Goal: Task Accomplishment & Management: Manage account settings

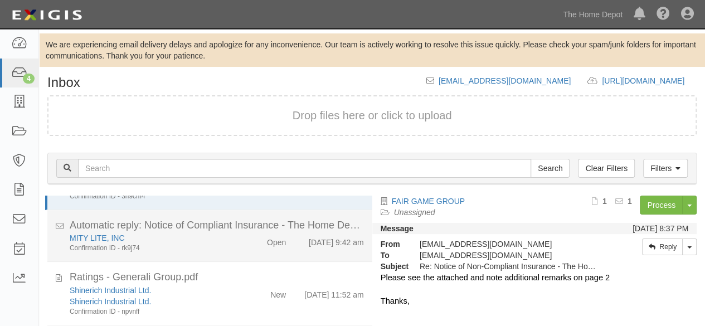
scroll to position [56, 0]
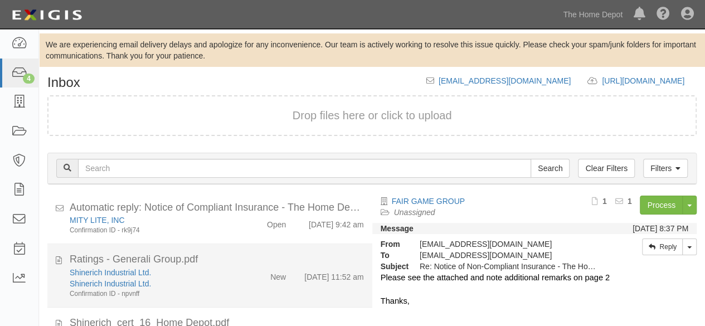
click at [234, 265] on div "Ratings - Generali Group.pdf" at bounding box center [217, 259] width 294 height 14
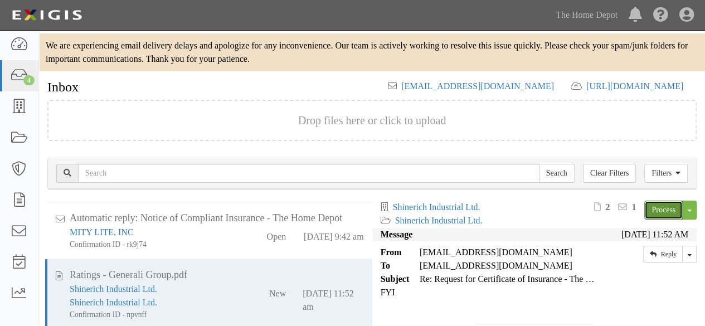
click at [647, 207] on link "Process" at bounding box center [663, 210] width 38 height 19
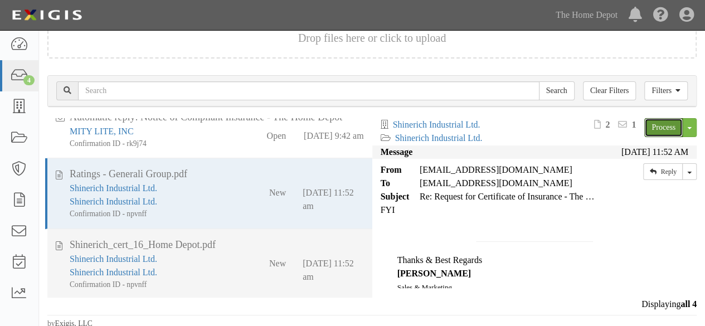
scroll to position [85, 0]
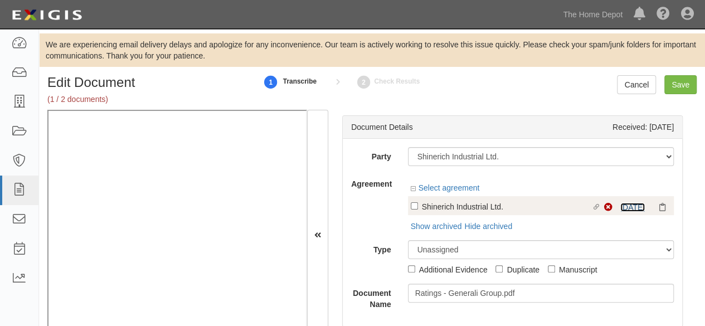
click at [620, 208] on link "4/17/26" at bounding box center [632, 207] width 25 height 9
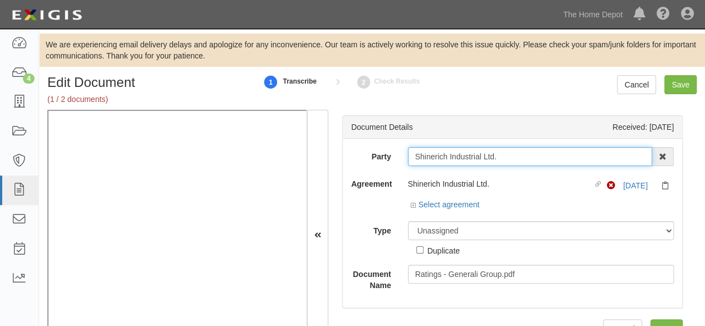
click at [496, 157] on input "Shinerich Industrial Ltd." at bounding box center [530, 156] width 245 height 19
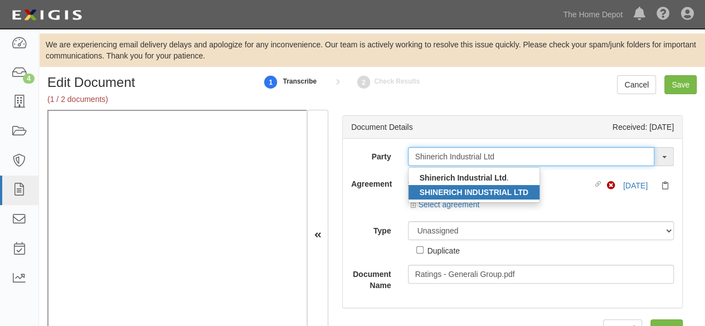
type input "Shinerich Industrial Ltd"
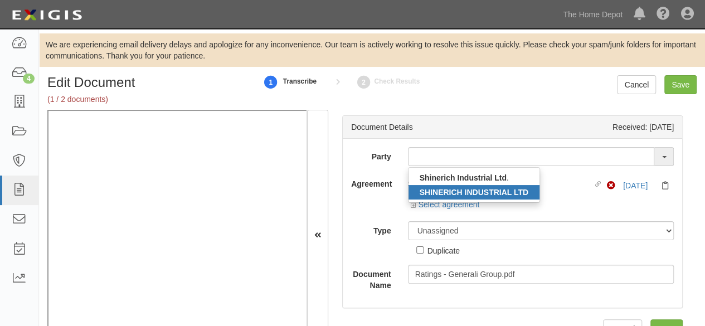
drag, startPoint x: 477, startPoint y: 189, endPoint x: 555, endPoint y: 246, distance: 96.6
click at [477, 189] on strong "SHINERICH INDUSTRIAL LTD" at bounding box center [474, 192] width 109 height 9
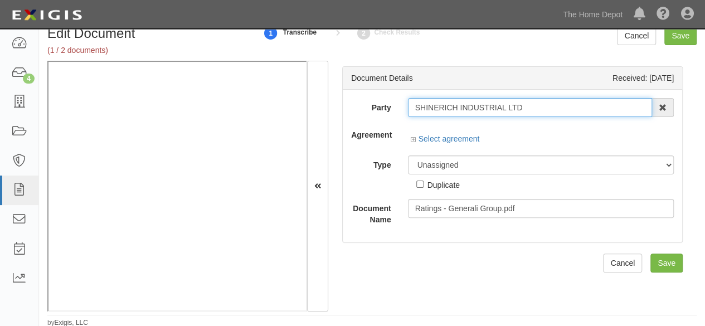
scroll to position [50, 0]
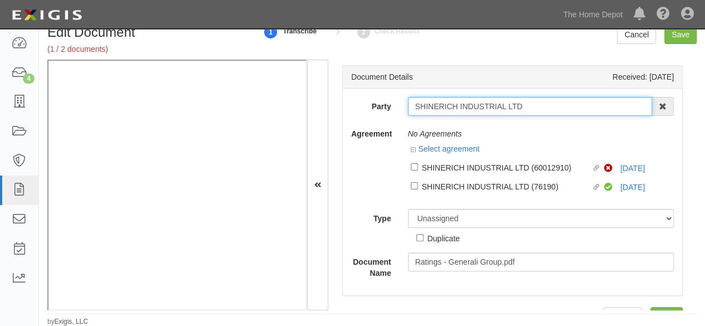
click at [530, 108] on input "SHINERICH INDUSTRIAL LTD" at bounding box center [530, 106] width 245 height 19
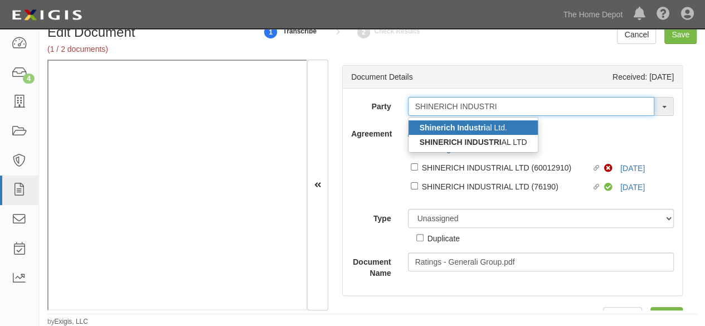
type input "SHINERICH INDUSTRI"
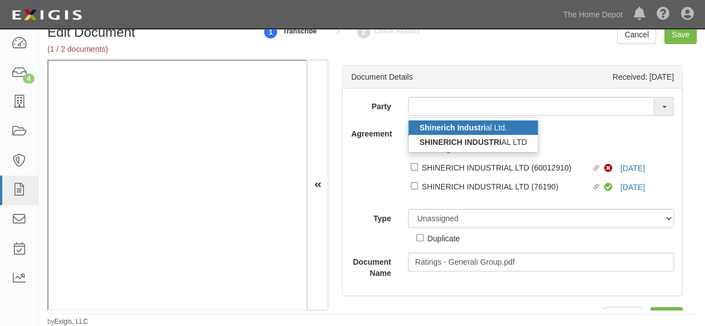
click at [514, 125] on link "Shinerich Industri al Ltd." at bounding box center [473, 127] width 130 height 14
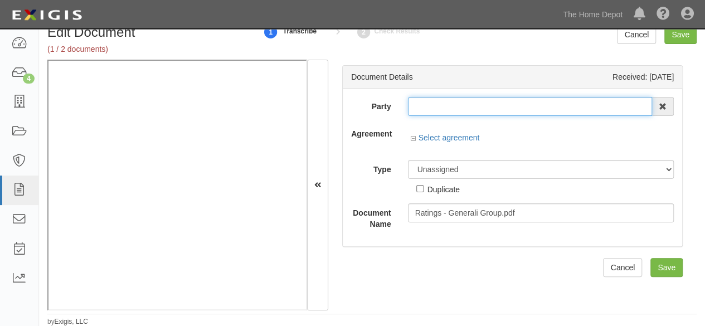
type input "Shinerich Industrial Ltd."
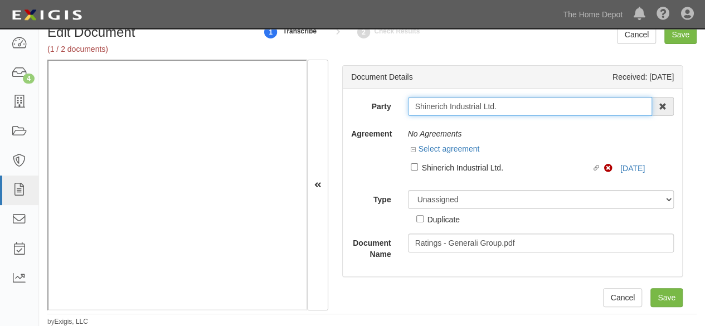
click at [452, 108] on input "Shinerich Industrial Ltd." at bounding box center [530, 106] width 245 height 19
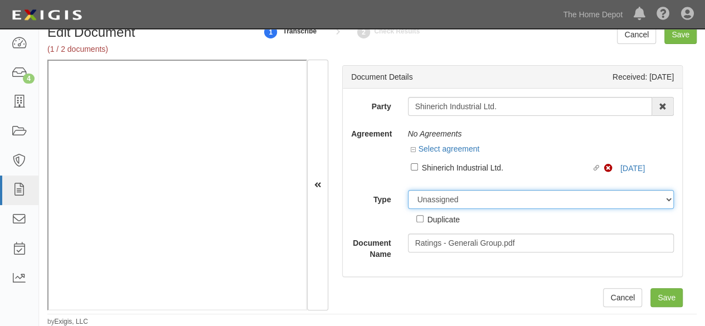
click at [451, 199] on select "Unassigned Binder Cancellation Notice Certificate Contract Endorsement Insuranc…" at bounding box center [541, 199] width 266 height 19
select select "OtherDetail"
click at [408, 190] on select "Unassigned Binder Cancellation Notice Certificate Contract Endorsement Insuranc…" at bounding box center [541, 199] width 266 height 19
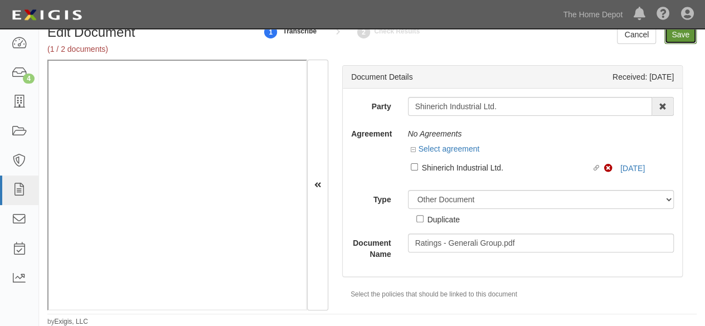
click at [672, 38] on input "Save" at bounding box center [680, 34] width 32 height 19
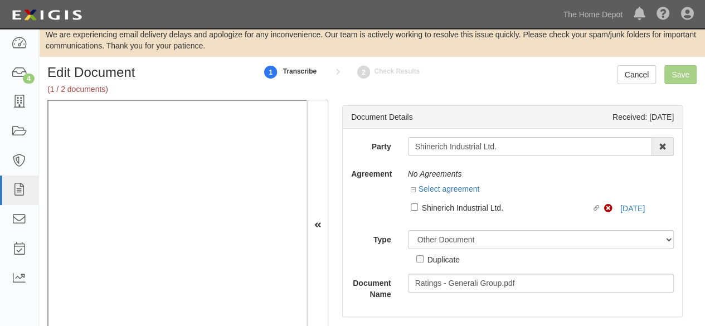
scroll to position [0, 0]
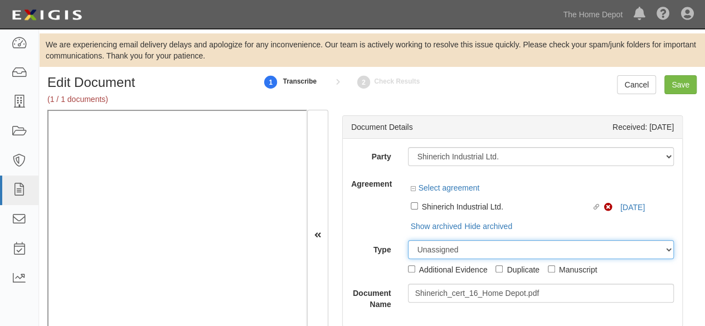
click at [627, 240] on select "Unassigned Binder Cancellation Notice Certificate Contract Endorsement Insuranc…" at bounding box center [541, 249] width 266 height 19
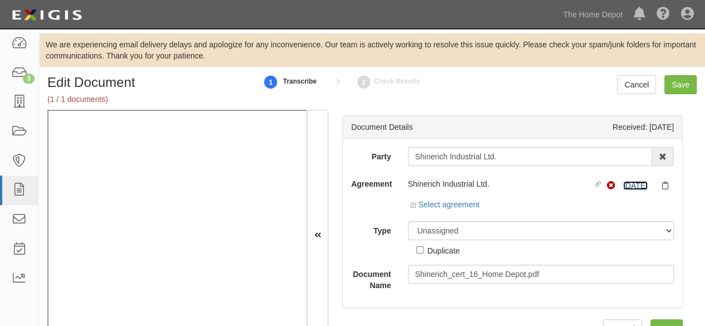
click at [631, 184] on link "4/17/26" at bounding box center [635, 185] width 25 height 9
click at [440, 203] on link "Select agreement" at bounding box center [445, 204] width 69 height 9
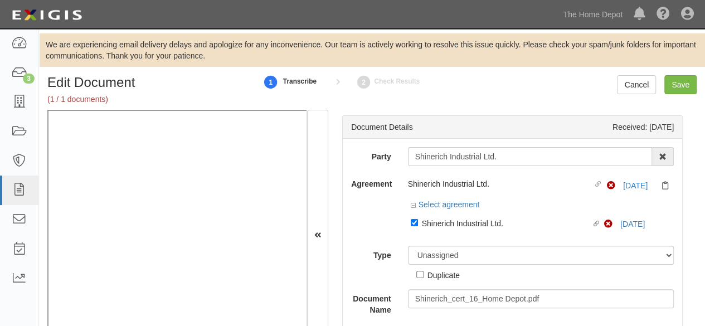
drag, startPoint x: 447, startPoint y: 227, endPoint x: 442, endPoint y: 243, distance: 16.8
click at [447, 227] on div "Shinerich Industrial Ltd." at bounding box center [507, 223] width 170 height 12
click at [418, 226] on input "Linked agreement Shinerich Industrial Ltd. Linked agreement" at bounding box center [414, 222] width 7 height 7
checkbox input "false"
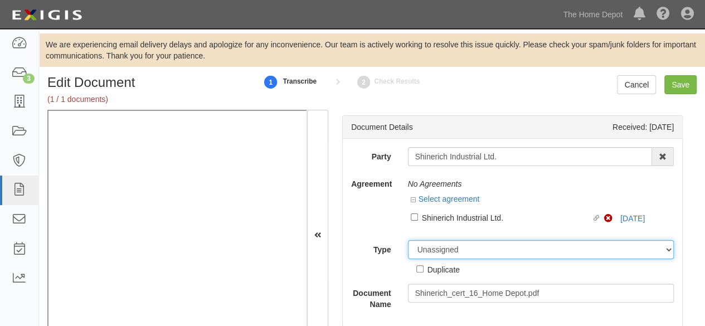
click at [441, 250] on select "Unassigned Binder Cancellation Notice Certificate Contract Endorsement Insuranc…" at bounding box center [541, 249] width 266 height 19
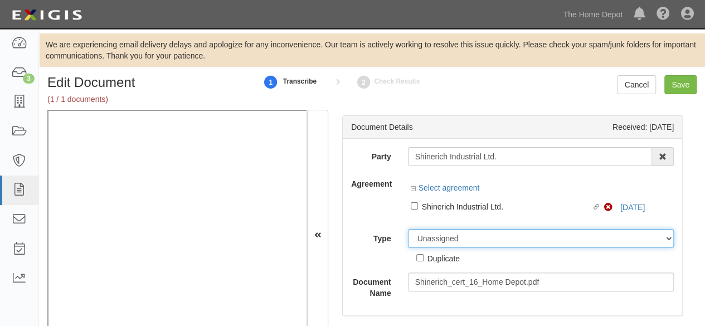
select select "OtherDetail"
click at [408, 229] on select "Unassigned Binder Cancellation Notice Certificate Contract Endorsement Insuranc…" at bounding box center [541, 238] width 266 height 19
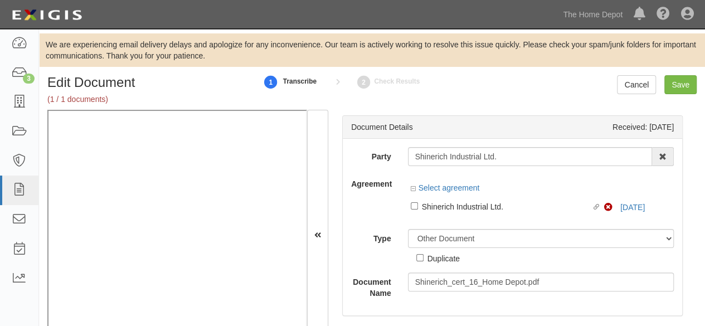
drag, startPoint x: 451, startPoint y: 262, endPoint x: 486, endPoint y: 235, distance: 43.7
click at [451, 261] on div "Duplicate" at bounding box center [443, 258] width 32 height 12
click at [423, 261] on input "Duplicate" at bounding box center [419, 257] width 7 height 7
checkbox input "true"
click at [676, 86] on input "Save" at bounding box center [680, 84] width 32 height 19
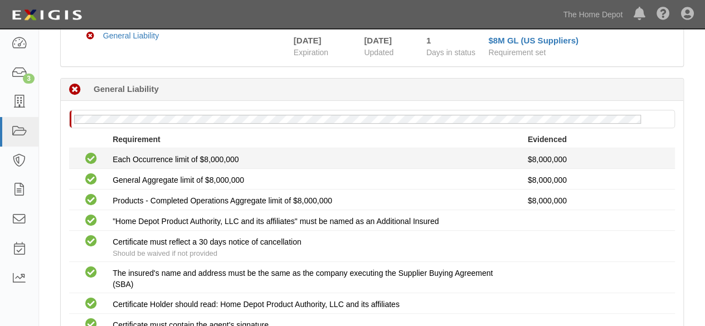
scroll to position [272, 0]
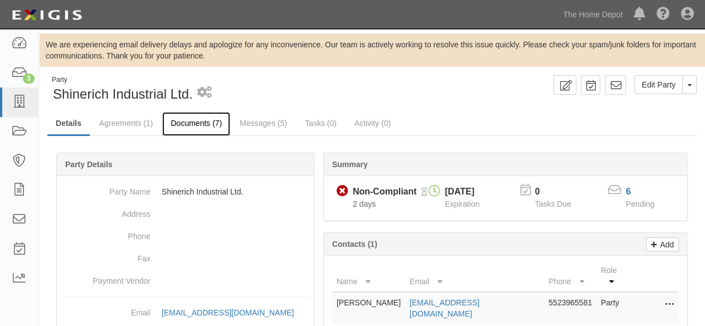
click at [184, 122] on link "Documents (7)" at bounding box center [196, 124] width 68 height 24
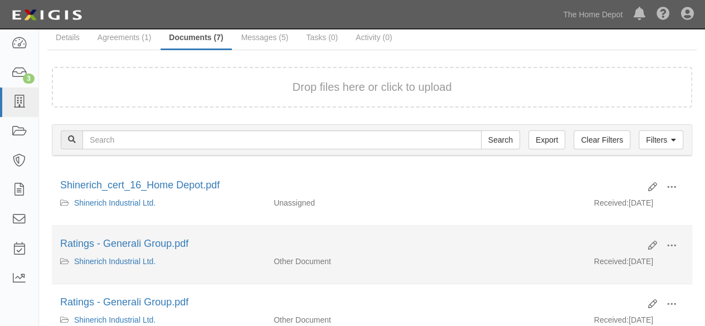
scroll to position [111, 0]
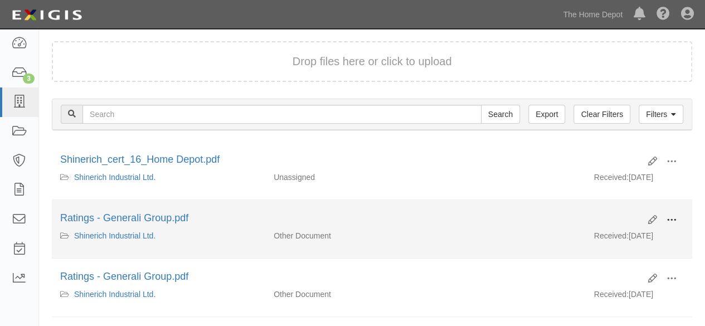
click at [671, 216] on span at bounding box center [671, 220] width 10 height 10
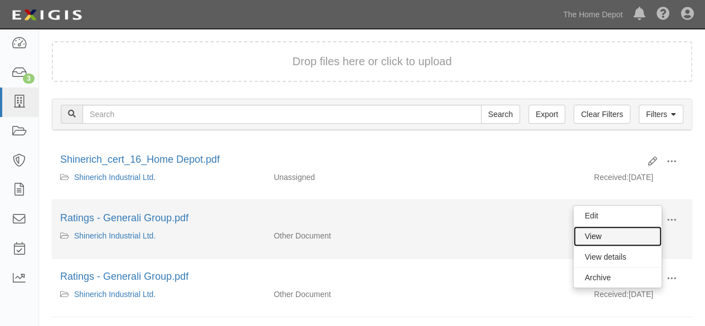
click at [631, 232] on link "View" at bounding box center [617, 236] width 88 height 20
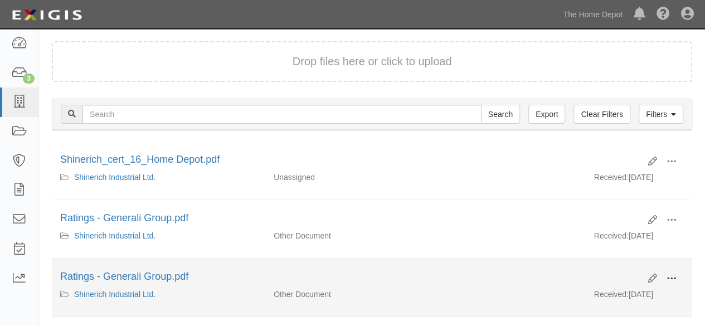
drag, startPoint x: 672, startPoint y: 270, endPoint x: 664, endPoint y: 277, distance: 10.3
click at [671, 274] on span at bounding box center [671, 279] width 10 height 10
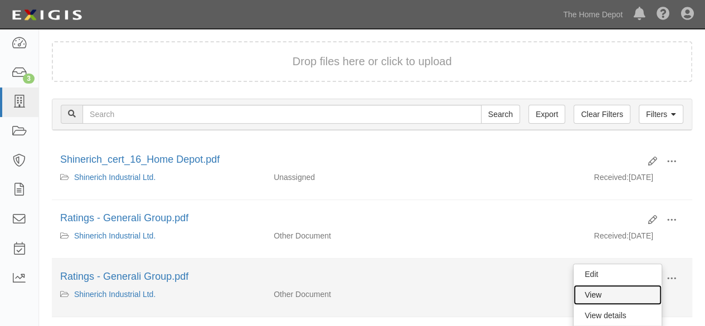
click at [588, 287] on link "View" at bounding box center [617, 295] width 88 height 20
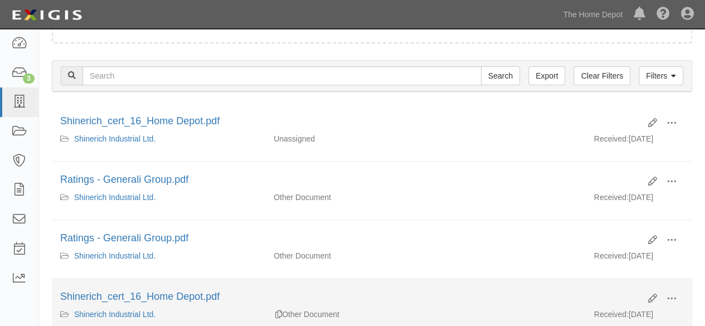
scroll to position [167, 0]
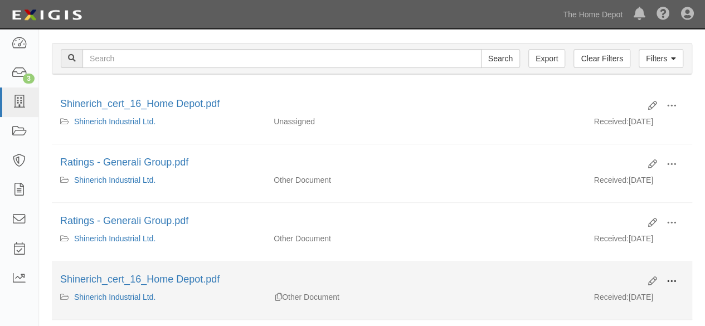
click at [674, 276] on span at bounding box center [671, 281] width 10 height 10
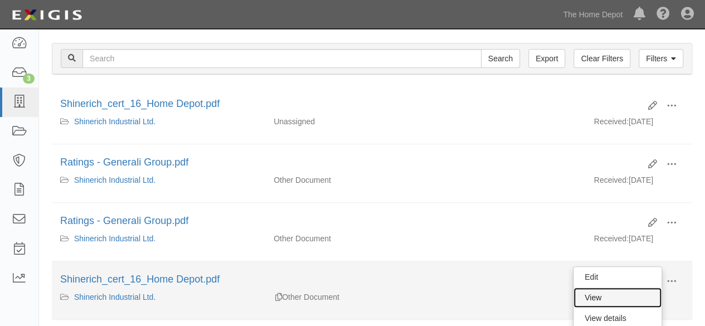
click at [597, 292] on link "View" at bounding box center [617, 297] width 88 height 20
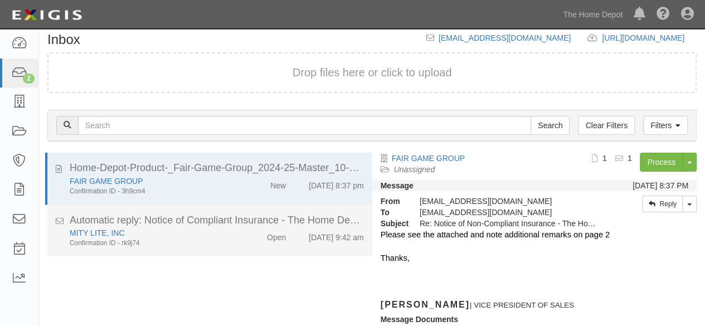
scroll to position [76, 0]
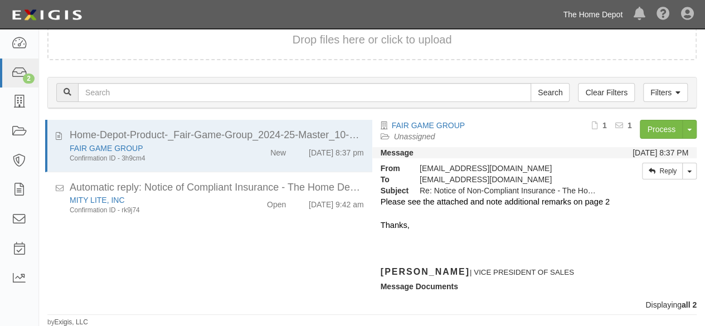
click at [593, 16] on link "The Home Depot" at bounding box center [592, 14] width 71 height 22
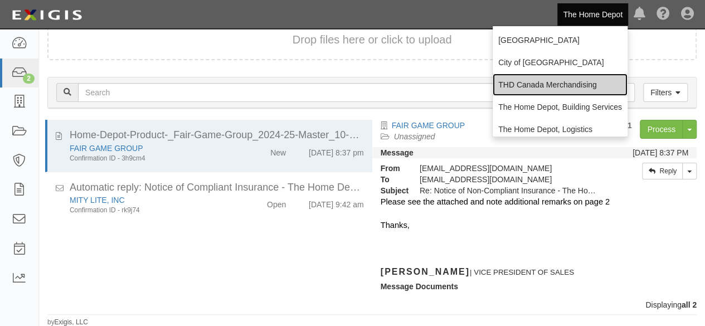
click at [556, 86] on link "THD Canada Merchandising" at bounding box center [559, 85] width 135 height 22
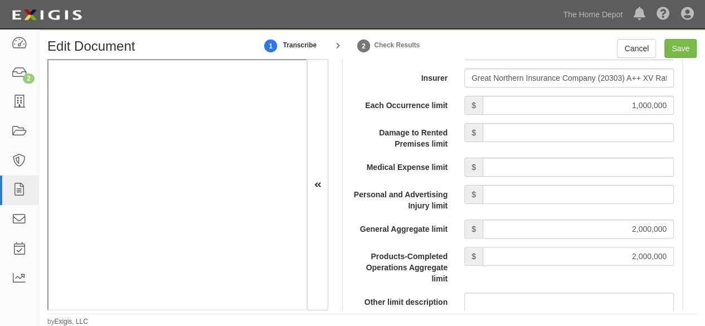
scroll to position [1159, 0]
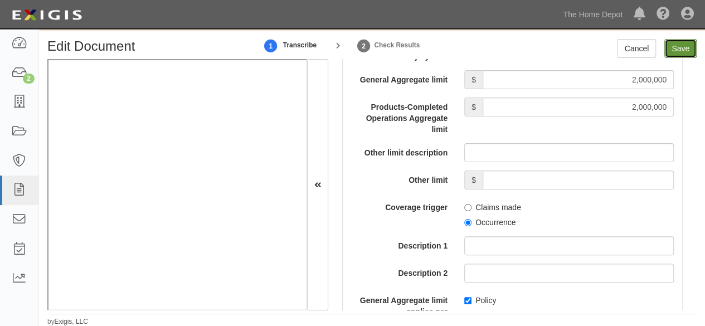
click at [675, 50] on input "Save" at bounding box center [680, 48] width 32 height 19
type input "1000000"
type input "2000000"
type input "1000000"
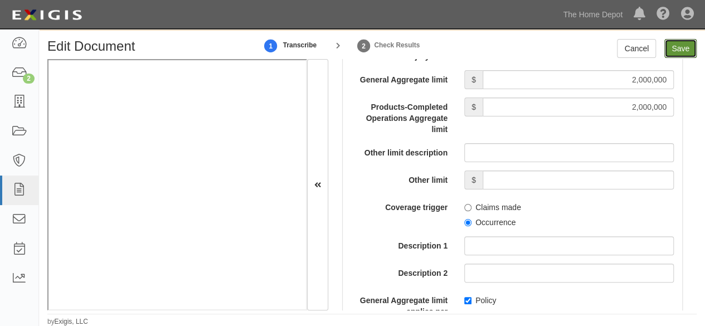
type input "1000000"
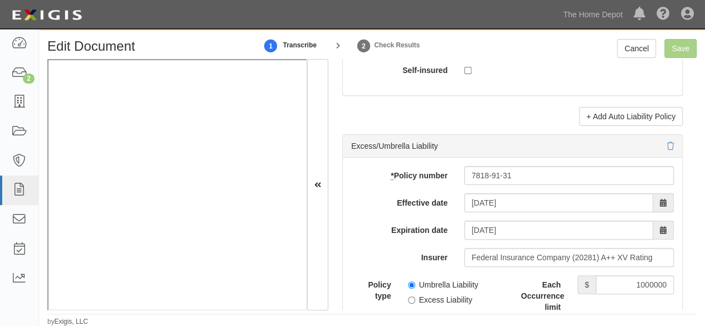
scroll to position [2384, 0]
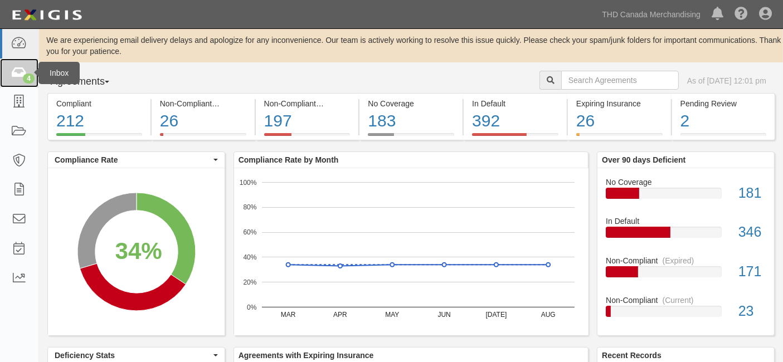
click at [25, 76] on div "4" at bounding box center [29, 79] width 12 height 10
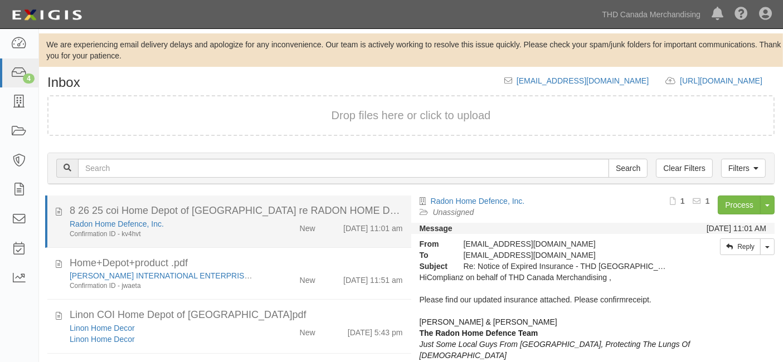
click at [235, 230] on div "Confirmation ID - kv4hvt" at bounding box center [163, 234] width 187 height 9
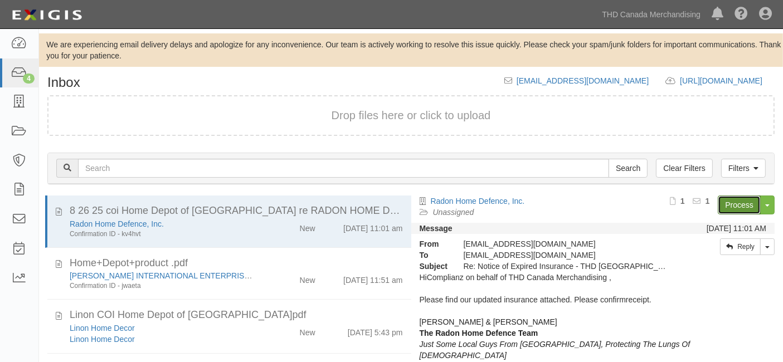
click at [732, 204] on link "Process" at bounding box center [739, 205] width 43 height 19
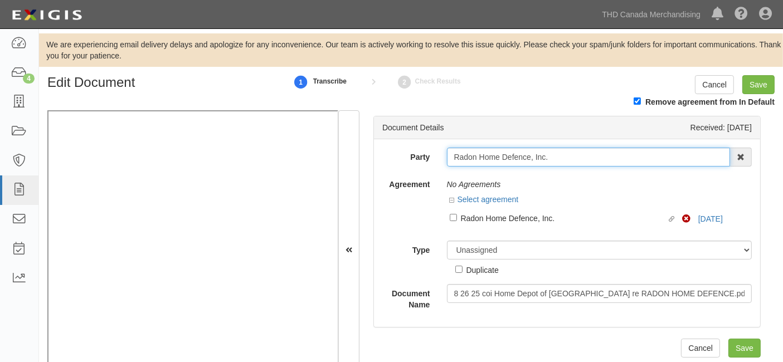
click at [559, 154] on input "Radon Home Defence, Inc." at bounding box center [589, 157] width 284 height 19
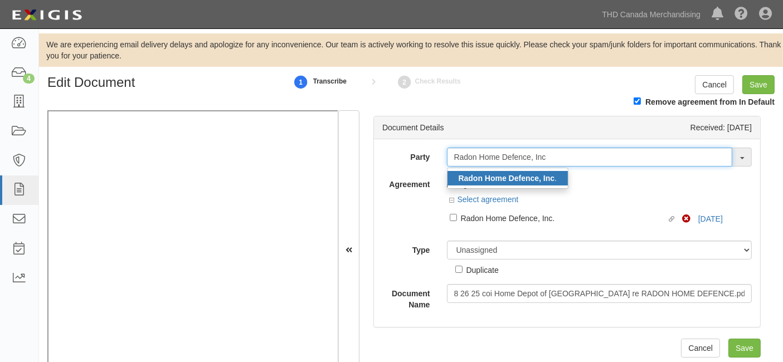
type input "Radon Home Defence, Inc"
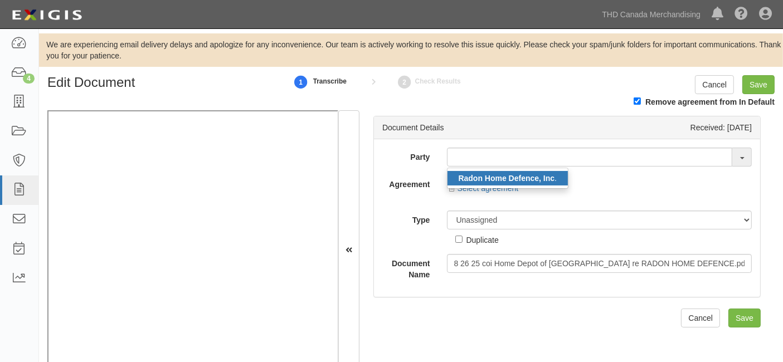
click at [531, 178] on strong "Radon Home Defence, Inc" at bounding box center [507, 178] width 96 height 9
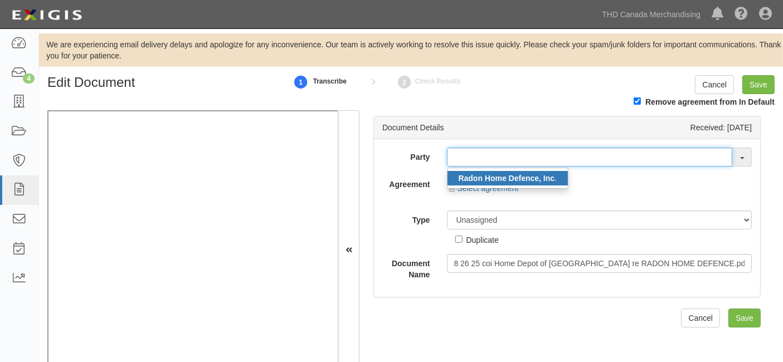
type input "Radon Home Defence, Inc."
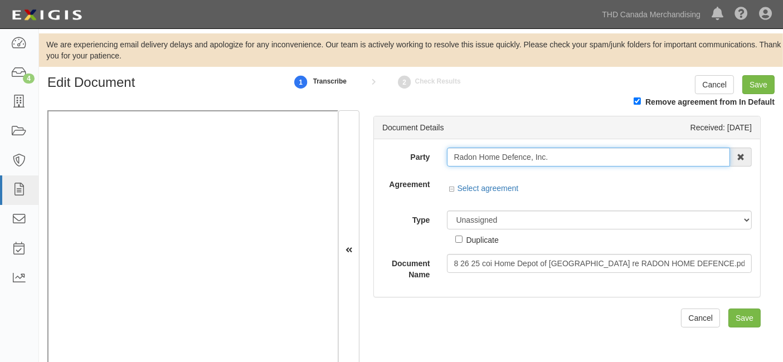
click at [523, 158] on input "Radon Home Defence, Inc." at bounding box center [589, 157] width 284 height 19
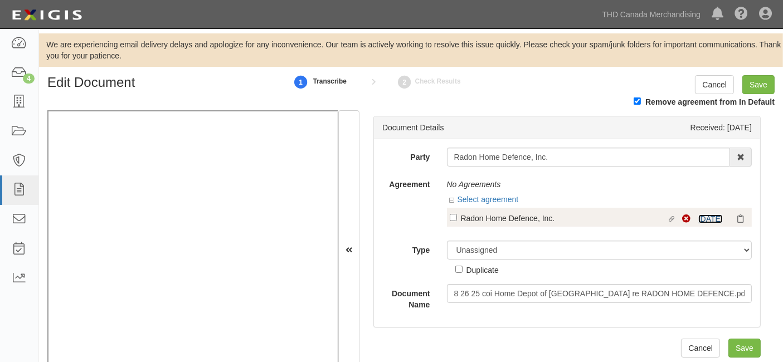
click at [709, 216] on link "[DATE]" at bounding box center [710, 218] width 25 height 9
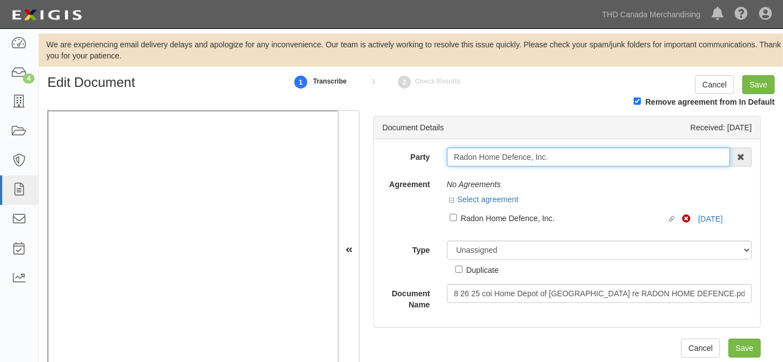
click at [489, 158] on input "Radon Home Defence, Inc." at bounding box center [589, 157] width 284 height 19
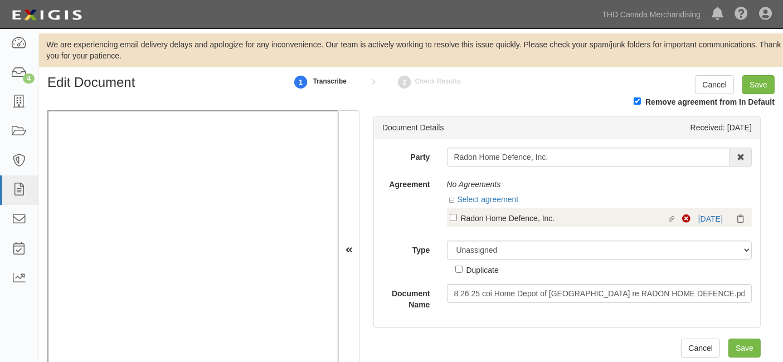
click at [480, 222] on div "Radon Home Defence, Inc." at bounding box center [564, 218] width 206 height 12
click at [457, 221] on input "Linked agreement Radon Home Defence, Inc. Linked agreement" at bounding box center [453, 217] width 7 height 7
checkbox input "true"
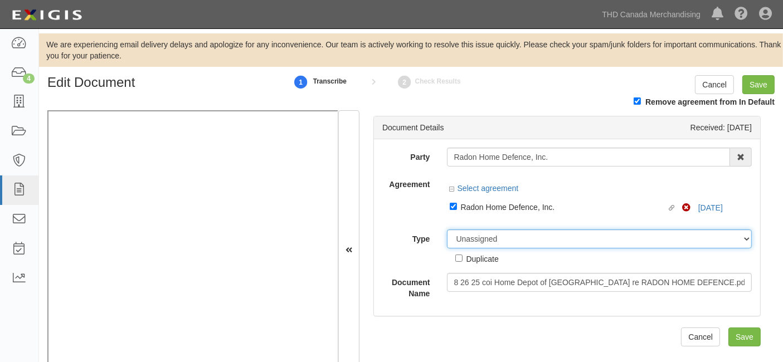
click at [473, 243] on div "Party Radon Home Defence, Inc. Radon Home Defence, Inc . 1000576868 Ontario Inc…" at bounding box center [566, 224] width 369 height 152
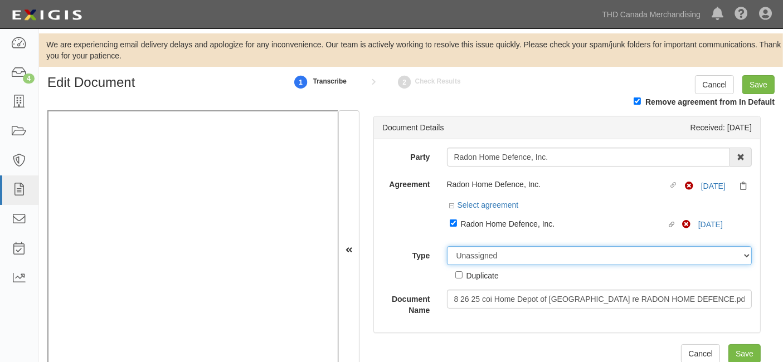
select select "CertificateDetail"
click at [447, 246] on select "Unassigned Binder Cancellation Notice Certificate Contract Endorsement Insuranc…" at bounding box center [599, 255] width 305 height 19
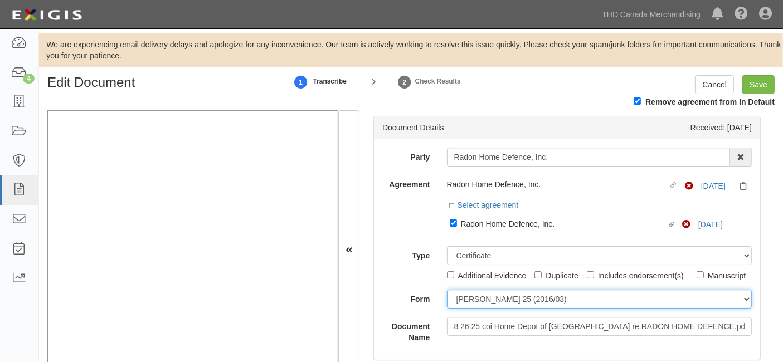
click at [477, 309] on select "[PERSON_NAME] 25 (2016/03) [PERSON_NAME] 101 [PERSON_NAME] 855 NY (2014/05) Gen…" at bounding box center [599, 299] width 305 height 19
select select "GeneralFormDetail"
click at [447, 306] on select "[PERSON_NAME] 25 (2016/03) [PERSON_NAME] 101 [PERSON_NAME] 855 NY (2014/05) Gen…" at bounding box center [599, 299] width 305 height 19
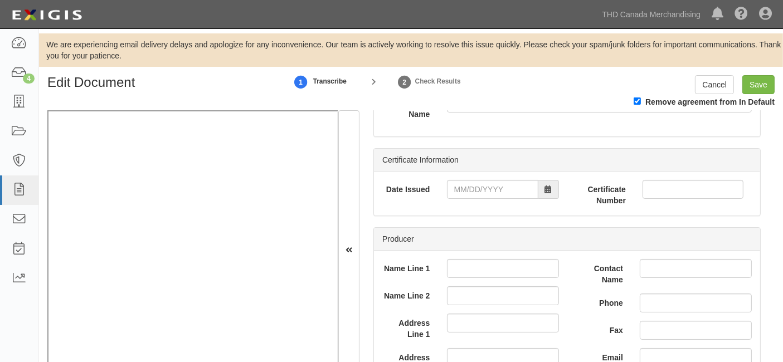
scroll to position [247, 0]
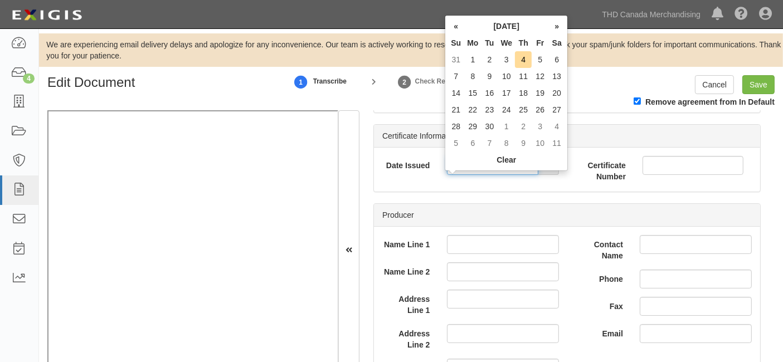
click at [483, 175] on input "Date Issued" at bounding box center [492, 165] width 91 height 19
type input "[DATE]"
click at [524, 76] on td "10" at bounding box center [523, 76] width 17 height 17
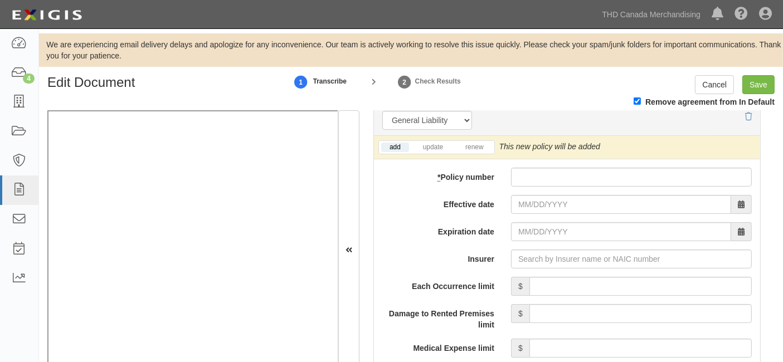
scroll to position [866, 0]
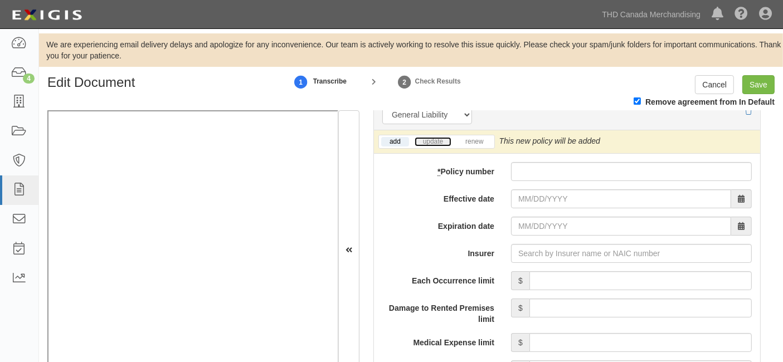
click at [437, 147] on link "update" at bounding box center [432, 141] width 37 height 9
drag, startPoint x: 691, startPoint y: 154, endPoint x: 646, endPoint y: 154, distance: 44.6
click at [646, 147] on div "This new policy will update existing policy # P04122986" at bounding box center [600, 140] width 202 height 11
copy link "P04122986"
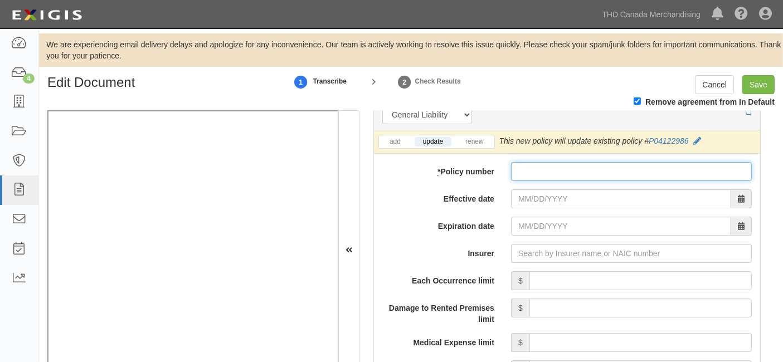
drag, startPoint x: 570, startPoint y: 188, endPoint x: 535, endPoint y: 218, distance: 46.2
click at [570, 181] on input "* Policy number" at bounding box center [631, 171] width 241 height 19
paste input "P04122986"
type input "P04122986"
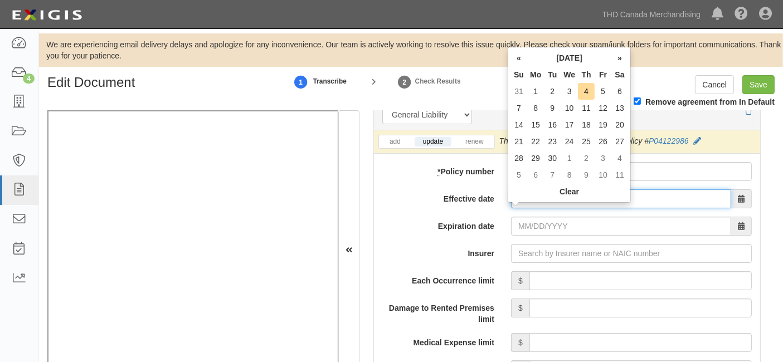
click at [534, 208] on input "Effective date" at bounding box center [621, 198] width 220 height 19
type input "[DATE]"
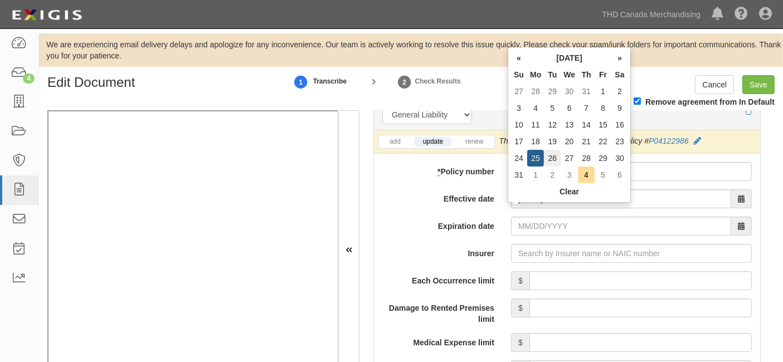
type input "[DATE]"
click at [548, 156] on td "26" at bounding box center [552, 158] width 17 height 17
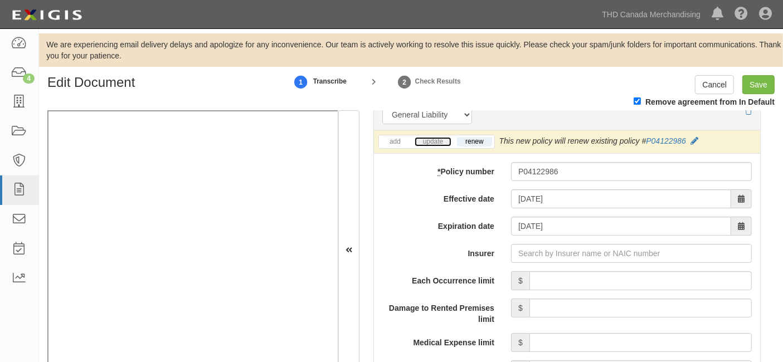
click at [434, 147] on link "update" at bounding box center [432, 141] width 37 height 9
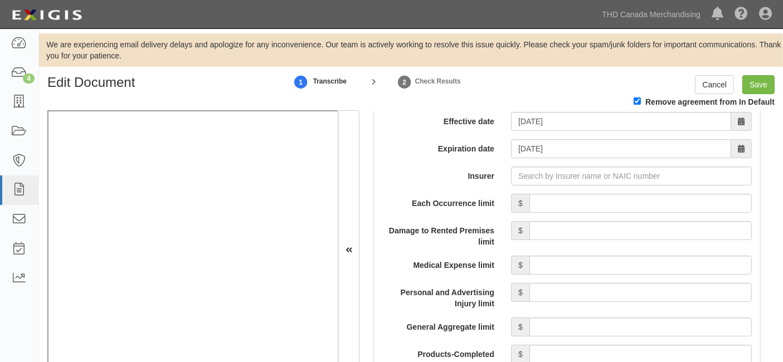
scroll to position [1052, 0]
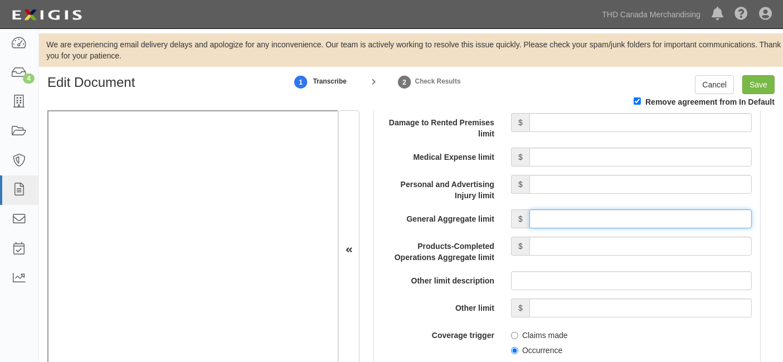
click at [586, 228] on input "General Aggregate limit" at bounding box center [640, 218] width 222 height 19
type input "5,000,000"
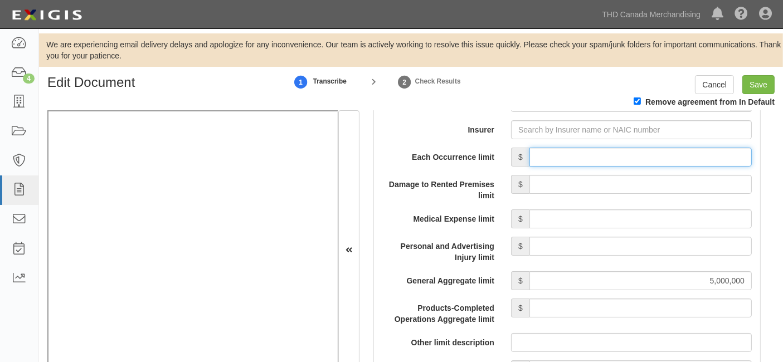
click at [602, 167] on input "Each Occurrence limit" at bounding box center [640, 157] width 222 height 19
type input "5,000,000"
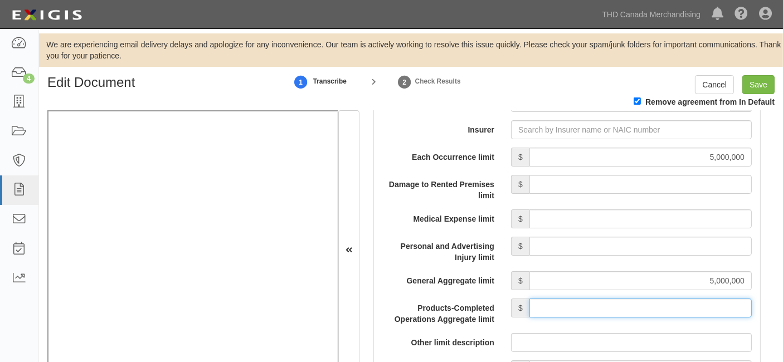
click at [664, 318] on input "Products-Completed Operations Aggregate limit" at bounding box center [640, 308] width 222 height 19
type input "5,000,000"
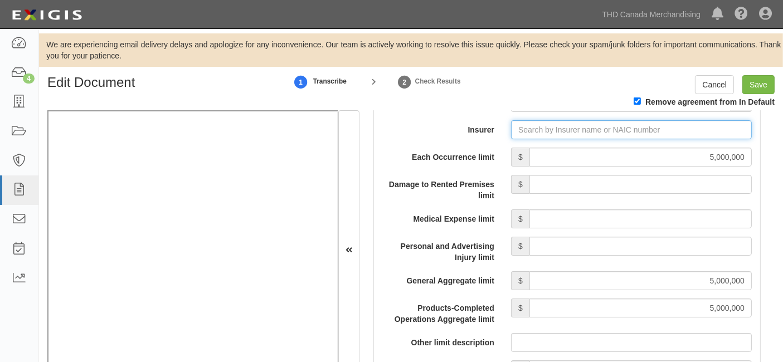
click at [518, 139] on input "Insurer" at bounding box center [631, 129] width 241 height 19
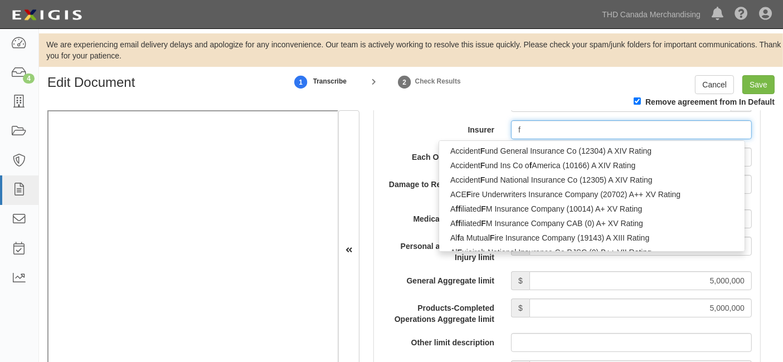
type input "fe"
type input "[PERSON_NAME] Limited (0) NR Rating"
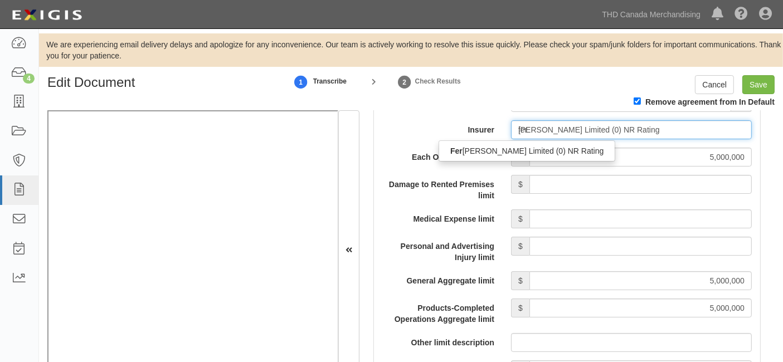
type input "fe"
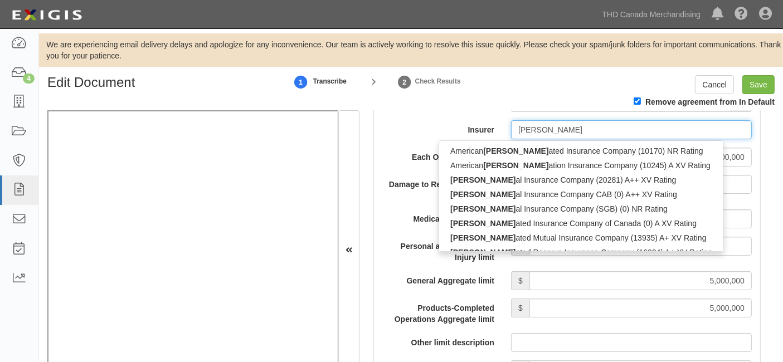
type input "federa"
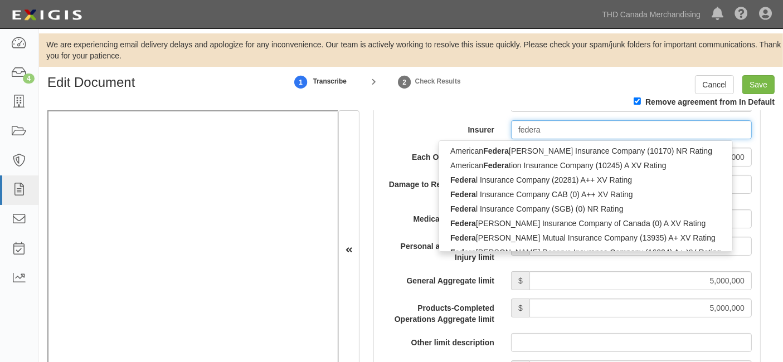
type input "federal Insurance Company (20281) A++ XV Rating"
type input "federal"
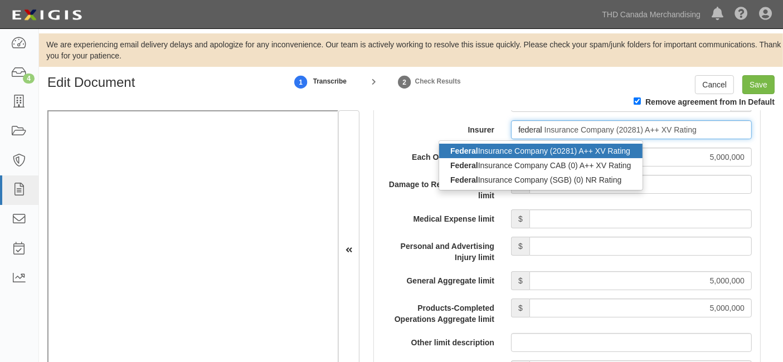
click at [516, 158] on div "Federal Insurance Company (20281) A++ XV Rating" at bounding box center [540, 151] width 203 height 14
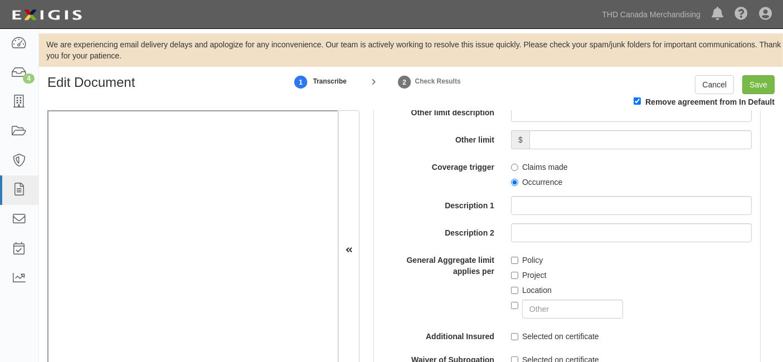
scroll to position [1238, 0]
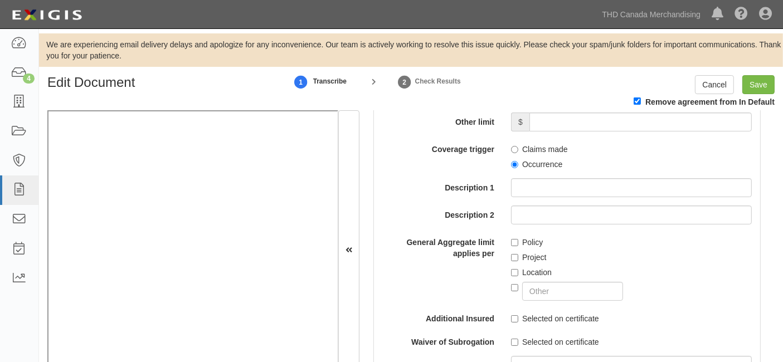
type input "Federal Insurance Company (20281) A++ XV Rating"
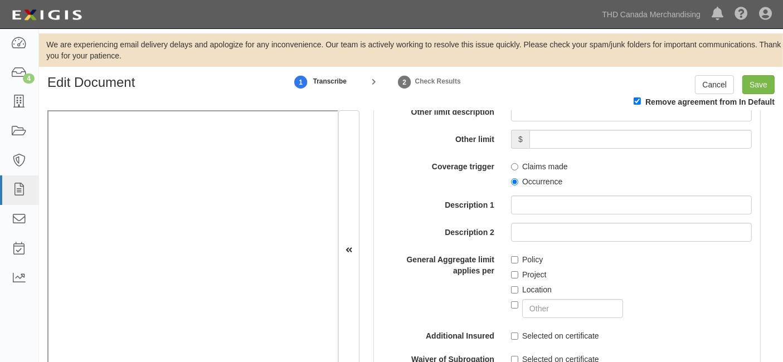
scroll to position [1176, 0]
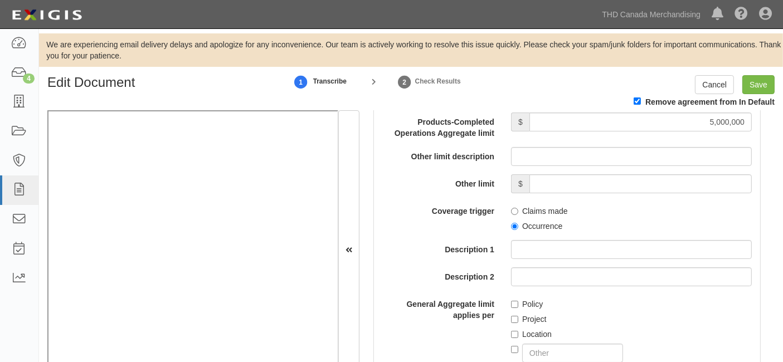
click at [506, 232] on div "Claims made Occurrence" at bounding box center [631, 217] width 257 height 30
click at [513, 230] on input "Occurrence" at bounding box center [514, 226] width 7 height 7
radio input "true"
click at [749, 84] on input "Save" at bounding box center [758, 84] width 32 height 19
type input "5000000"
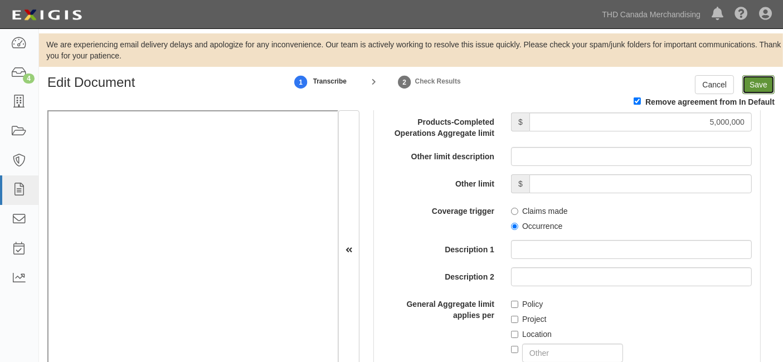
type input "5000000"
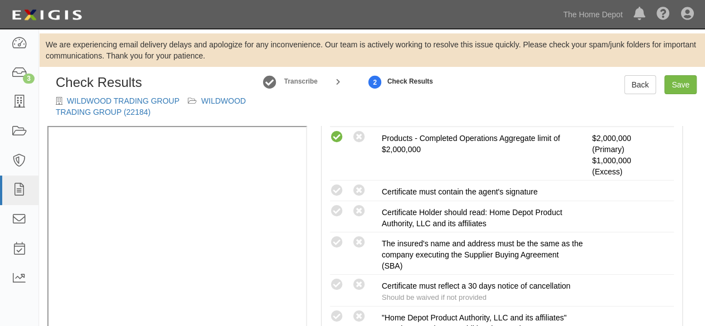
scroll to position [390, 0]
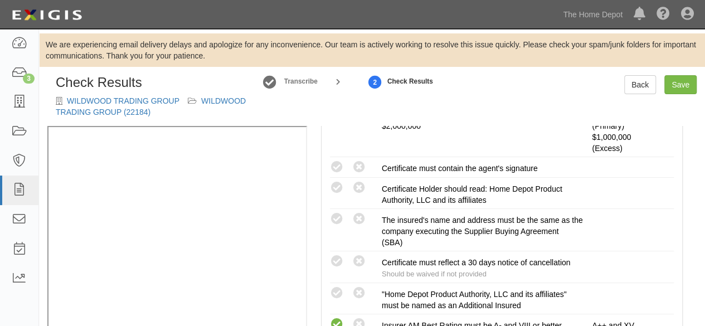
drag, startPoint x: 338, startPoint y: 219, endPoint x: 316, endPoint y: 227, distance: 23.3
click at [336, 221] on icon at bounding box center [337, 219] width 14 height 14
radio input "true"
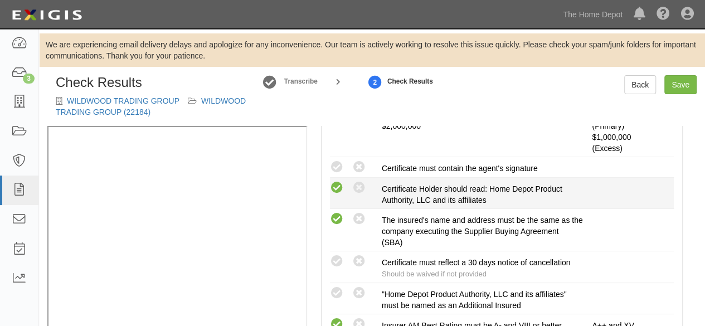
drag, startPoint x: 335, startPoint y: 171, endPoint x: 341, endPoint y: 189, distance: 18.7
click at [335, 172] on icon at bounding box center [337, 167] width 14 height 14
radio input "true"
click at [340, 181] on icon at bounding box center [337, 188] width 14 height 14
radio input "true"
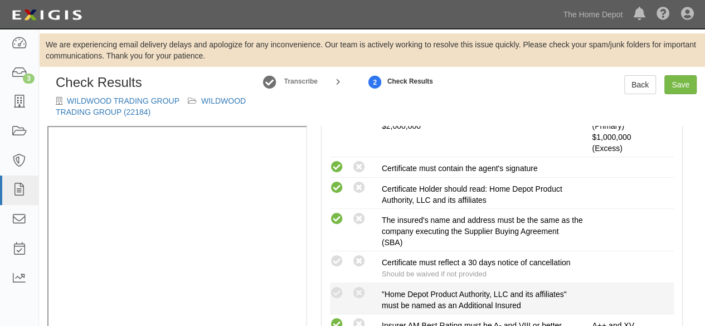
drag, startPoint x: 339, startPoint y: 259, endPoint x: 344, endPoint y: 284, distance: 25.0
click at [339, 260] on icon at bounding box center [337, 262] width 14 height 14
radio input "true"
click at [340, 289] on icon at bounding box center [337, 293] width 14 height 14
radio input "true"
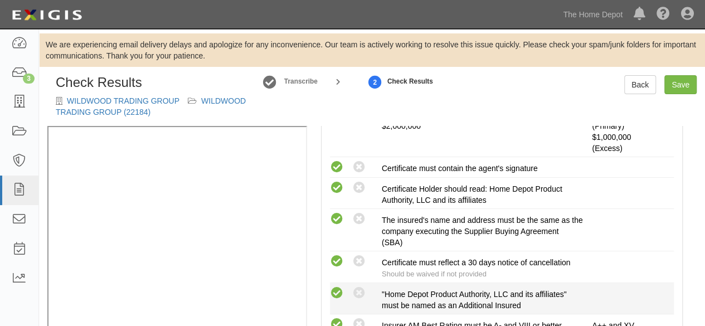
radio input "true"
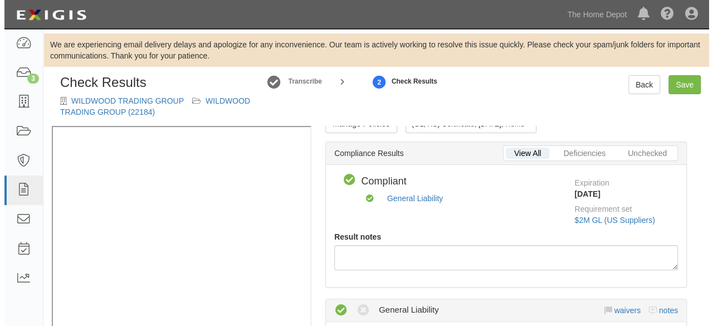
scroll to position [0, 0]
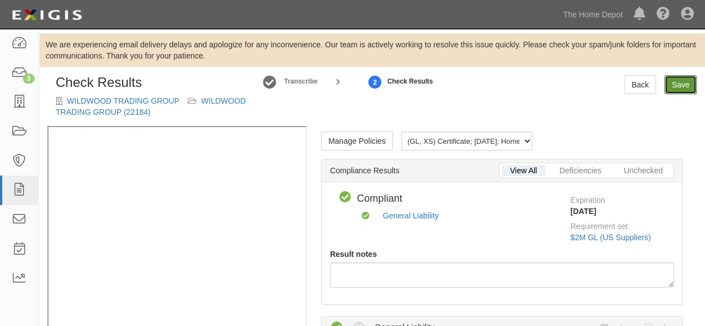
drag, startPoint x: 678, startPoint y: 86, endPoint x: 671, endPoint y: 94, distance: 10.6
click at [678, 86] on link "Save" at bounding box center [680, 84] width 32 height 19
radio input "true"
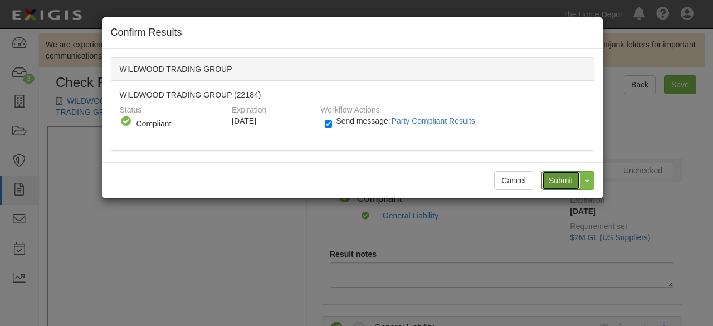
click at [569, 178] on input "Submit" at bounding box center [561, 180] width 39 height 19
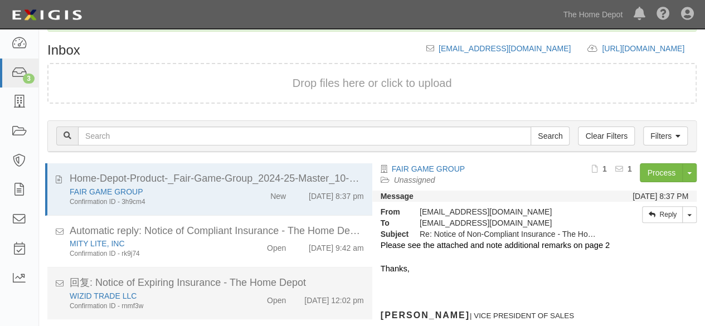
scroll to position [115, 0]
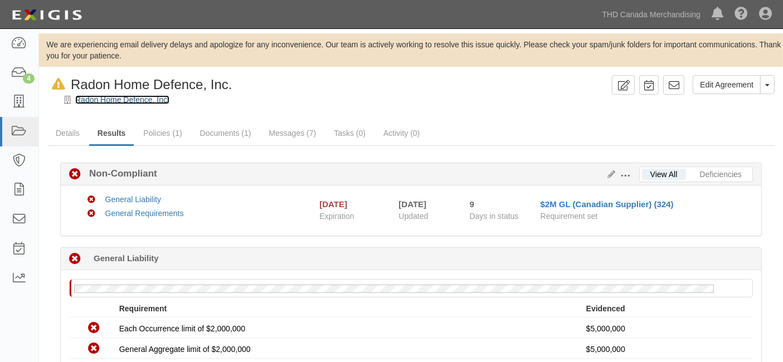
click at [86, 103] on link "Radon Home Defence, Inc." at bounding box center [122, 99] width 94 height 9
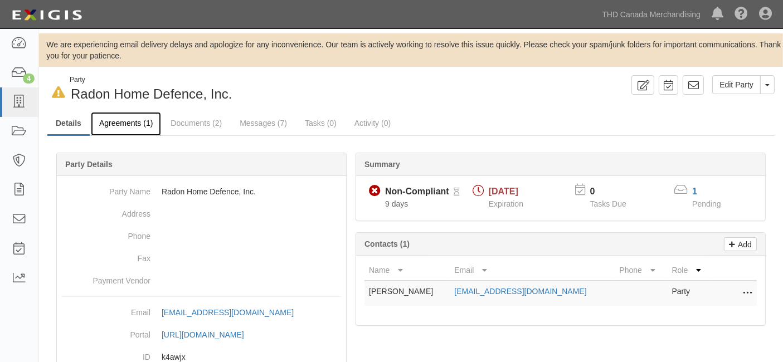
click at [111, 124] on link "Agreements (1)" at bounding box center [126, 124] width 70 height 24
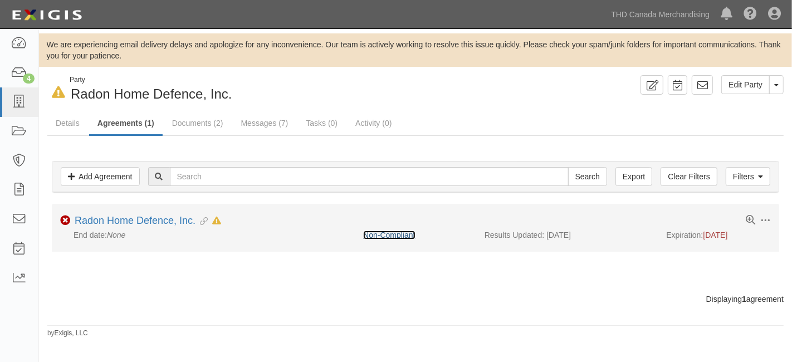
click at [369, 233] on link "Non-Compliant" at bounding box center [389, 235] width 52 height 9
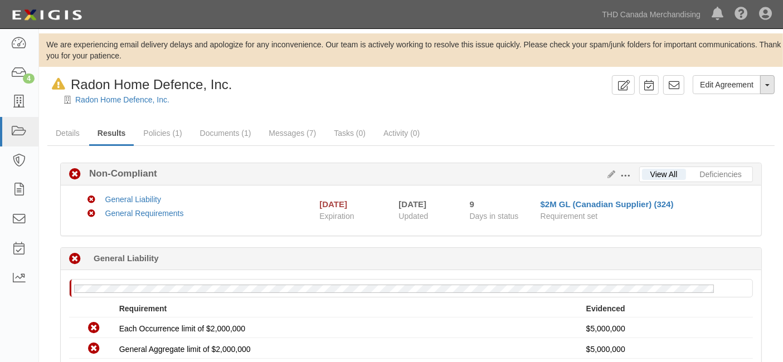
click at [767, 84] on span "button" at bounding box center [767, 85] width 4 height 2
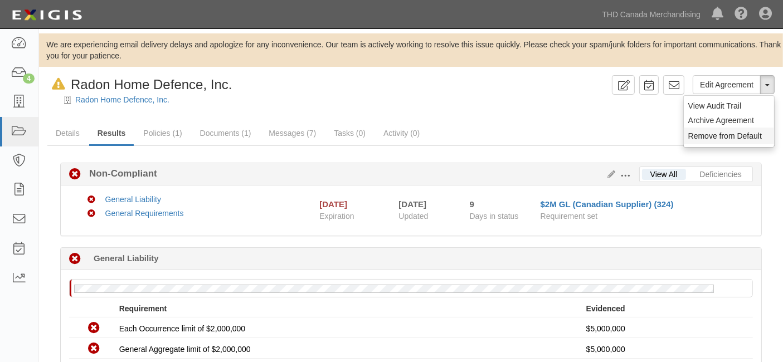
click at [710, 131] on button "Remove from Default" at bounding box center [729, 136] width 90 height 17
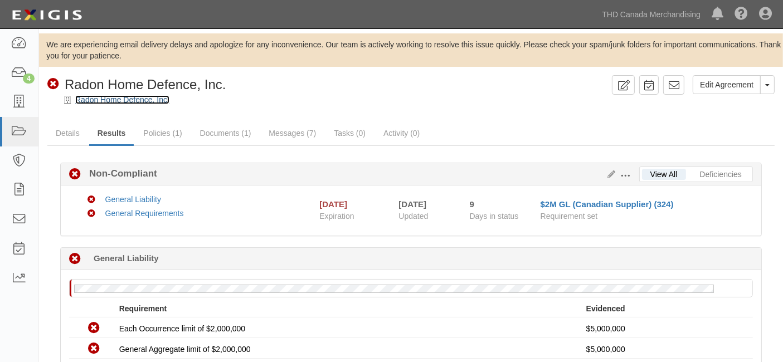
click at [113, 97] on link "Radon Home Defence, Inc." at bounding box center [122, 99] width 94 height 9
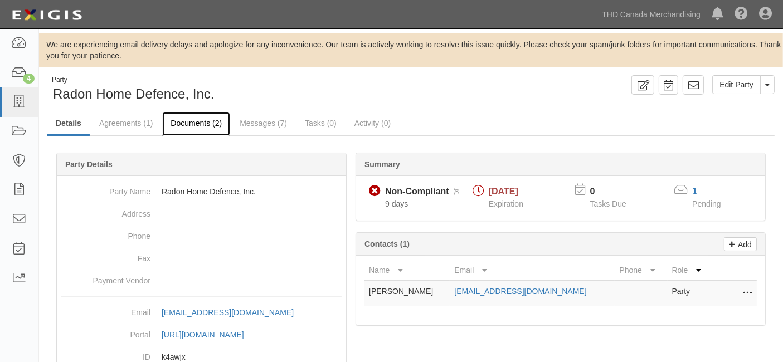
click at [181, 124] on link "Documents (2)" at bounding box center [196, 124] width 68 height 24
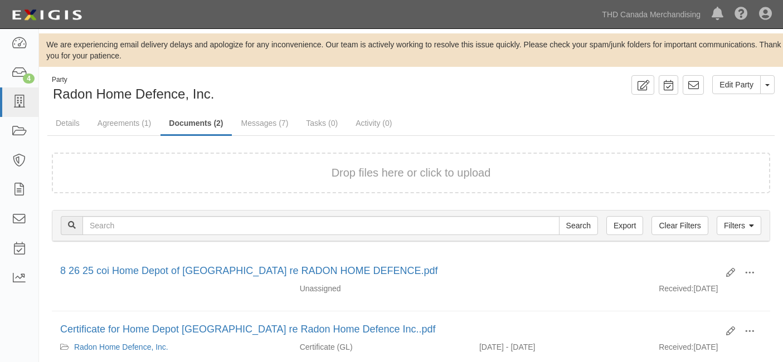
scroll to position [71, 0]
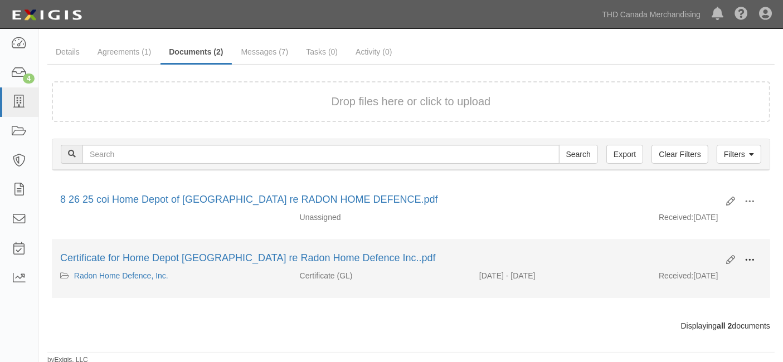
click span
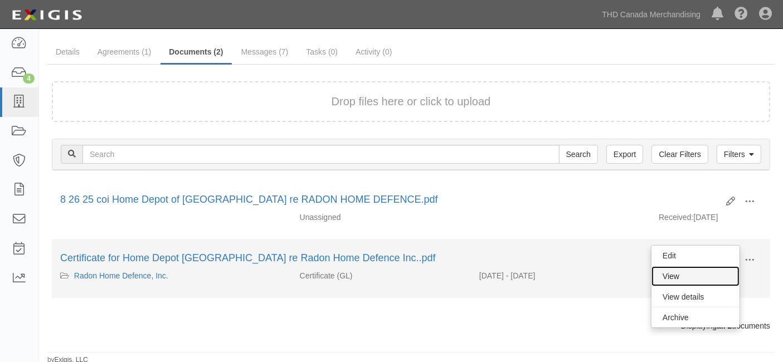
click link "View"
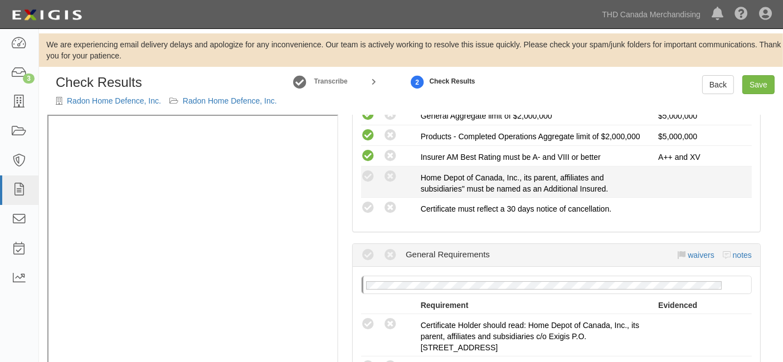
scroll to position [309, 0]
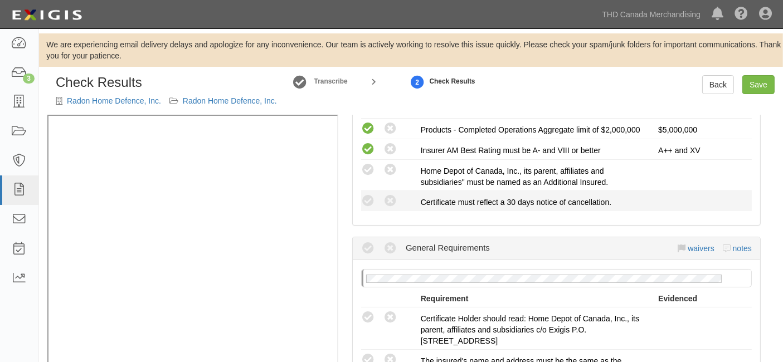
drag, startPoint x: 366, startPoint y: 179, endPoint x: 382, endPoint y: 208, distance: 32.9
click at [368, 177] on icon at bounding box center [368, 170] width 14 height 14
radio input "true"
click at [391, 206] on icon at bounding box center [390, 201] width 14 height 14
radio input "true"
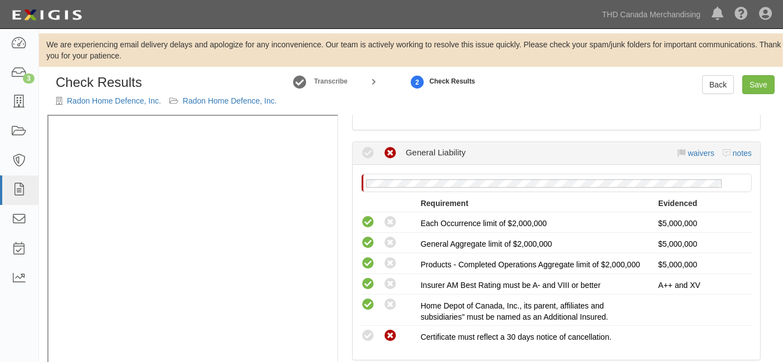
scroll to position [62, 0]
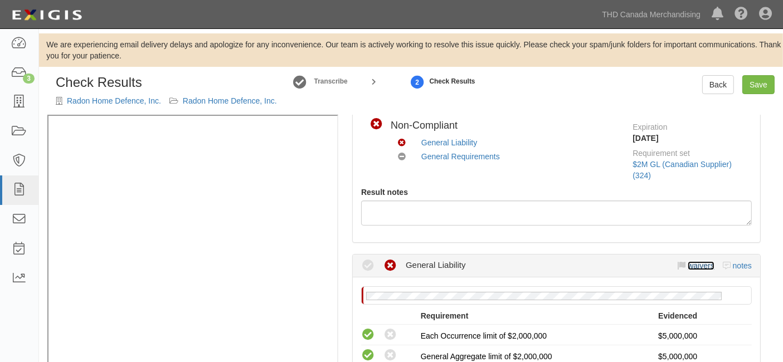
click at [693, 261] on link "waivers" at bounding box center [700, 265] width 26 height 9
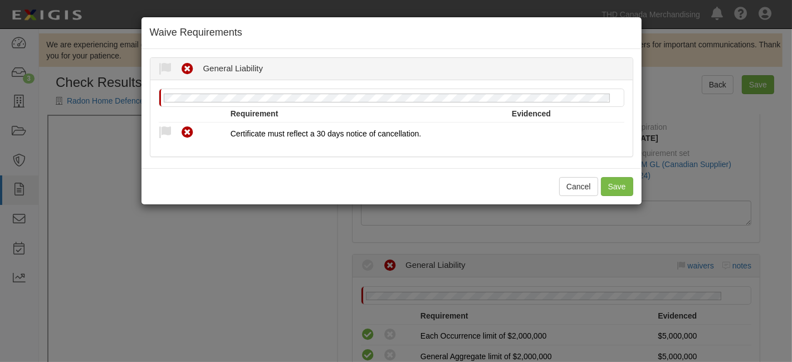
drag, startPoint x: 166, startPoint y: 133, endPoint x: 181, endPoint y: 175, distance: 44.2
click at [168, 143] on div "Reason for waiver * [GEOGRAPHIC_DATA] until * Next Renewal Indefinitely [GEOGRA…" at bounding box center [391, 118] width 482 height 76
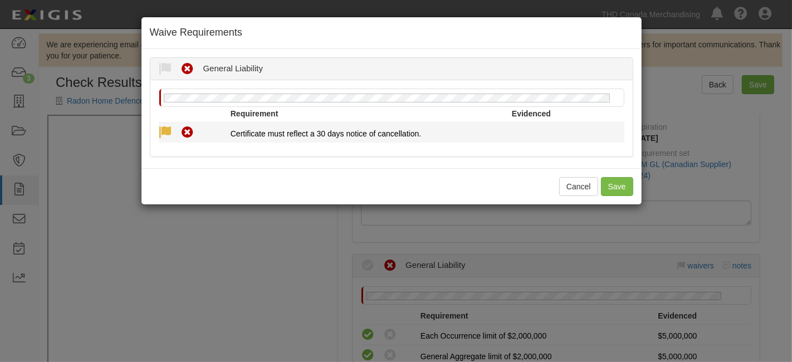
click at [163, 131] on icon at bounding box center [166, 133] width 14 height 14
radio input "true"
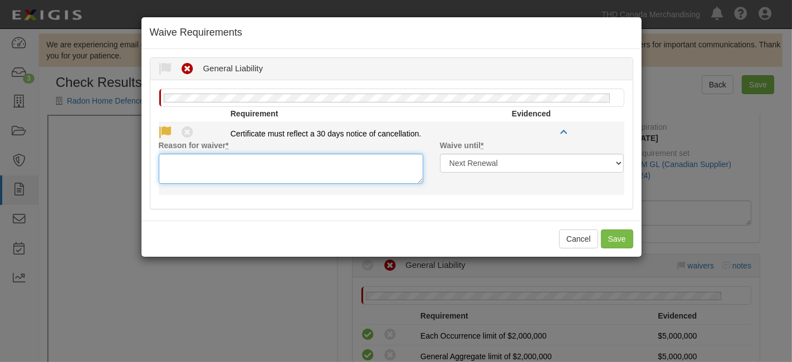
click at [195, 169] on textarea "Reason for waiver *" at bounding box center [291, 169] width 265 height 30
type textarea "A"
type textarea "Waived per cliant"
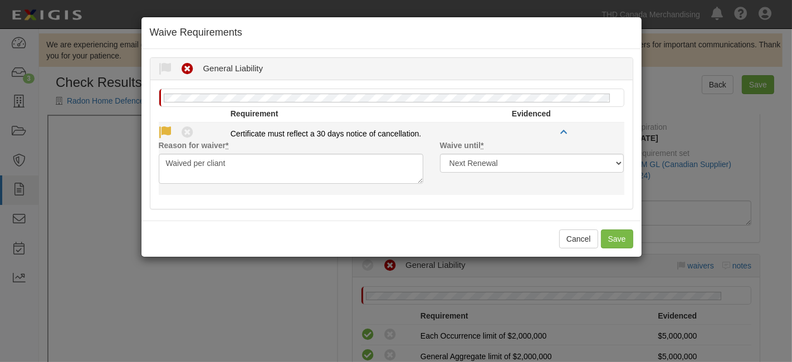
click at [189, 152] on div "Reason for waiver * Waived per cliant" at bounding box center [290, 162] width 281 height 44
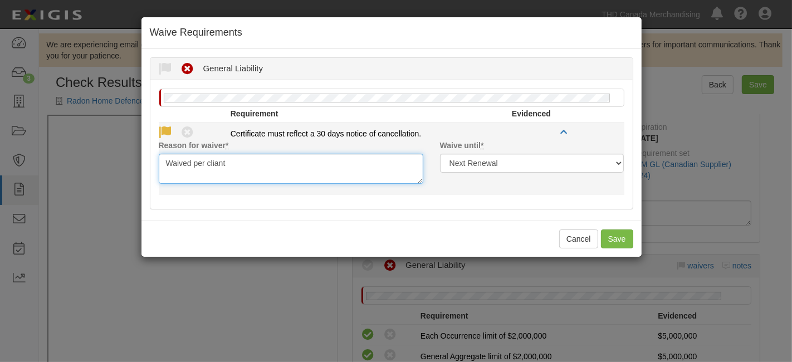
click at [190, 164] on textarea "Waived per cliant" at bounding box center [291, 169] width 265 height 30
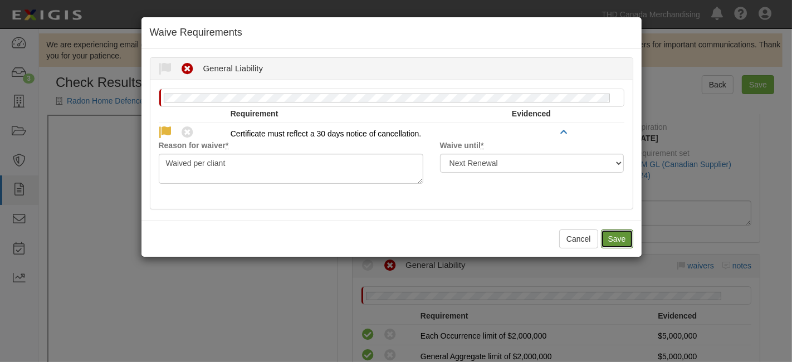
click at [616, 238] on button "Save" at bounding box center [617, 239] width 32 height 19
radio input "true"
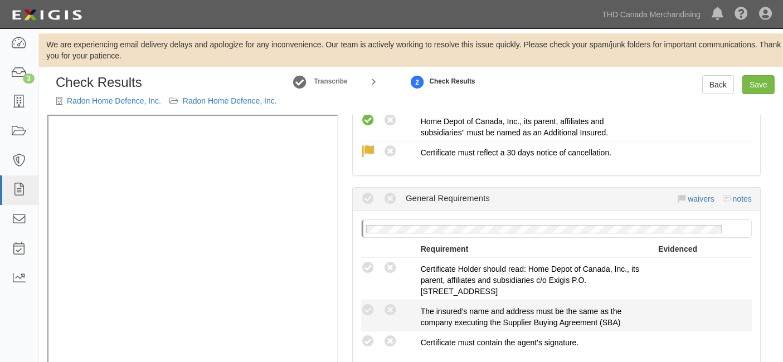
scroll to position [433, 0]
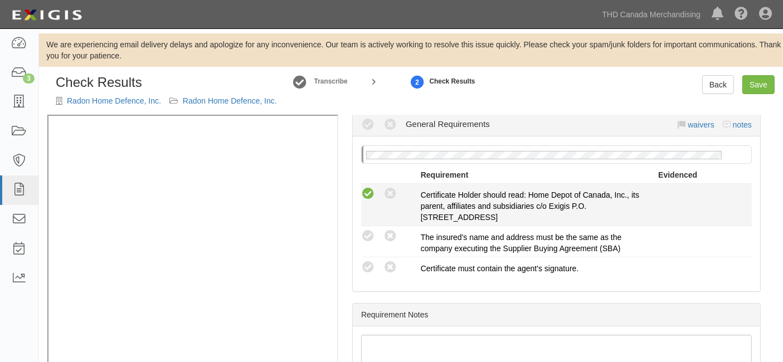
click at [365, 199] on icon at bounding box center [368, 194] width 14 height 14
radio input "true"
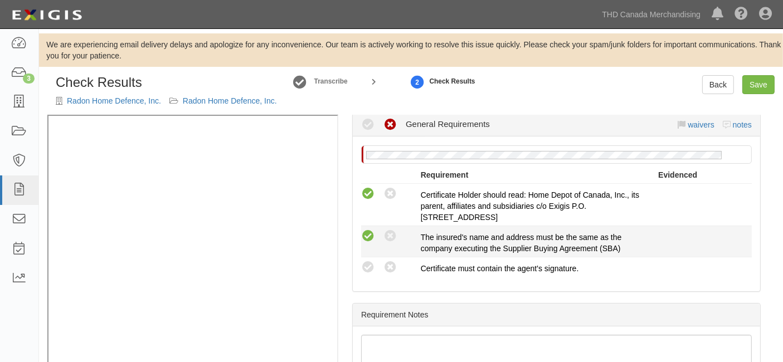
click at [372, 243] on icon at bounding box center [368, 237] width 14 height 14
radio input "true"
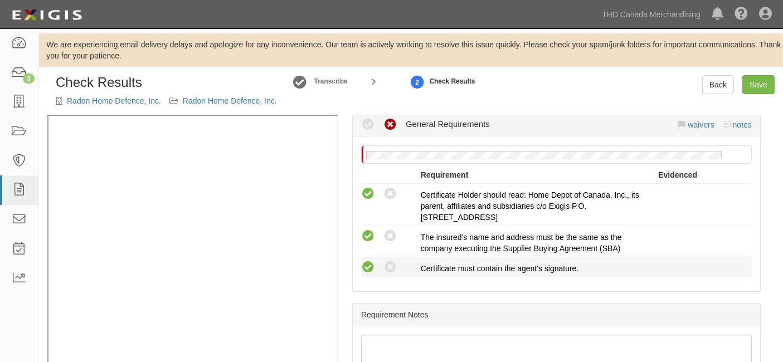
click at [368, 270] on icon at bounding box center [368, 268] width 14 height 14
radio input "true"
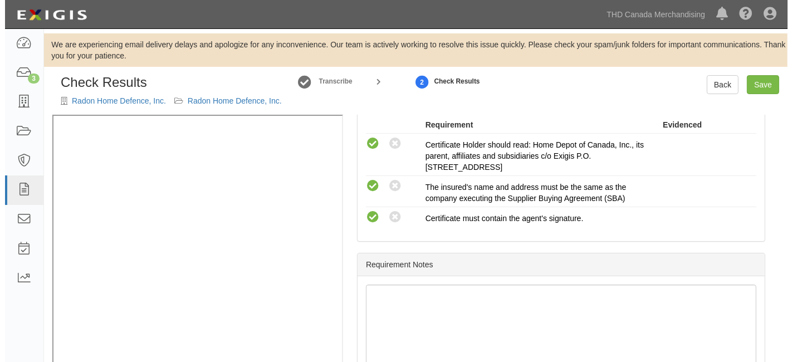
scroll to position [503, 0]
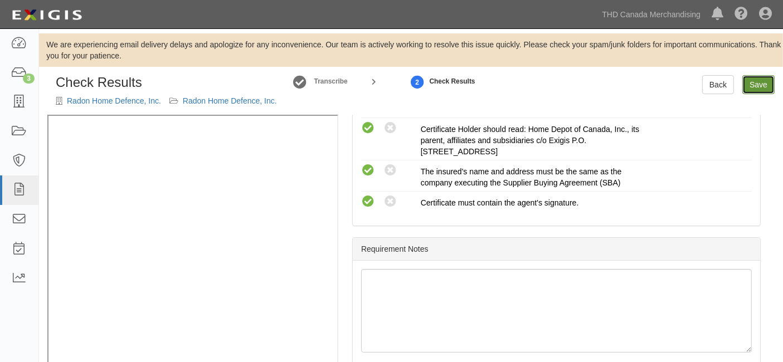
click at [760, 88] on link "Save" at bounding box center [758, 84] width 32 height 19
radio input "true"
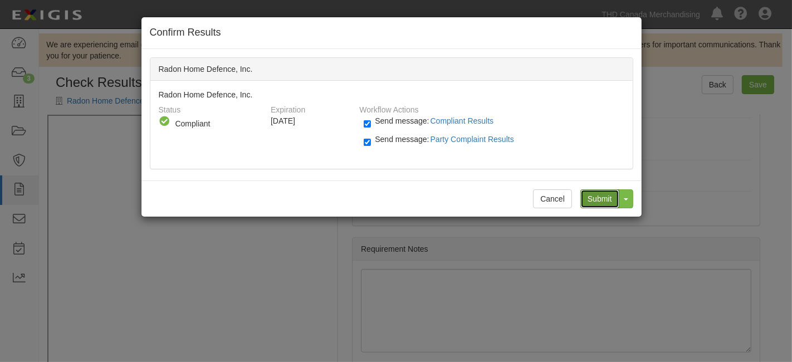
click at [601, 196] on input "Submit" at bounding box center [600, 198] width 39 height 19
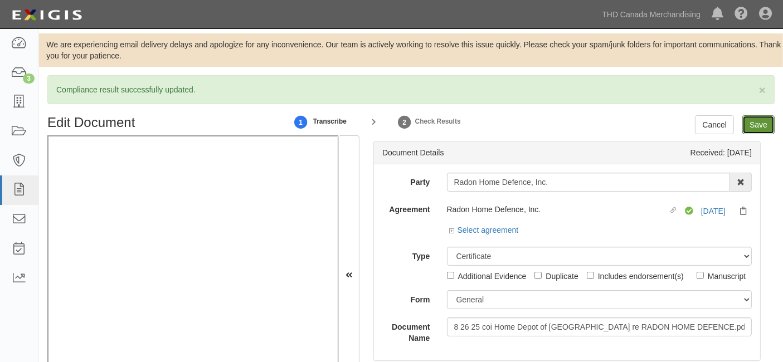
click at [755, 128] on input "Save" at bounding box center [758, 124] width 32 height 19
type input "5000000"
click at [509, 226] on link "Select agreement" at bounding box center [484, 230] width 69 height 9
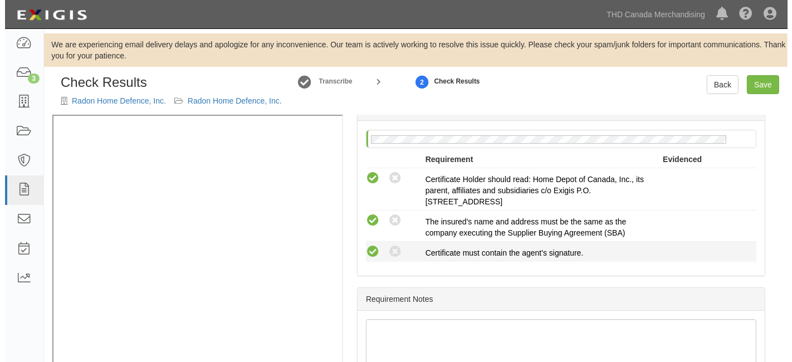
scroll to position [503, 0]
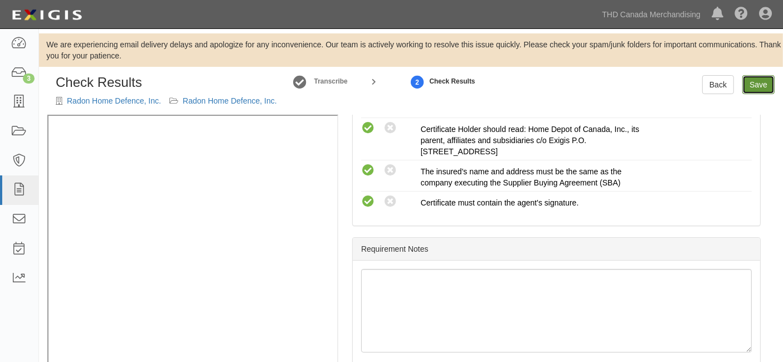
click at [757, 85] on link "Save" at bounding box center [758, 84] width 32 height 19
radio input "true"
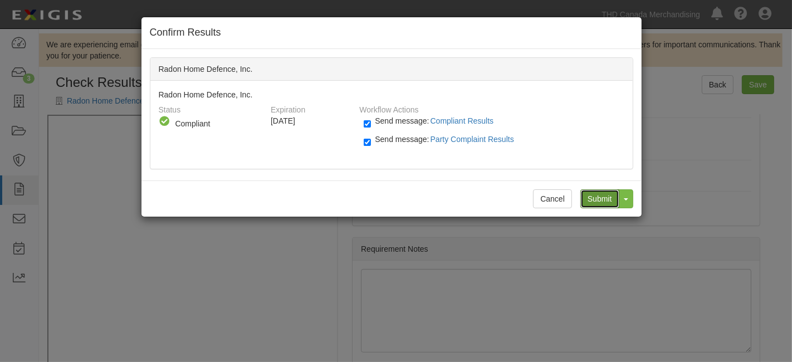
click at [594, 203] on input "Submit" at bounding box center [600, 198] width 39 height 19
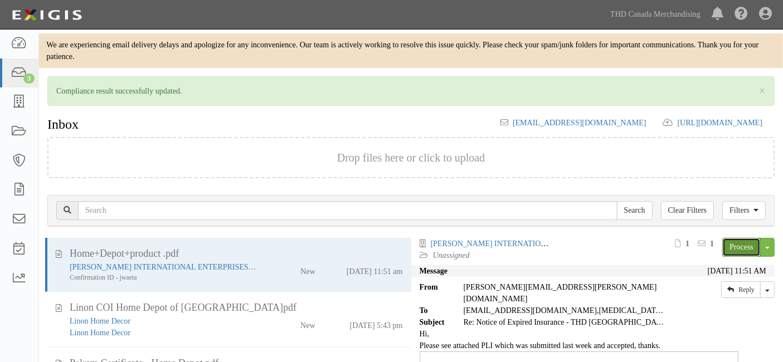
click at [731, 246] on link "Process" at bounding box center [741, 247] width 38 height 19
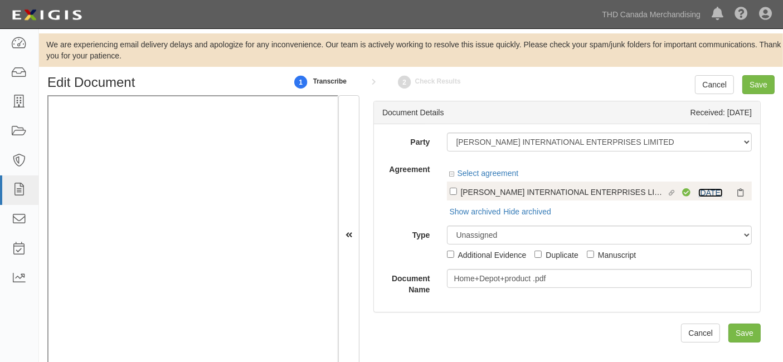
click at [703, 194] on link "[DATE]" at bounding box center [710, 192] width 25 height 9
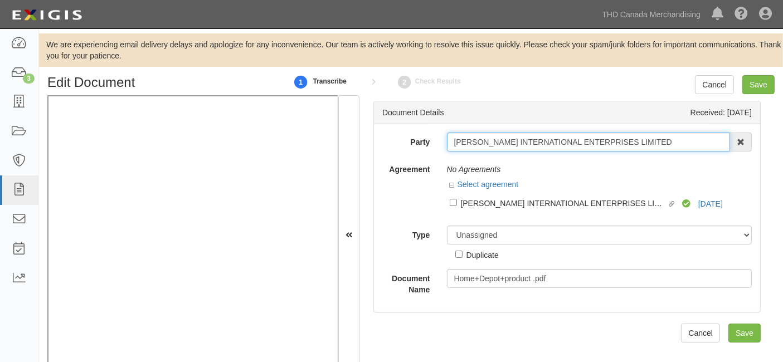
click at [495, 142] on input "[PERSON_NAME] INTERNATIONAL ENTERPRISES LIMITED" at bounding box center [589, 142] width 284 height 19
click at [495, 142] on input "ALTON INTERNATIONAL ENTERPRISES LIMITED" at bounding box center [589, 142] width 284 height 19
click at [495, 142] on input "[PERSON_NAME] INTERNATIONAL ENTERPRISES LIMITED" at bounding box center [589, 142] width 284 height 19
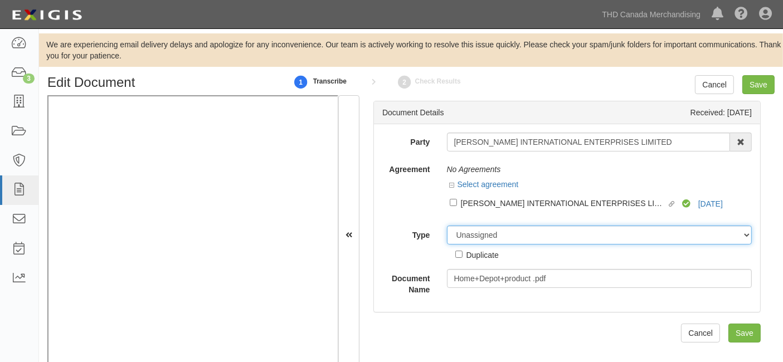
click at [484, 230] on select "Unassigned Binder Cancellation Notice Certificate Contract Endorsement Insuranc…" at bounding box center [599, 235] width 305 height 19
select select "OtherDetail"
click at [447, 226] on select "Unassigned Binder Cancellation Notice Certificate Contract Endorsement Insuranc…" at bounding box center [599, 235] width 305 height 19
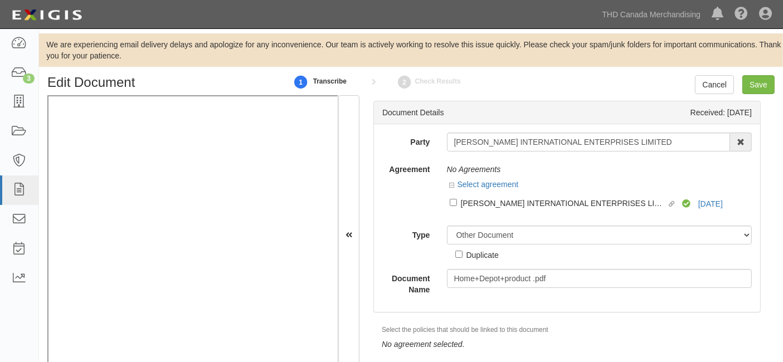
click at [494, 256] on div "Duplicate" at bounding box center [482, 254] width 32 height 12
click at [462, 256] on input "Duplicate" at bounding box center [458, 254] width 7 height 7
checkbox input "true"
click at [758, 87] on input "Save" at bounding box center [758, 84] width 32 height 19
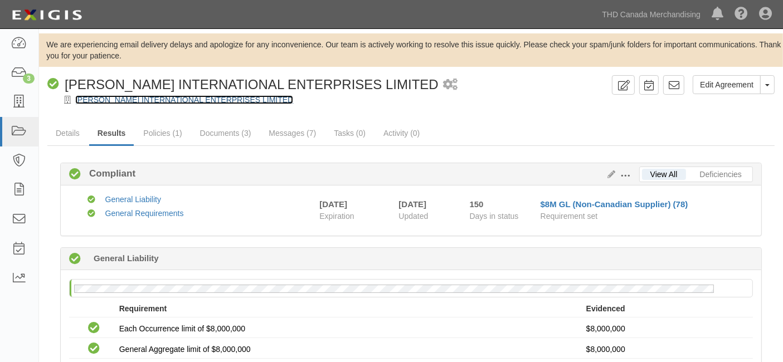
click at [105, 101] on link "[PERSON_NAME] INTERNATIONAL ENTERPRISES LIMITED" at bounding box center [184, 99] width 218 height 9
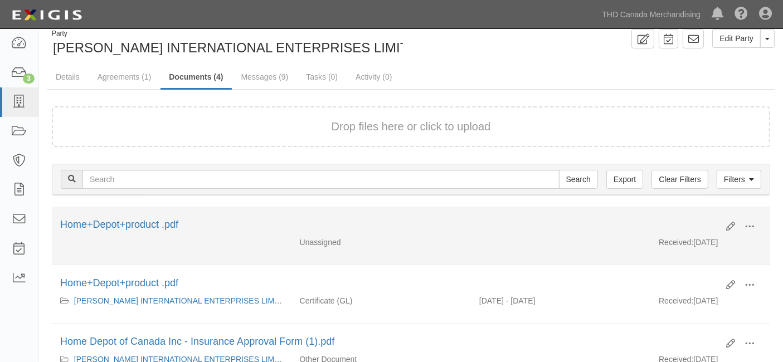
scroll to position [124, 0]
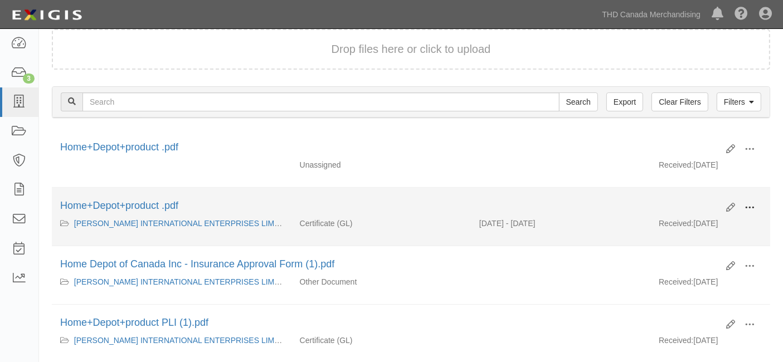
click at [747, 206] on span at bounding box center [749, 208] width 10 height 10
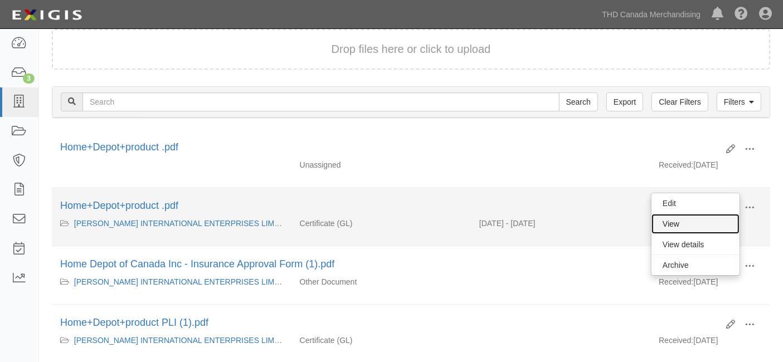
click at [705, 220] on link "View" at bounding box center [695, 224] width 88 height 20
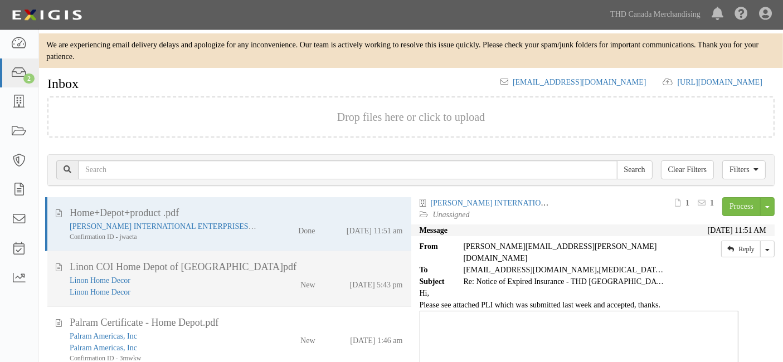
click at [280, 289] on div "New" at bounding box center [294, 283] width 58 height 16
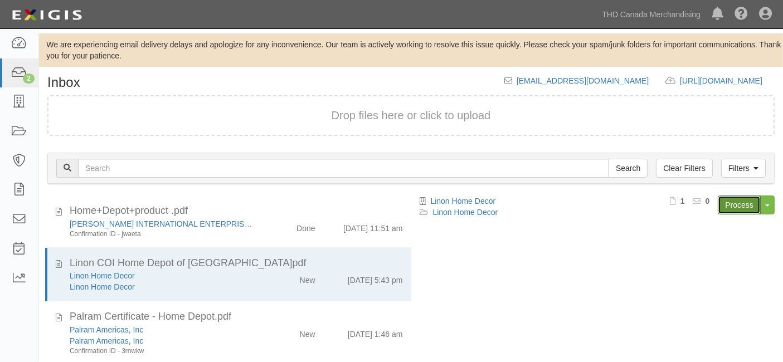
click at [731, 207] on link "Process" at bounding box center [739, 205] width 43 height 19
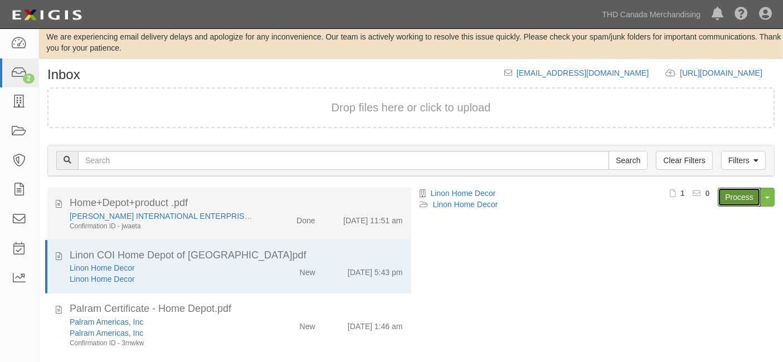
scroll to position [58, 0]
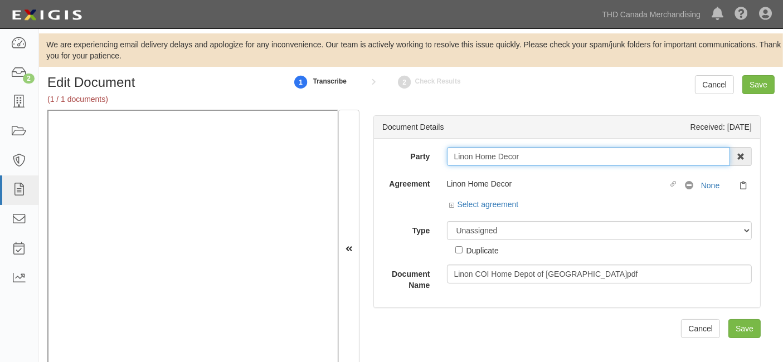
click at [492, 159] on input "Linon Home Decor" at bounding box center [589, 156] width 284 height 19
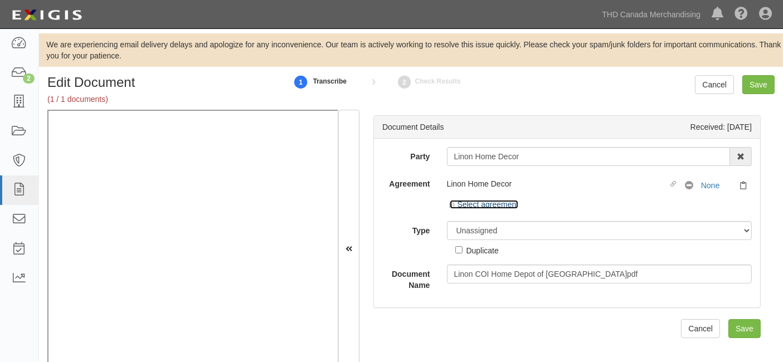
click at [511, 205] on link "Select agreement" at bounding box center [484, 204] width 69 height 9
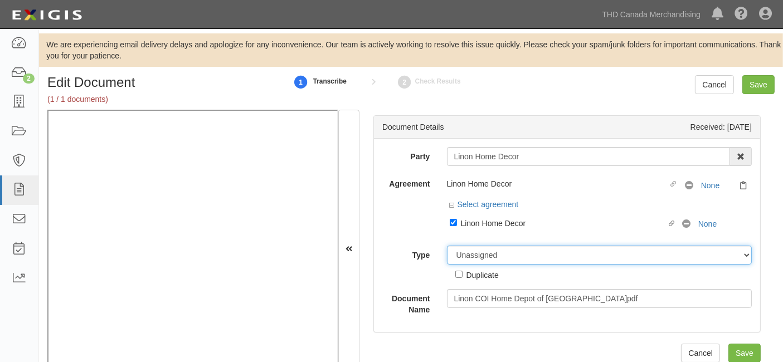
click at [502, 255] on select "Unassigned Binder Cancellation Notice Certificate Contract Endorsement Insuranc…" at bounding box center [599, 255] width 305 height 19
select select "CertificateDetail"
click at [447, 246] on select "Unassigned Binder Cancellation Notice Certificate Contract Endorsement Insuranc…" at bounding box center [599, 255] width 305 height 19
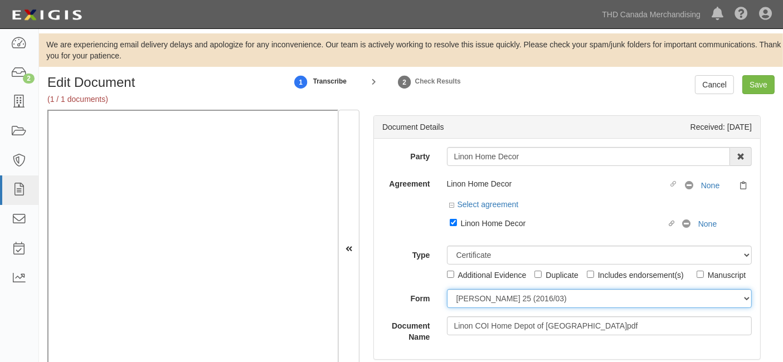
click at [499, 308] on select "ACORD 25 (2016/03) ACORD 101 ACORD 855 NY (2014/05) General" at bounding box center [599, 298] width 305 height 19
select select "GeneralFormDetail"
click at [447, 305] on select "ACORD 25 (2016/03) ACORD 101 ACORD 855 NY (2014/05) General" at bounding box center [599, 298] width 305 height 19
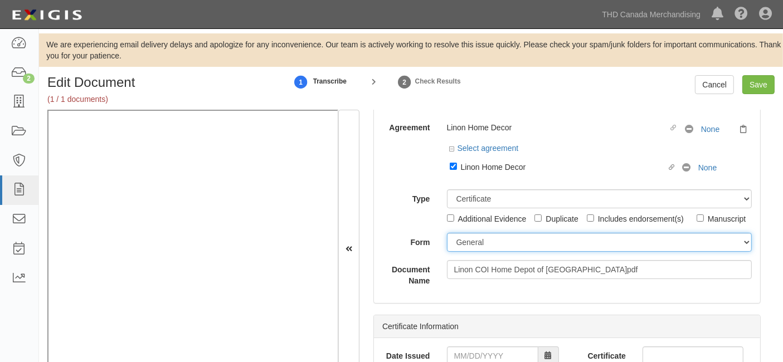
scroll to position [124, 0]
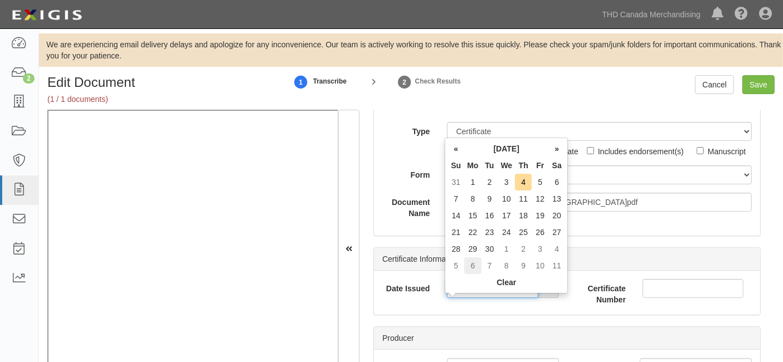
drag, startPoint x: 479, startPoint y: 301, endPoint x: 471, endPoint y: 271, distance: 31.2
click at [479, 298] on input "Date Issued" at bounding box center [492, 288] width 91 height 19
click at [457, 147] on th "«" at bounding box center [455, 148] width 17 height 17
click at [538, 182] on td "1" at bounding box center [539, 182] width 17 height 17
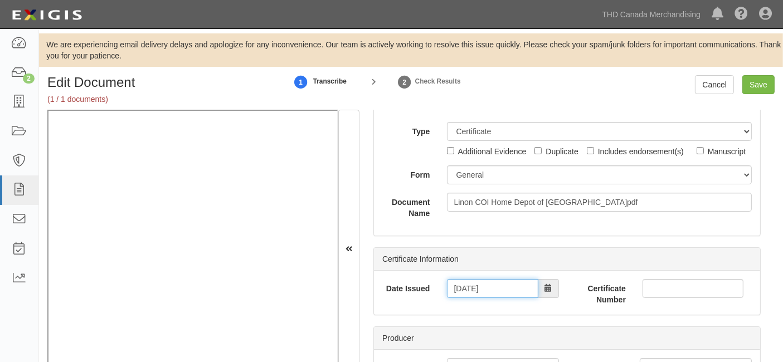
click at [451, 298] on input "08/01/2025" at bounding box center [492, 288] width 91 height 19
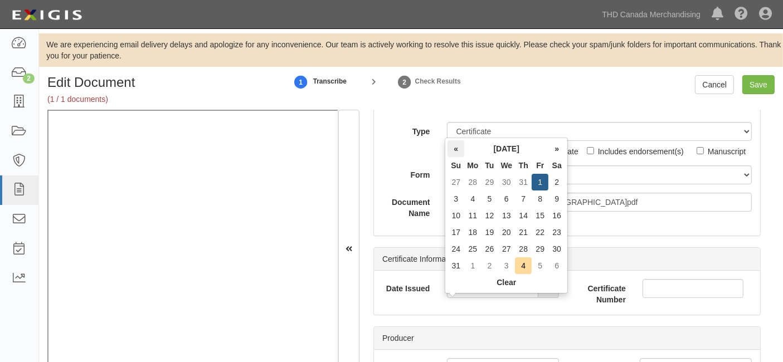
click at [456, 151] on th "«" at bounding box center [455, 148] width 17 height 17
click at [487, 184] on td "1" at bounding box center [489, 182] width 17 height 17
type input "07/01/2025"
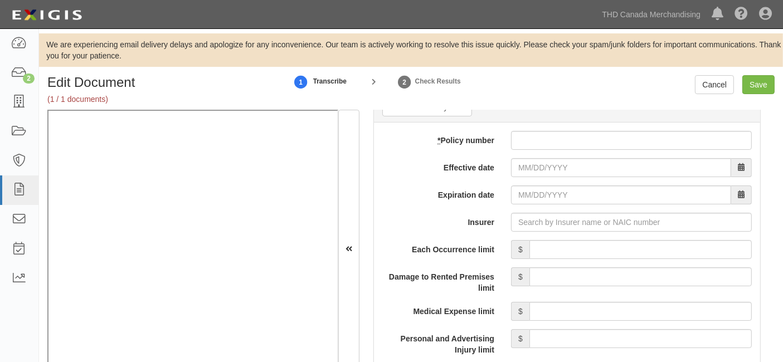
scroll to position [928, 0]
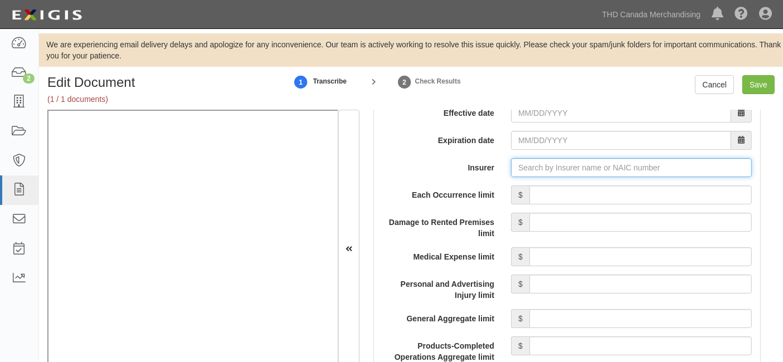
click at [544, 177] on input "Insurer" at bounding box center [631, 167] width 241 height 19
paste input "25682"
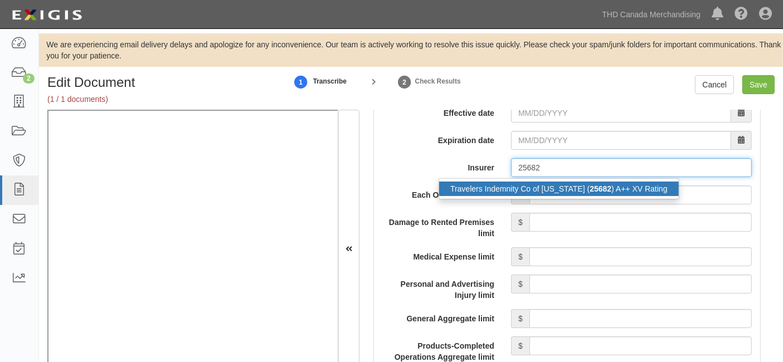
click at [525, 196] on div "Travelers Indemnity Co of Connecticut ( 25682 ) A++ XV Rating" at bounding box center [559, 189] width 240 height 14
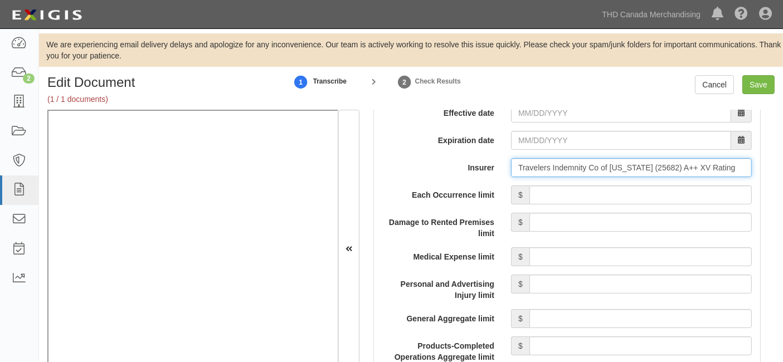
type input "Travelers Indemnity Co of Connecticut (25682) A++ XV Rating"
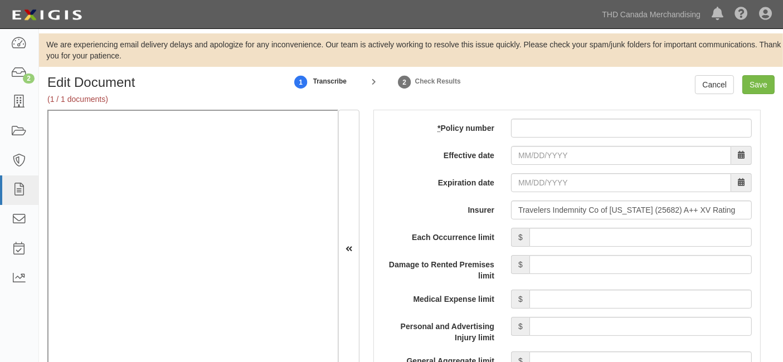
scroll to position [866, 0]
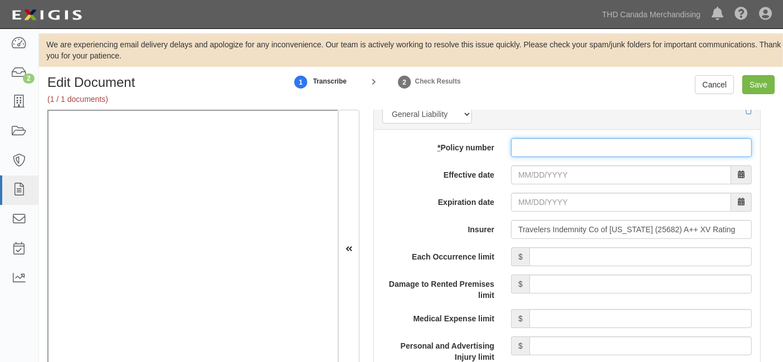
click at [546, 153] on input "* Policy number" at bounding box center [631, 147] width 241 height 19
paste input "Y-660-7P858895-TCT-25"
type input "Y-660-7P858895-TCT-25"
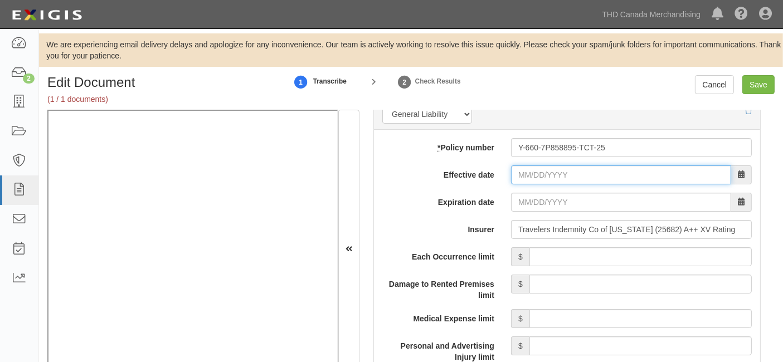
click at [525, 184] on input "Effective date" at bounding box center [621, 174] width 220 height 19
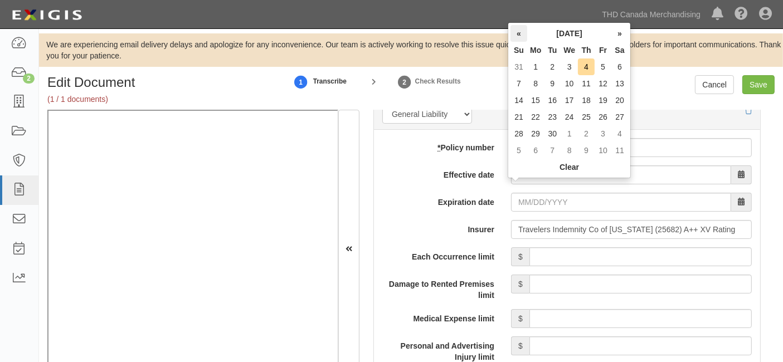
click at [516, 34] on th "«" at bounding box center [518, 33] width 17 height 17
click at [567, 99] on td "13" at bounding box center [568, 100] width 17 height 17
type input "08/13/2025"
type input "08/13/2026"
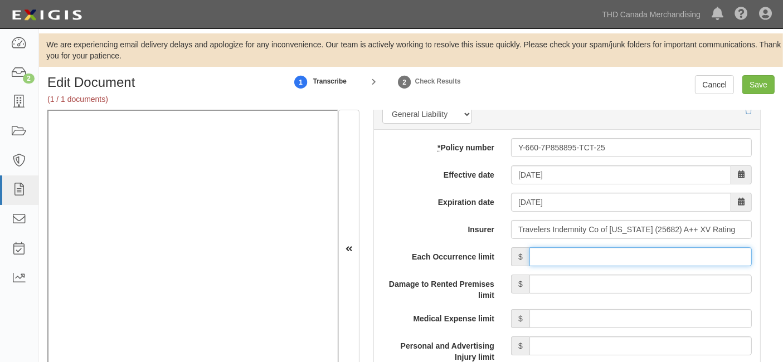
drag, startPoint x: 565, startPoint y: 274, endPoint x: 574, endPoint y: 249, distance: 26.1
click at [565, 266] on input "Each Occurrence limit" at bounding box center [640, 256] width 222 height 19
type input "1,000,000"
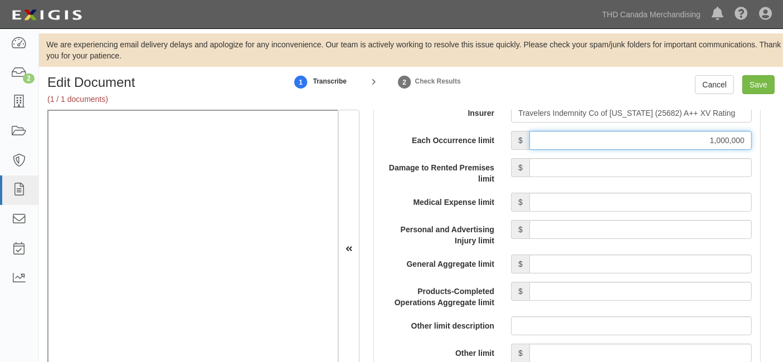
scroll to position [990, 0]
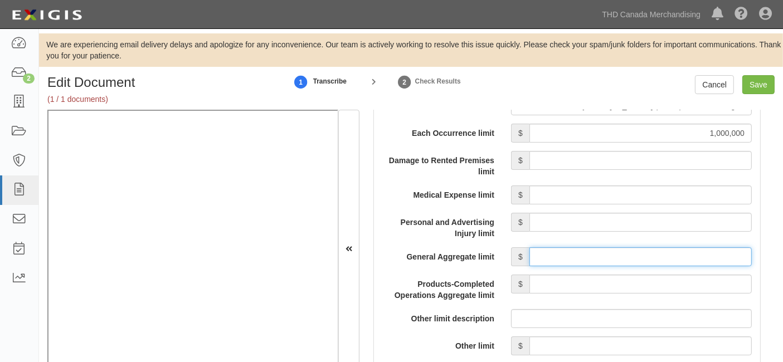
drag, startPoint x: 562, startPoint y: 276, endPoint x: 579, endPoint y: 255, distance: 27.7
click at [563, 266] on input "General Aggregate limit" at bounding box center [640, 256] width 222 height 19
type input "2,000,000"
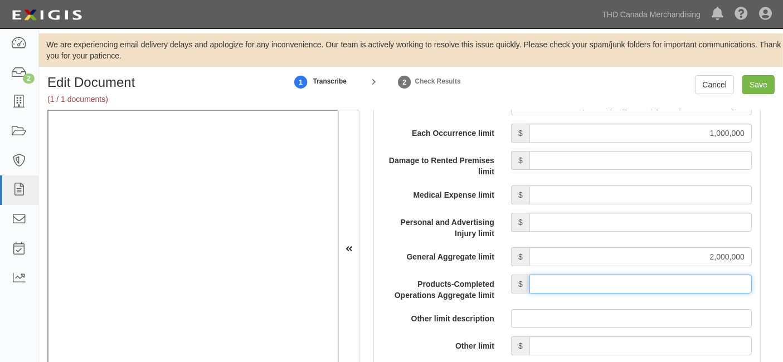
click at [608, 288] on input "Products-Completed Operations Aggregate limit" at bounding box center [640, 284] width 222 height 19
type input "2,000,000"
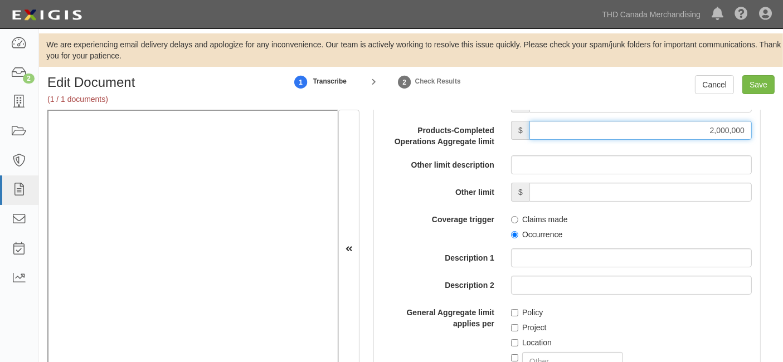
scroll to position [1176, 0]
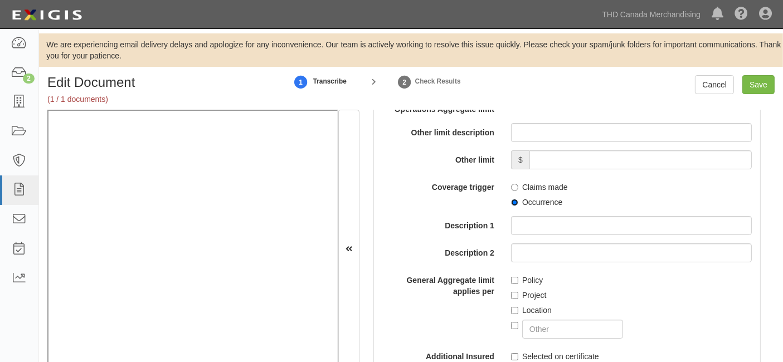
click at [511, 206] on input "Occurrence" at bounding box center [514, 202] width 7 height 7
radio input "true"
drag, startPoint x: 513, startPoint y: 294, endPoint x: 510, endPoint y: 301, distance: 7.8
click at [513, 284] on input "Policy" at bounding box center [514, 280] width 7 height 7
checkbox input "true"
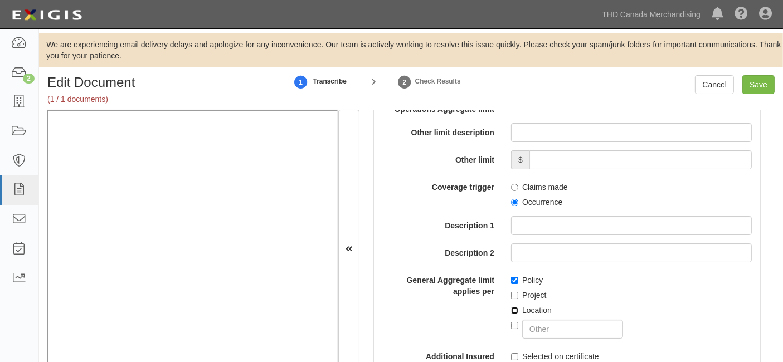
drag, startPoint x: 508, startPoint y: 324, endPoint x: 515, endPoint y: 318, distance: 9.5
click at [511, 314] on input "Location" at bounding box center [514, 310] width 7 height 7
checkbox input "true"
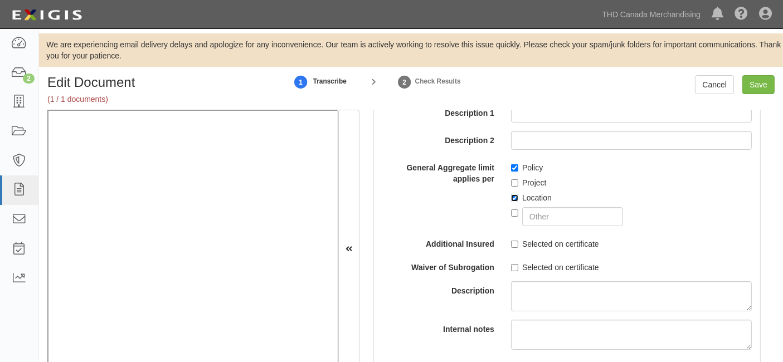
scroll to position [1300, 0]
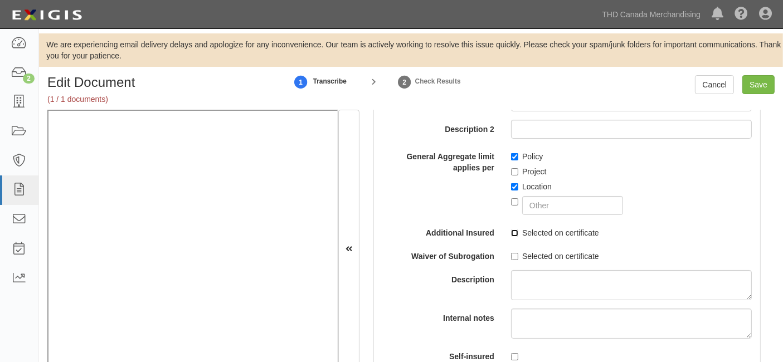
drag, startPoint x: 512, startPoint y: 248, endPoint x: 514, endPoint y: 258, distance: 9.7
click at [511, 237] on input "Selected on certificate" at bounding box center [514, 233] width 7 height 7
checkbox input "true"
click at [513, 260] on input "Selected on certificate" at bounding box center [514, 256] width 7 height 7
checkbox input "true"
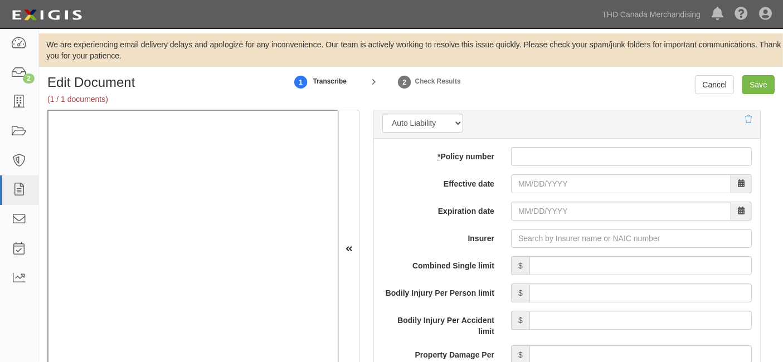
scroll to position [1671, 0]
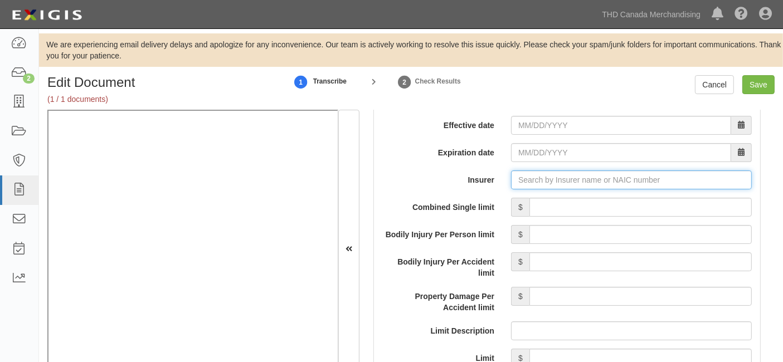
click at [547, 189] on input "Insurer" at bounding box center [631, 179] width 241 height 19
paste input "25658"
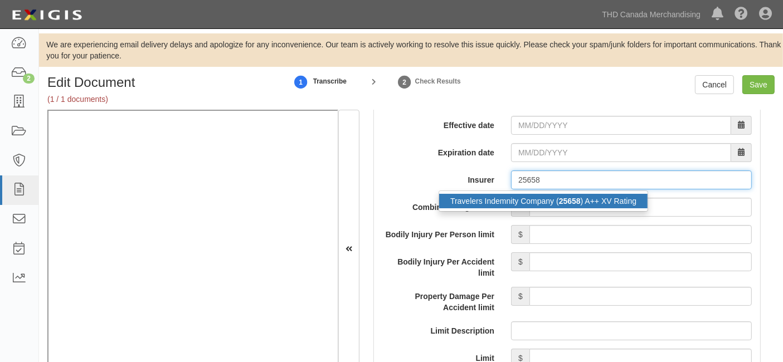
click at [531, 208] on div "Travelers Indemnity Company ( 25658 ) A++ XV Rating" at bounding box center [543, 201] width 208 height 14
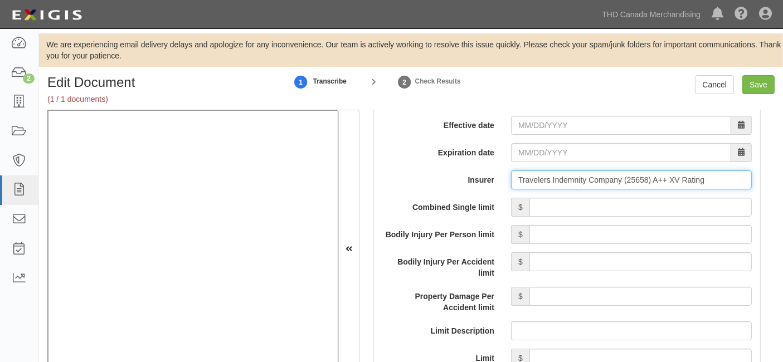
type input "Travelers Indemnity Company (25658) A++ XV Rating"
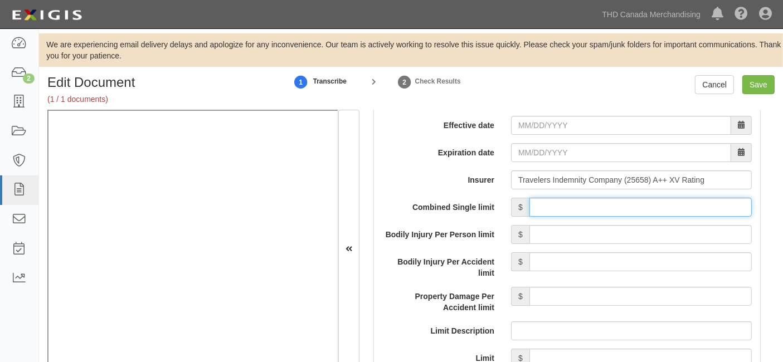
drag, startPoint x: 613, startPoint y: 224, endPoint x: 623, endPoint y: 211, distance: 16.7
click at [614, 217] on input "Combined Single limit" at bounding box center [640, 207] width 222 height 19
type input "1,000,000"
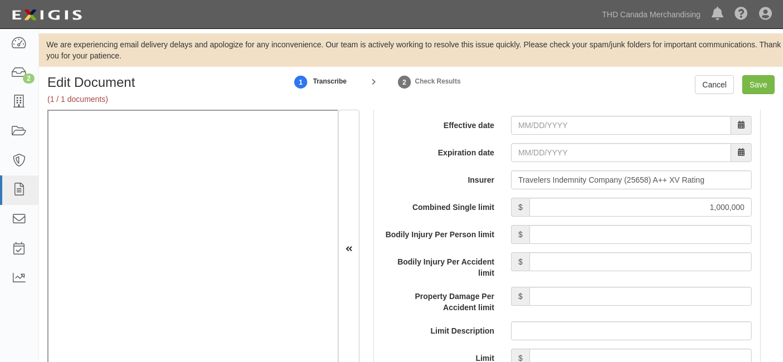
scroll to position [1609, 0]
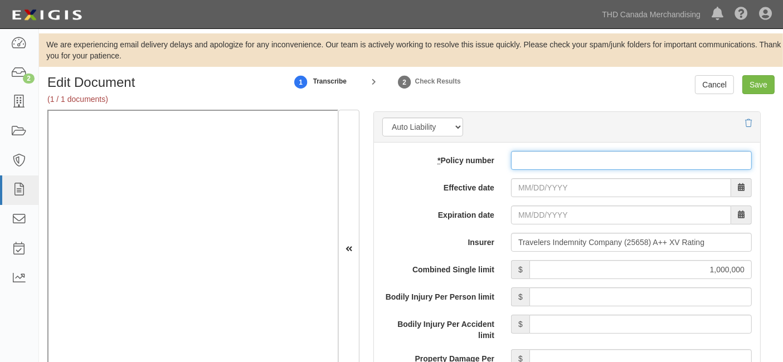
paste input "BA-7P859702-25-14-G"
drag, startPoint x: 533, startPoint y: 169, endPoint x: 531, endPoint y: 178, distance: 8.6
click at [533, 169] on input "* Policy number" at bounding box center [631, 160] width 241 height 19
type input "BA-7P859702-25-14-G"
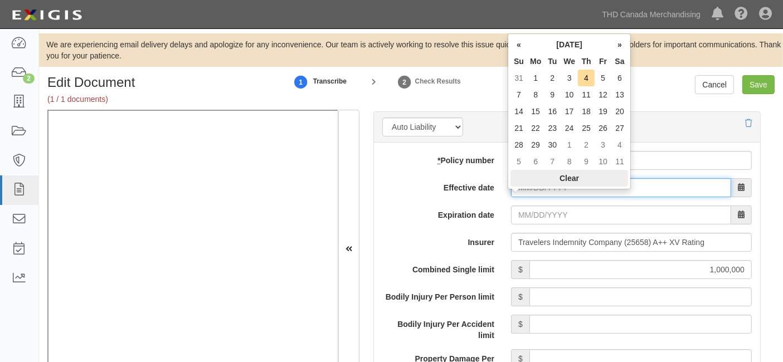
drag, startPoint x: 528, startPoint y: 195, endPoint x: 531, endPoint y: 179, distance: 16.4
click at [528, 195] on input "Effective date" at bounding box center [621, 187] width 220 height 19
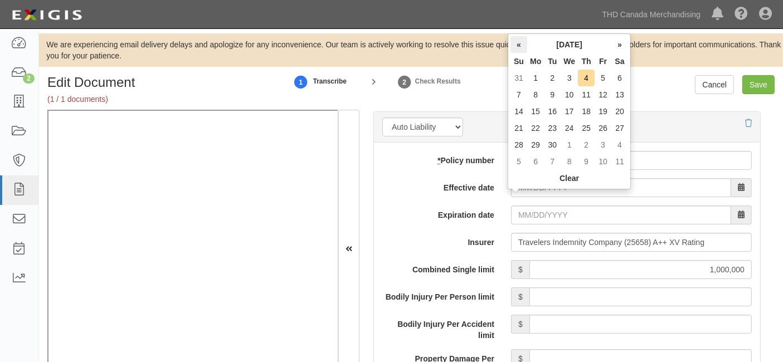
click at [517, 43] on th "«" at bounding box center [518, 44] width 17 height 17
click at [567, 115] on td "13" at bounding box center [568, 111] width 17 height 17
type input "08/13/2025"
type input "08/13/2026"
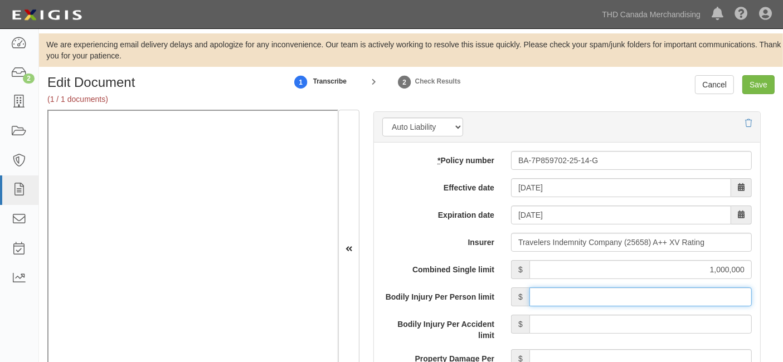
click at [608, 306] on input "Bodily Injury Per Person limit" at bounding box center [640, 296] width 222 height 19
type input "20,000"
drag, startPoint x: 711, startPoint y: 311, endPoint x: 788, endPoint y: 315, distance: 76.4
click at [783, 318] on html "Toggle navigation Dashboard 2 Inbox Parties Agreements Coverages Documents Mess…" at bounding box center [391, 202] width 783 height 404
click at [434, 252] on div "Insurer Travelers Indemnity Company (25658) A++ XV Rating 25658 Travelers Indem…" at bounding box center [567, 242] width 386 height 19
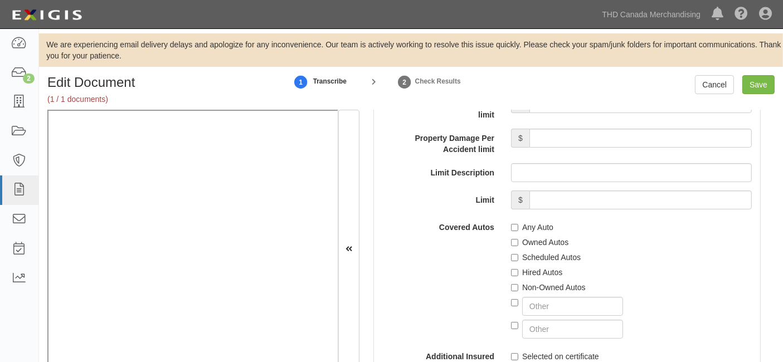
scroll to position [1857, 0]
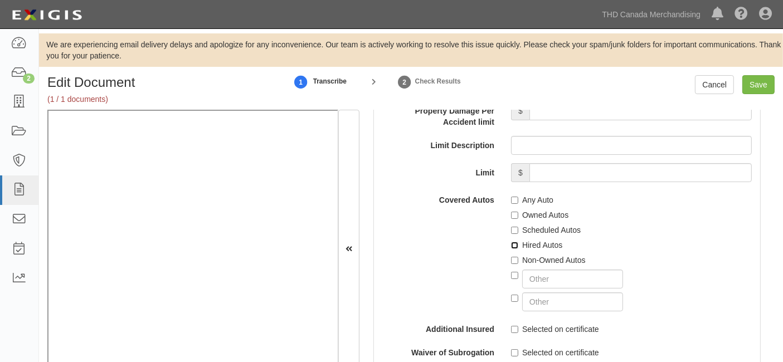
click at [513, 249] on input "Hired Autos" at bounding box center [514, 245] width 7 height 7
checkbox input "true"
click at [512, 264] on input "Non-Owned Autos" at bounding box center [514, 260] width 7 height 7
checkbox input "true"
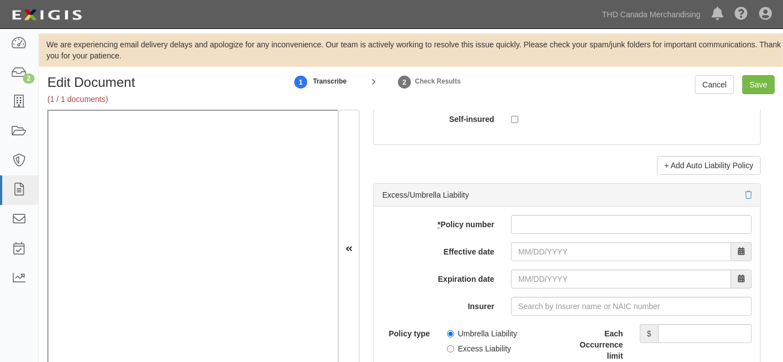
scroll to position [2290, 0]
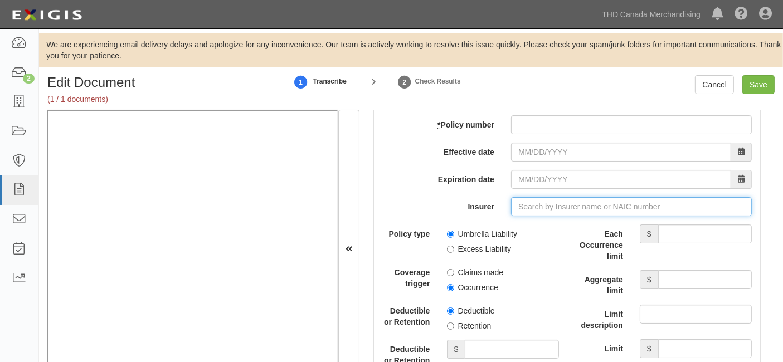
click at [532, 216] on input "Insurer" at bounding box center [631, 206] width 241 height 19
paste input "25658"
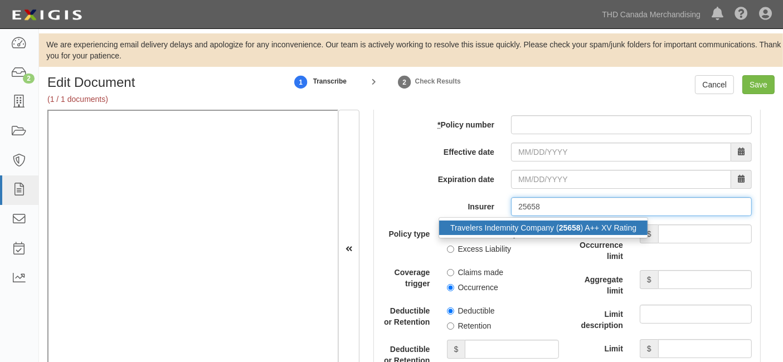
click at [516, 235] on div "Travelers Indemnity Company ( 25658 ) A++ XV Rating" at bounding box center [543, 228] width 208 height 14
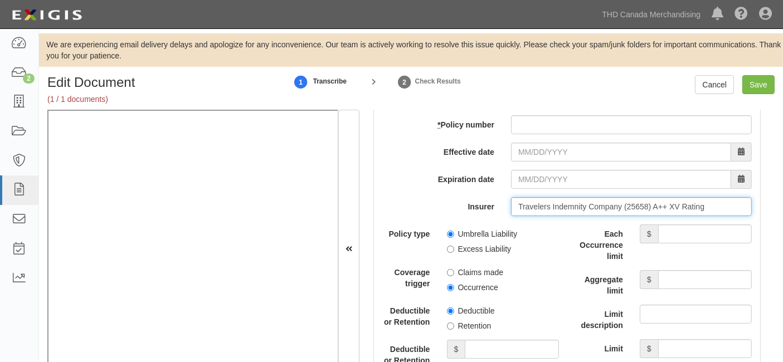
type input "Travelers Indemnity Company (25658) A++ XV Rating"
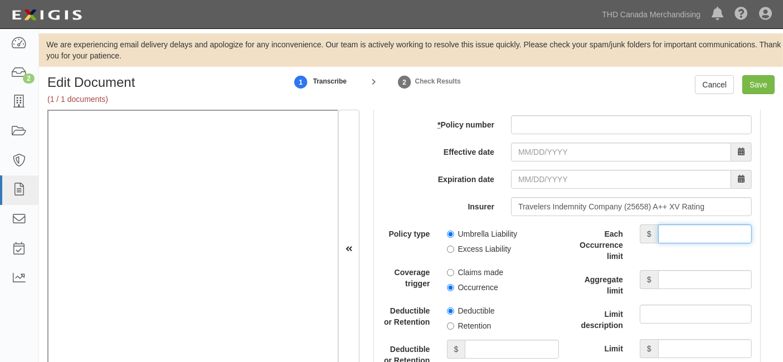
click at [684, 243] on input "Each Occurrence limit" at bounding box center [705, 234] width 94 height 19
type input "12,000,000"
click at [687, 276] on div "Each Occurrence limit $ 12,000,000 Aggregate limit $ Limit description Limit $" at bounding box center [664, 292] width 177 height 134
click at [702, 287] on input "Aggregate limit" at bounding box center [705, 279] width 94 height 19
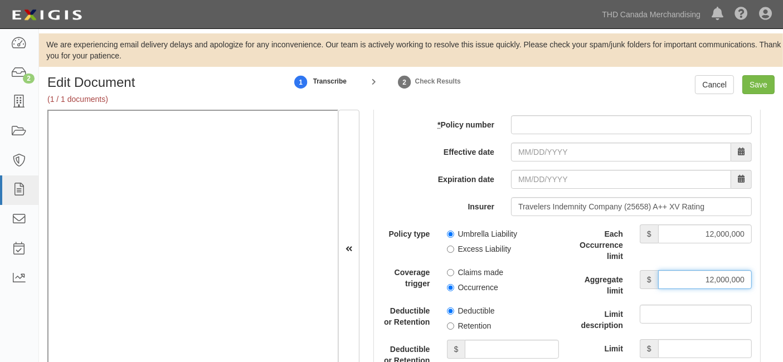
type input "12,000,000"
click at [448, 238] on input "Umbrella Liability" at bounding box center [450, 234] width 7 height 7
radio input "true"
click at [447, 291] on input "Occurrence" at bounding box center [450, 287] width 7 height 7
radio input "true"
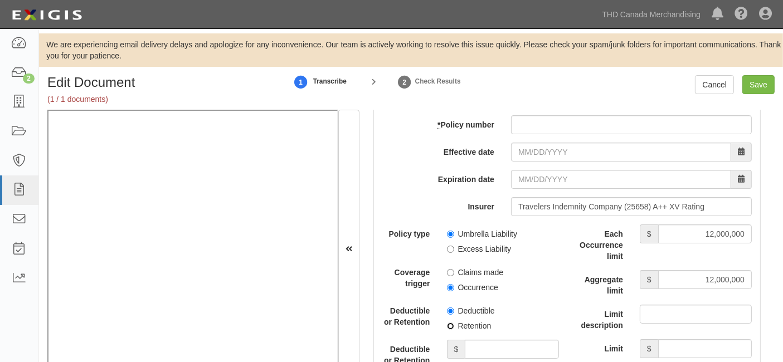
click at [447, 330] on input "Retention" at bounding box center [450, 326] width 7 height 7
radio input "true"
drag, startPoint x: 474, startPoint y: 358, endPoint x: 474, endPoint y: 350, distance: 7.8
click at [474, 357] on input "Deductible or Retention amount" at bounding box center [512, 349] width 94 height 19
type input "10,000"
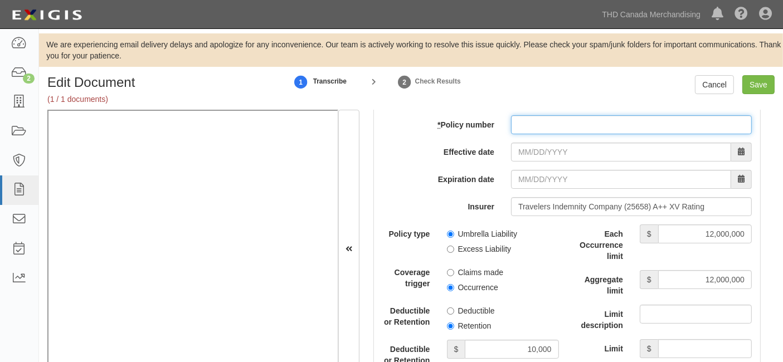
click at [537, 134] on input "* Policy number" at bounding box center [631, 124] width 241 height 19
paste input "CUP-1S704982-25-NF"
type input "CUP-1S704982-25-NF"
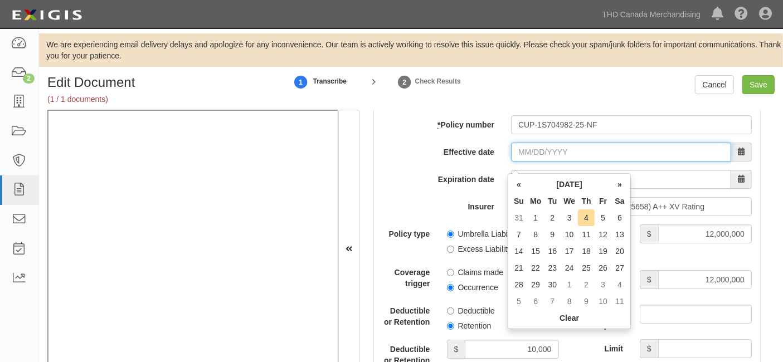
drag, startPoint x: 536, startPoint y: 164, endPoint x: 534, endPoint y: 157, distance: 6.9
click at [536, 162] on input "Effective date" at bounding box center [621, 152] width 220 height 19
click at [521, 185] on th "«" at bounding box center [518, 184] width 17 height 17
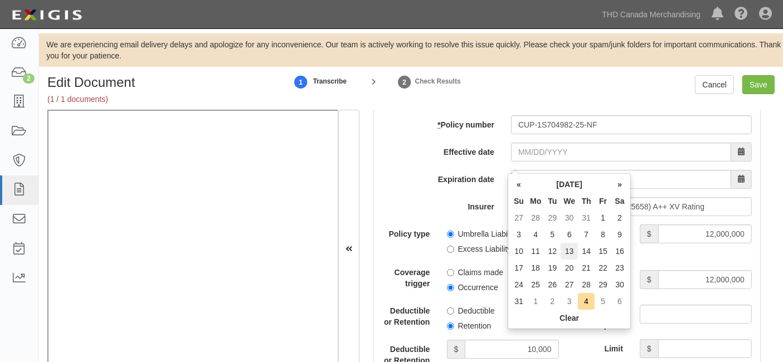
click at [568, 247] on td "13" at bounding box center [568, 251] width 17 height 17
type input "08/13/2025"
type input "08/13/2026"
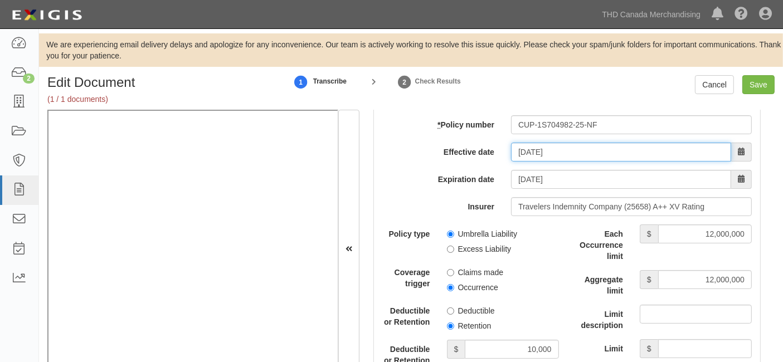
drag, startPoint x: 520, startPoint y: 160, endPoint x: 520, endPoint y: 139, distance: 20.6
click at [520, 160] on input "08/13/2025" at bounding box center [621, 152] width 220 height 19
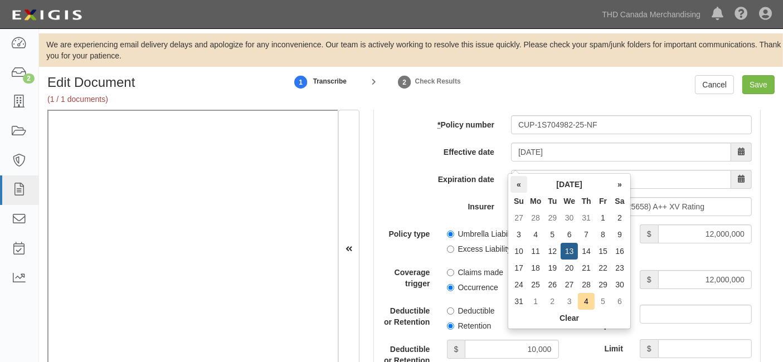
click at [519, 181] on th "«" at bounding box center [518, 184] width 17 height 17
click at [599, 252] on td "13" at bounding box center [602, 251] width 17 height 17
type input "06/13/2025"
type input "06/13/2026"
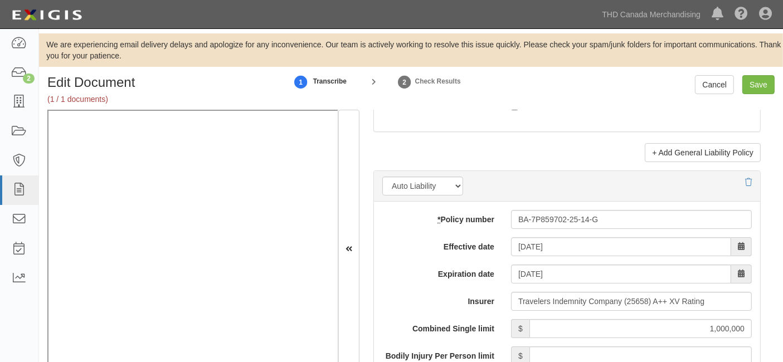
scroll to position [1547, 0]
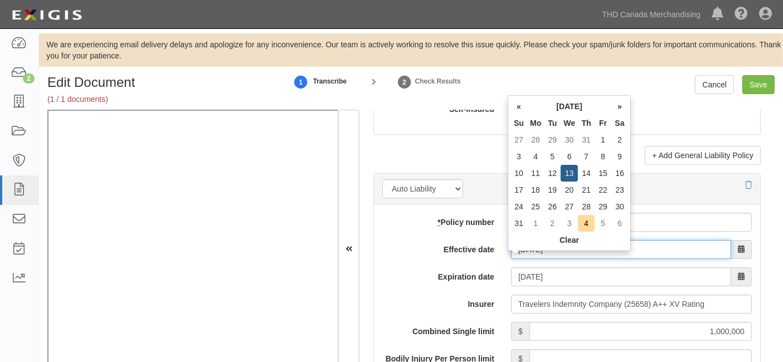
click at [526, 257] on input "08/13/2025" at bounding box center [621, 249] width 220 height 19
click at [514, 105] on th "«" at bounding box center [518, 106] width 17 height 17
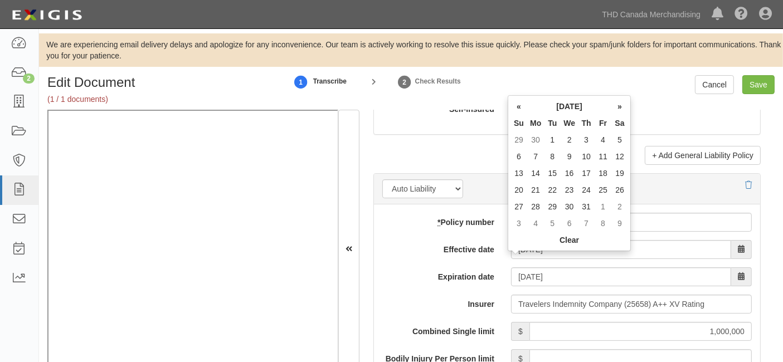
click at [515, 104] on th "«" at bounding box center [518, 106] width 17 height 17
click at [601, 172] on td "13" at bounding box center [602, 173] width 17 height 17
type input "06/13/2025"
type input "06/13/2026"
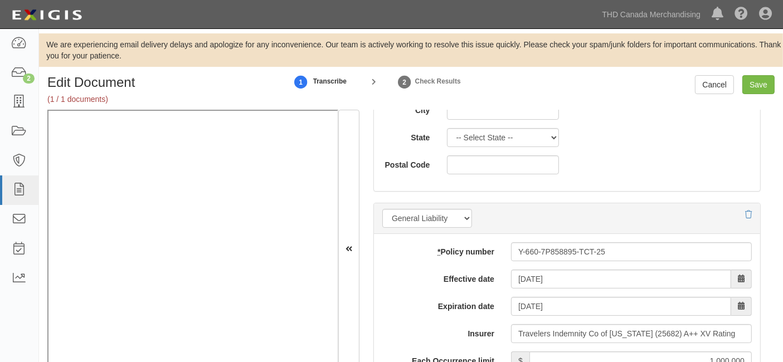
scroll to position [743, 0]
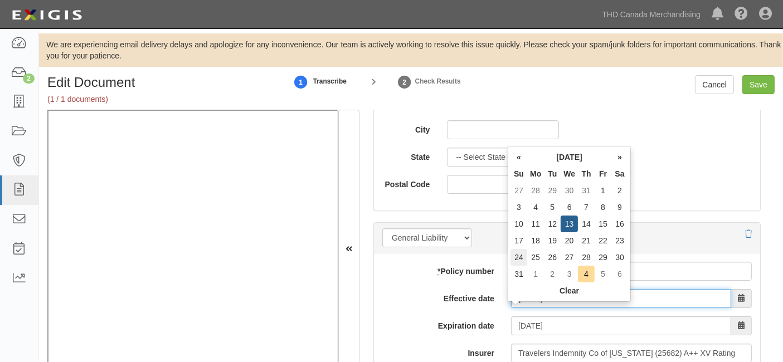
drag, startPoint x: 525, startPoint y: 311, endPoint x: 519, endPoint y: 252, distance: 58.8
click at [524, 308] on input "08/13/2025" at bounding box center [621, 298] width 220 height 19
click at [520, 158] on th "«" at bounding box center [518, 157] width 17 height 17
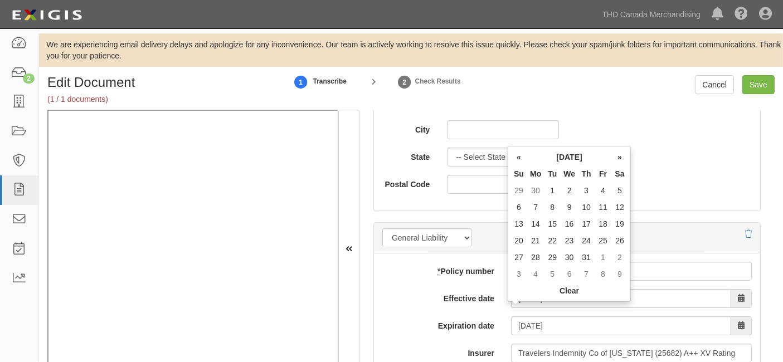
click at [520, 158] on th "«" at bounding box center [518, 157] width 17 height 17
click at [602, 222] on td "13" at bounding box center [602, 224] width 17 height 17
type input "06/13/2025"
type input "06/13/2026"
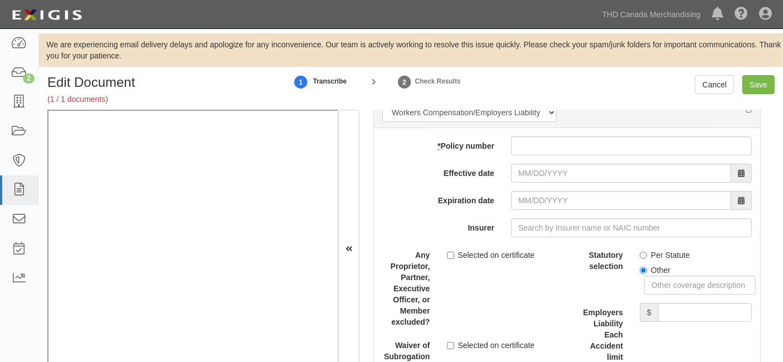
scroll to position [2847, 0]
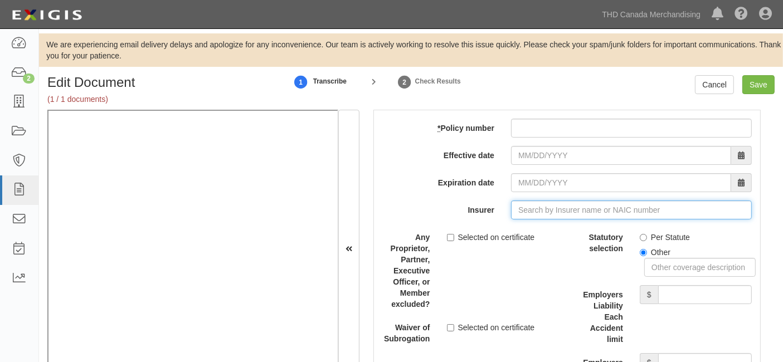
click at [530, 217] on input "Insurer" at bounding box center [631, 210] width 241 height 19
paste input "15954"
drag, startPoint x: 516, startPoint y: 244, endPoint x: 484, endPoint y: 249, distance: 32.7
click at [515, 238] on div "AmTrust Insurance Company ( 15954 ) A- XV Rating" at bounding box center [538, 231] width 199 height 14
type input "AmTrust Insurance Company (15954) A- XV Rating"
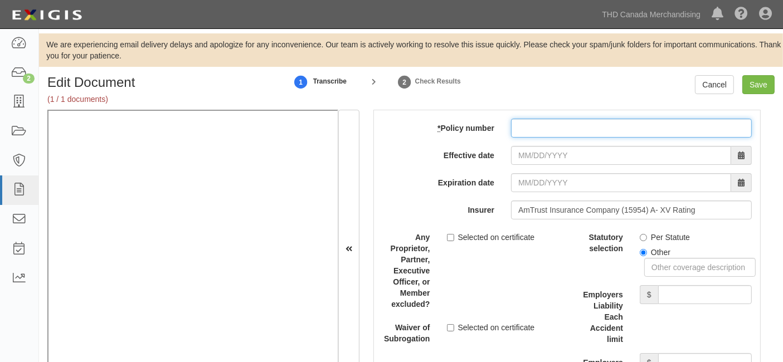
click at [530, 138] on input "* Policy number" at bounding box center [631, 128] width 241 height 19
paste input "WWC3795074"
type input "WWC3795074"
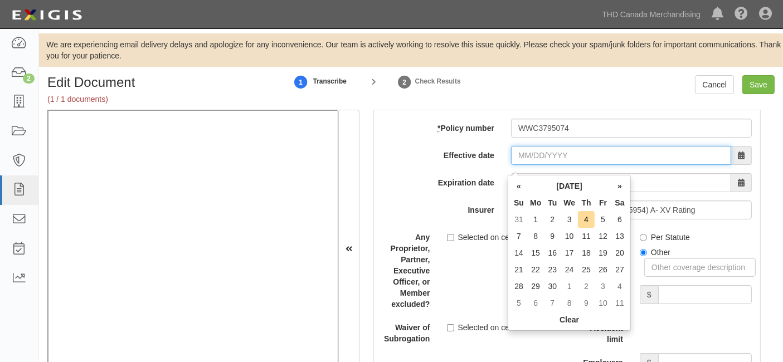
click at [530, 165] on input "Effective date" at bounding box center [621, 155] width 220 height 19
click at [518, 186] on th "«" at bounding box center [518, 186] width 17 height 17
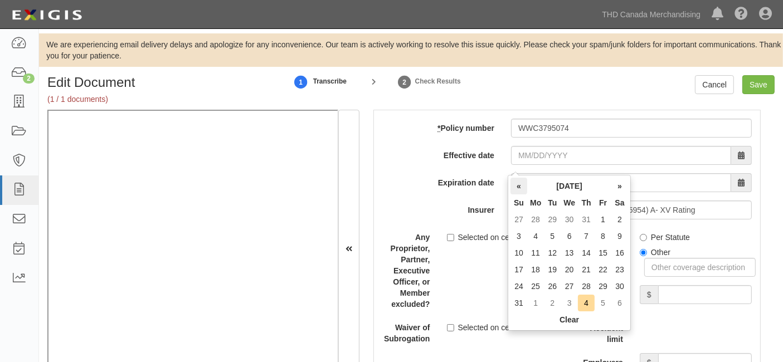
click at [519, 183] on th "«" at bounding box center [518, 186] width 17 height 17
click at [585, 286] on td "31" at bounding box center [586, 286] width 17 height 17
type input "07/31/2025"
type input "07/31/2026"
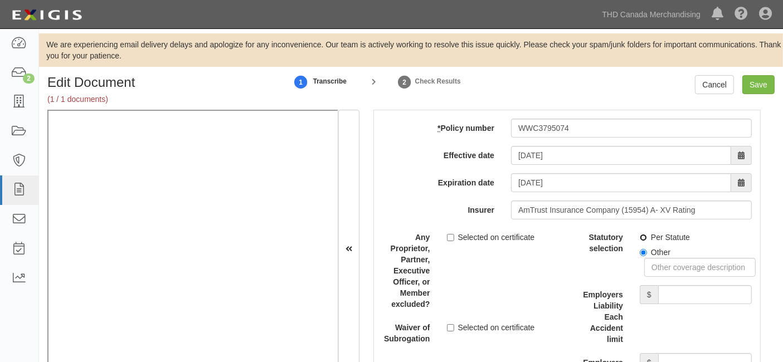
click at [640, 241] on input "Per Statute" at bounding box center [643, 237] width 7 height 7
radio input "true"
click at [674, 301] on input "Employers Liability Each Accident limit" at bounding box center [705, 294] width 94 height 19
type input "1,000,000"
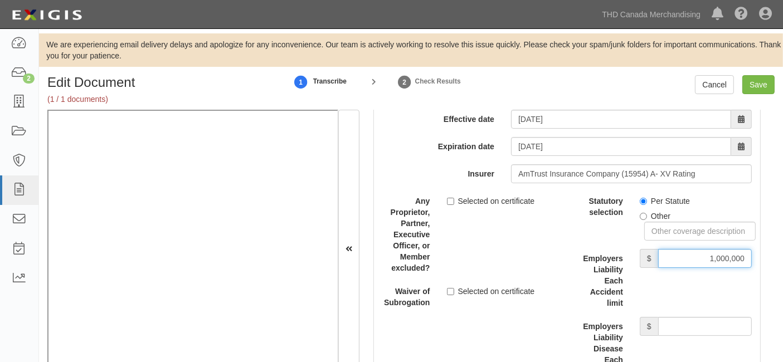
scroll to position [2909, 0]
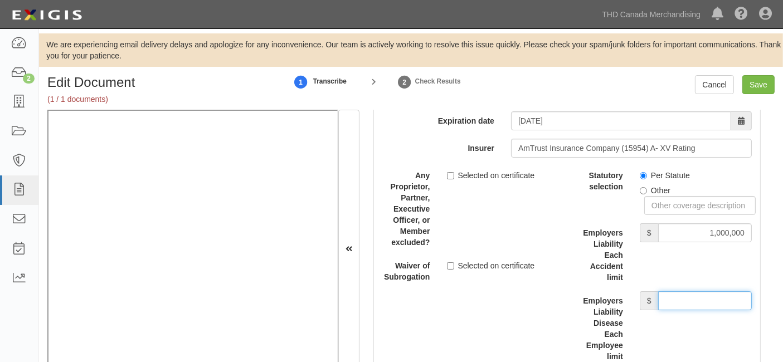
drag, startPoint x: 699, startPoint y: 311, endPoint x: 692, endPoint y: 300, distance: 12.7
click at [692, 300] on input "Employers Liability Disease Each Employee limit" at bounding box center [705, 300] width 94 height 19
type input "1,000,000"
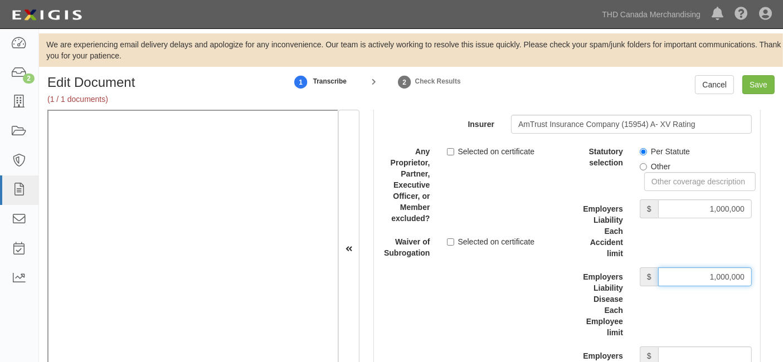
scroll to position [2971, 0]
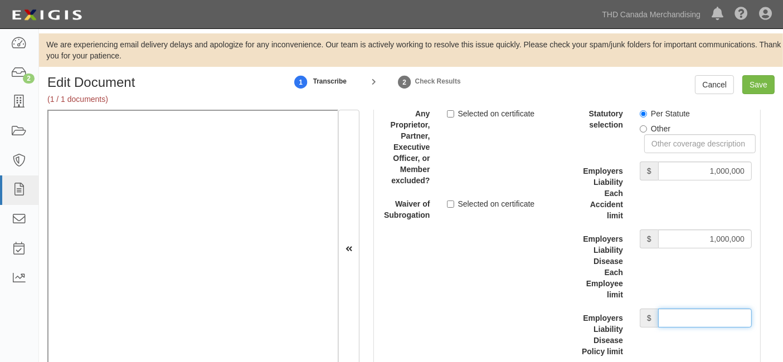
drag, startPoint x: 709, startPoint y: 325, endPoint x: 703, endPoint y: 314, distance: 12.7
click at [703, 314] on div "Statutory selection Per Statute Other Employers Liability Each Accident limit $…" at bounding box center [664, 230] width 177 height 253
type input "1,000,000"
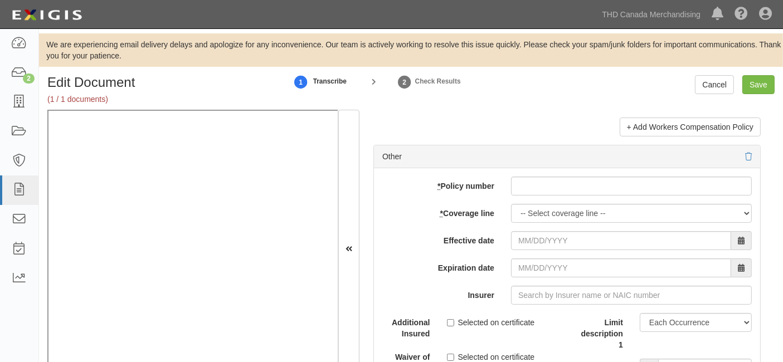
scroll to position [3343, 0]
click at [547, 222] on select "-- Select coverage line -- Asbestos Abatement Auto Physical Damage Boiler & Mac…" at bounding box center [631, 212] width 241 height 19
select select "17"
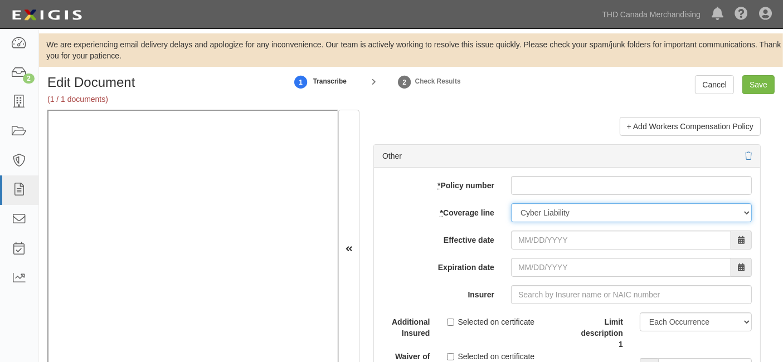
click at [511, 211] on select "-- Select coverage line -- Asbestos Abatement Auto Physical Damage Boiler & Mac…" at bounding box center [631, 212] width 241 height 19
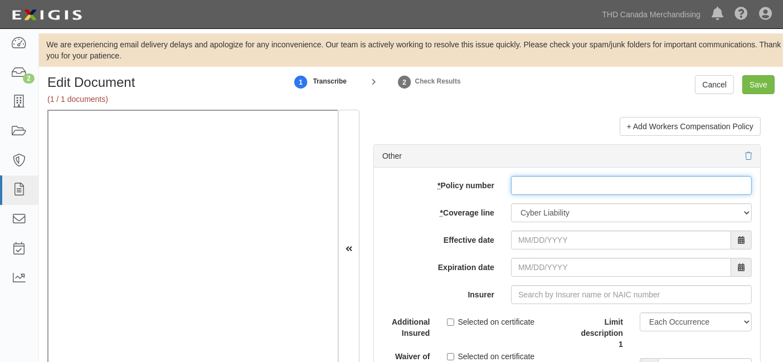
click at [524, 191] on input "* Policy number" at bounding box center [631, 185] width 241 height 19
paste input "F17656533 002"
type input "F17656533 002"
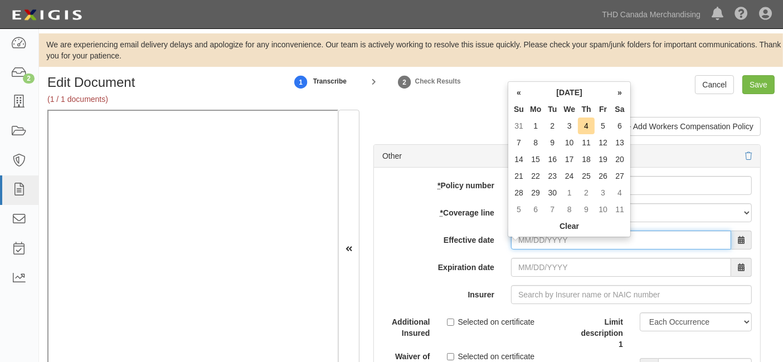
click at [537, 250] on input "Effective date" at bounding box center [621, 240] width 220 height 19
type input "02/27/2025"
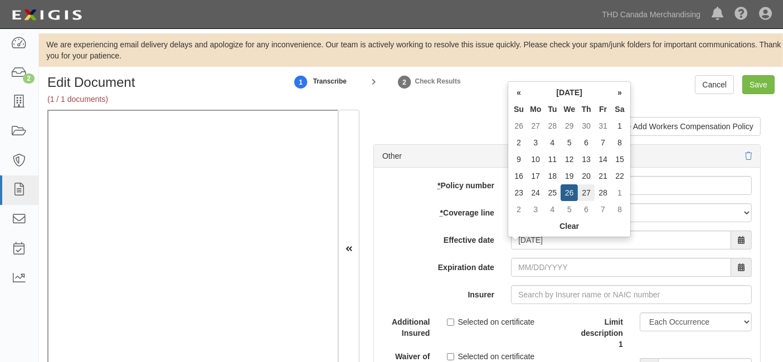
type input "02/27/2026"
click at [586, 188] on td "27" at bounding box center [586, 192] width 17 height 17
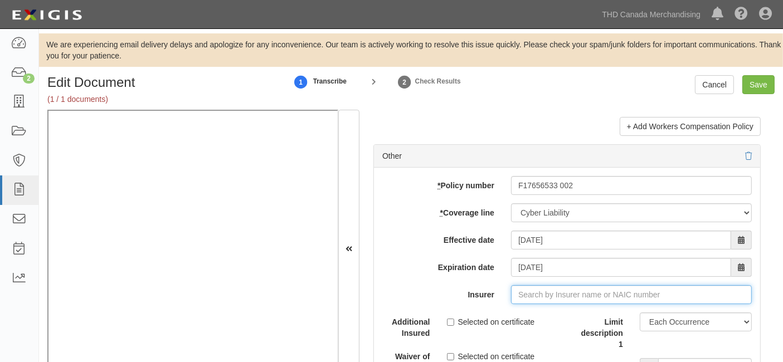
click at [535, 304] on input "Insurer" at bounding box center [631, 294] width 241 height 19
paste input "19106"
type input "19106"
paste input "ACE American Insurance Company"
click at [530, 299] on input "Insurer" at bounding box center [631, 294] width 241 height 19
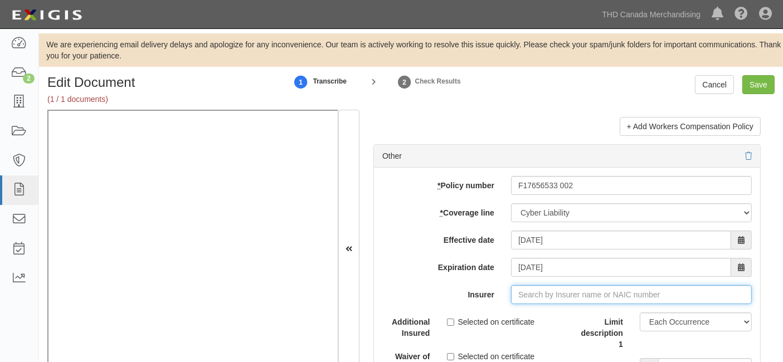
type input "ACE American Insurance Company (22667) A++ XV Rating"
type input "ACE American Insurance Company"
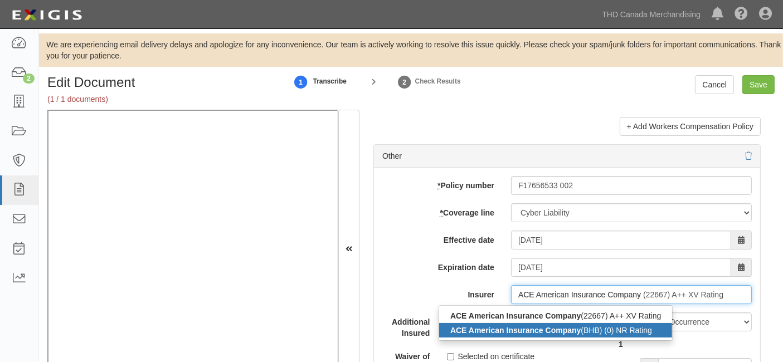
click at [519, 332] on div "ACE American Insurance Company (BHB) (0) NR Rating" at bounding box center [555, 330] width 233 height 14
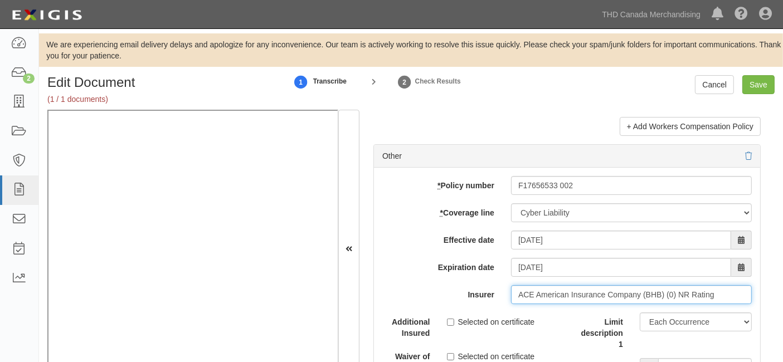
type input "ACE American Insurance Company (BHB) (0) NR Rating"
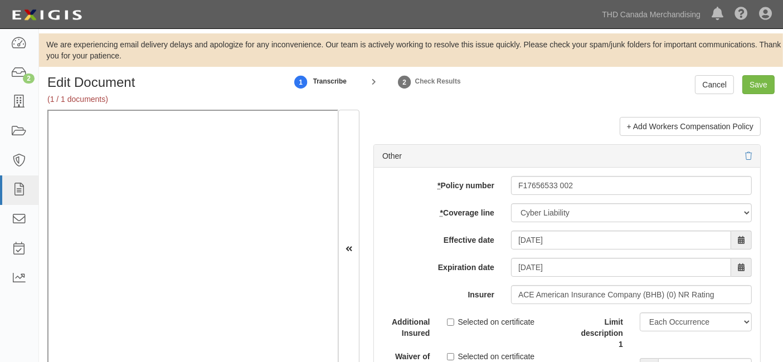
scroll to position [3405, 0]
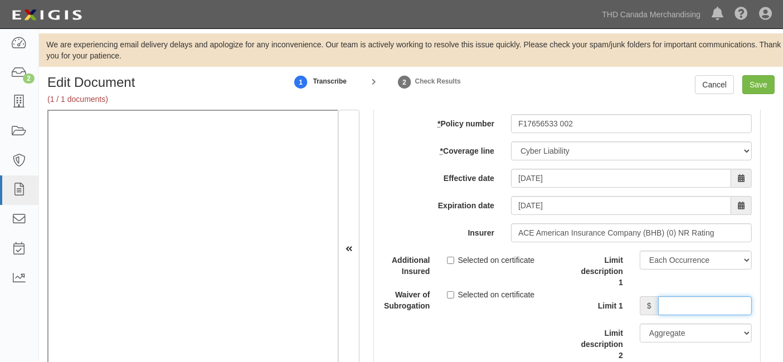
click at [681, 314] on input "Limit 1" at bounding box center [705, 305] width 94 height 19
type input "3,000,000"
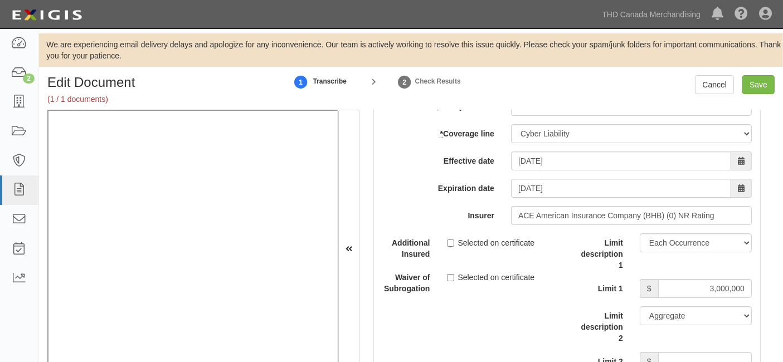
scroll to position [3466, 0]
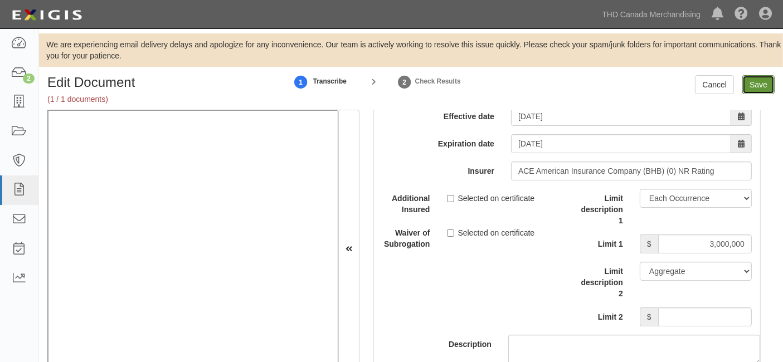
click at [764, 81] on input "Save" at bounding box center [758, 84] width 32 height 19
type input "1000000"
type input "2000000"
type input "1000000"
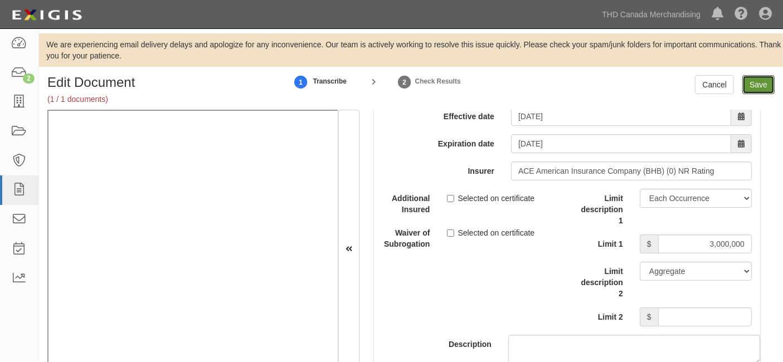
type input "10000"
type input "12000000"
type input "1000000"
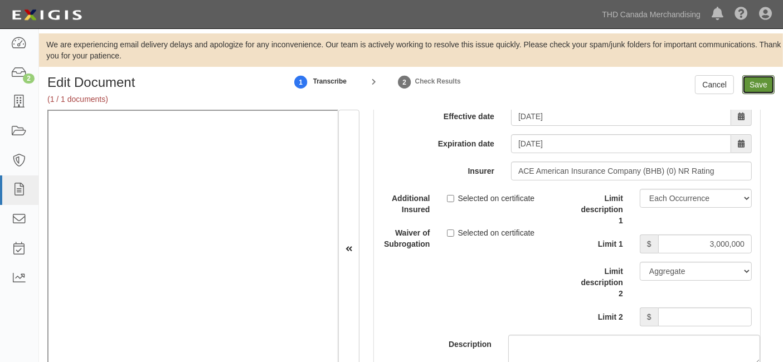
type input "1000000"
type input "3000000"
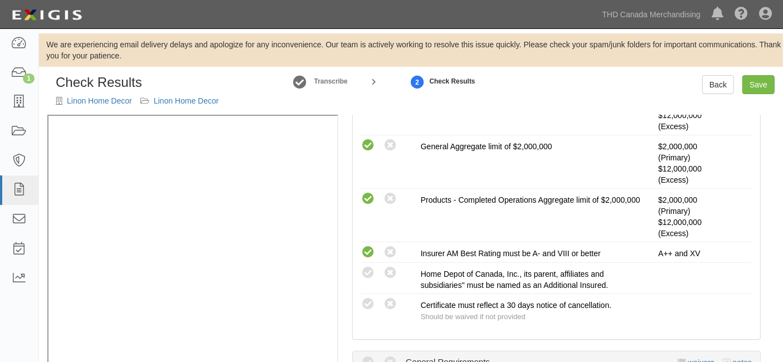
scroll to position [386, 0]
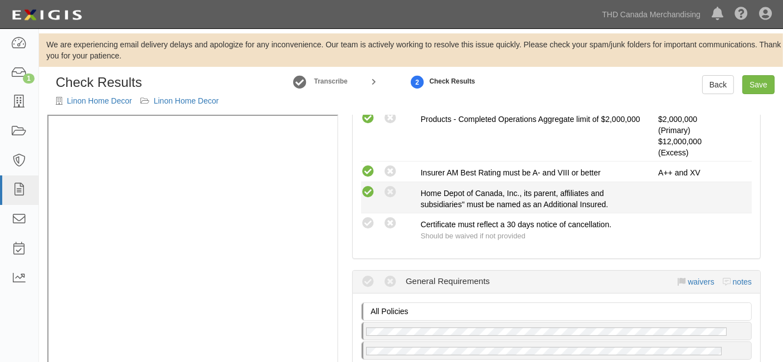
drag, startPoint x: 329, startPoint y: 214, endPoint x: 364, endPoint y: 192, distance: 41.6
click at [367, 191] on icon at bounding box center [368, 193] width 14 height 14
radio input "true"
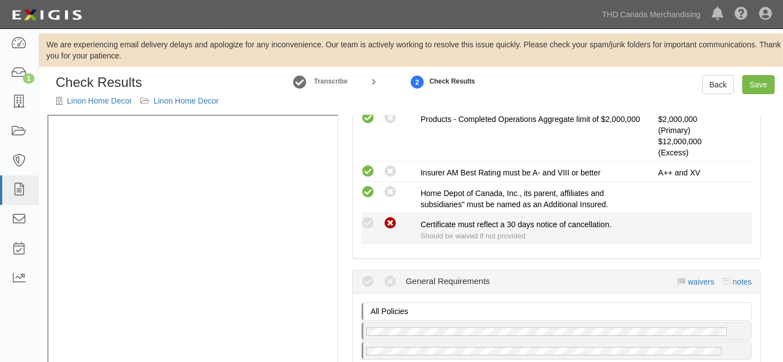
click at [393, 223] on icon at bounding box center [390, 224] width 14 height 14
radio input "true"
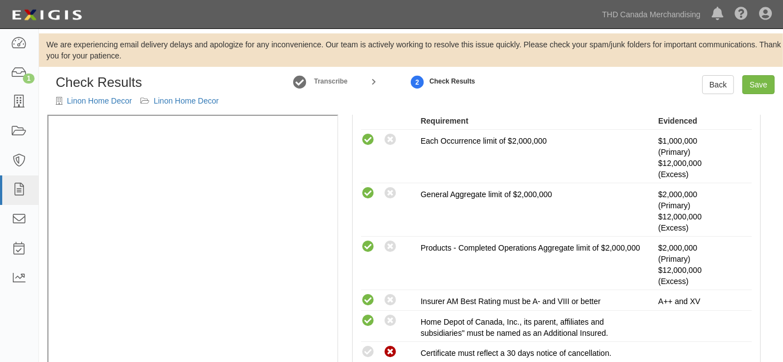
scroll to position [138, 0]
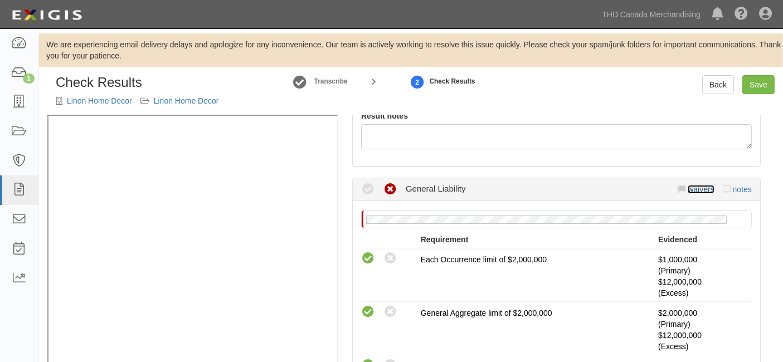
click at [692, 186] on link "waivers" at bounding box center [700, 189] width 26 height 9
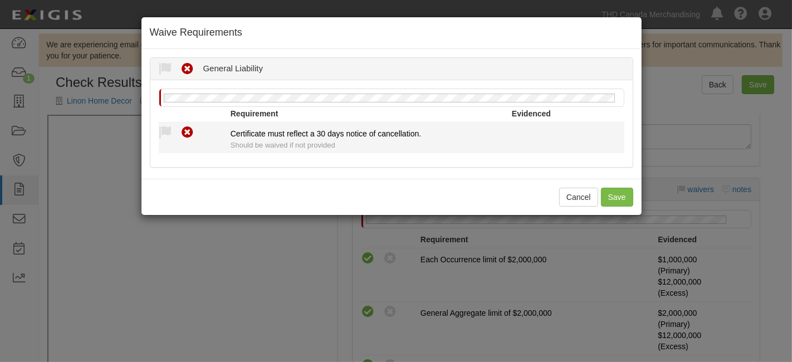
drag, startPoint x: 167, startPoint y: 128, endPoint x: 184, endPoint y: 163, distance: 39.1
click at [167, 128] on icon at bounding box center [166, 133] width 14 height 14
radio input "true"
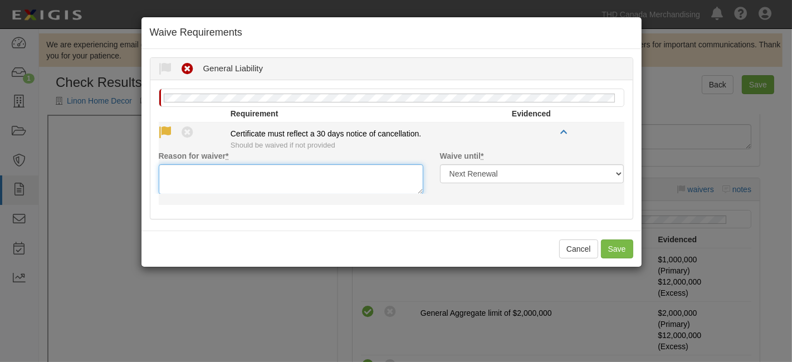
click at [188, 182] on textarea "Reason for waiver *" at bounding box center [291, 179] width 265 height 30
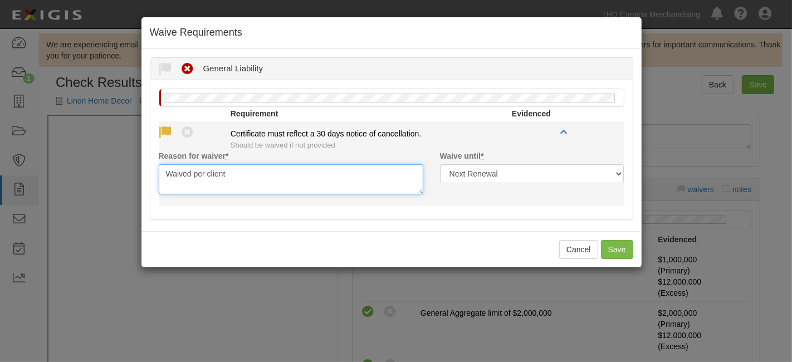
click at [191, 172] on textarea "Waived per client" at bounding box center [291, 179] width 265 height 30
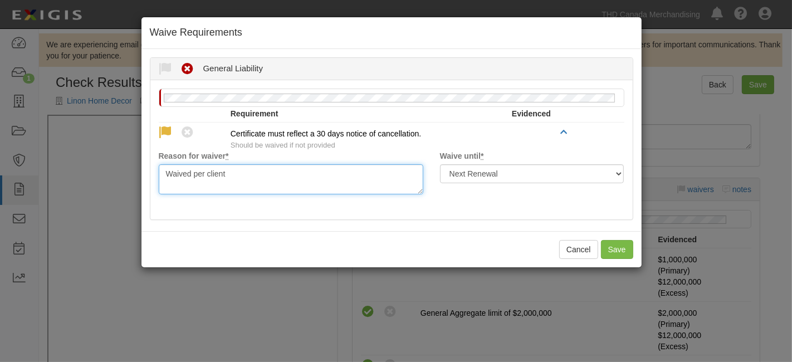
type textarea "Waived per client"
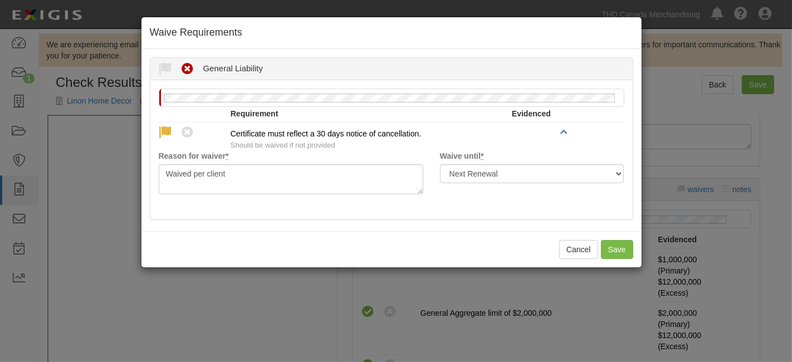
click at [618, 259] on div "Cancel Save" at bounding box center [392, 249] width 500 height 36
click at [613, 250] on button "Save" at bounding box center [617, 249] width 32 height 19
radio input "true"
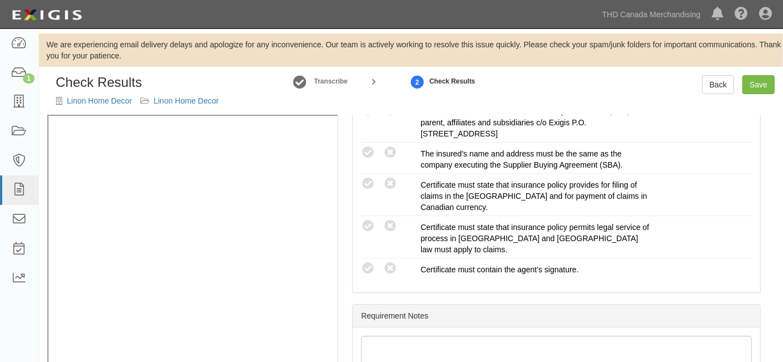
scroll to position [695, 0]
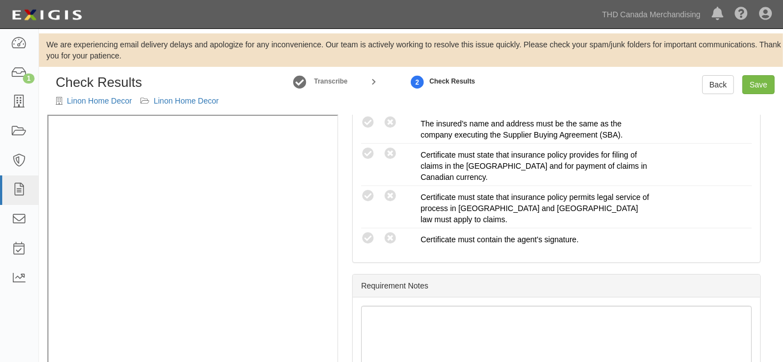
drag, startPoint x: 364, startPoint y: 223, endPoint x: 342, endPoint y: 231, distance: 24.3
click at [364, 232] on icon at bounding box center [368, 239] width 14 height 14
radio input "true"
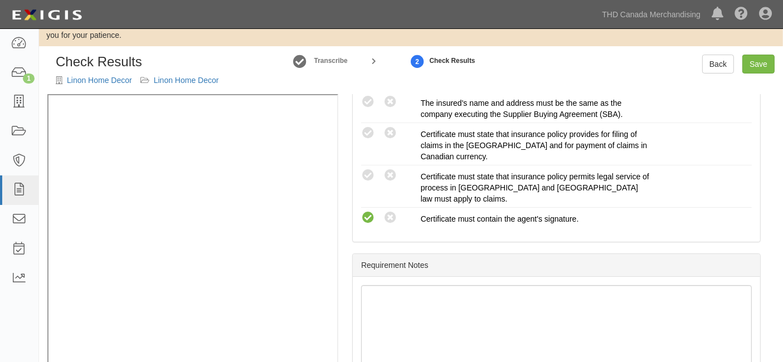
scroll to position [40, 0]
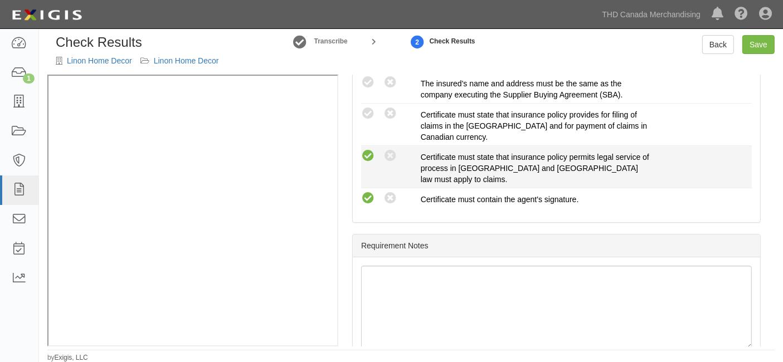
click at [367, 149] on icon at bounding box center [368, 156] width 14 height 14
radio input "true"
click at [387, 155] on icon at bounding box center [390, 156] width 14 height 14
radio input "true"
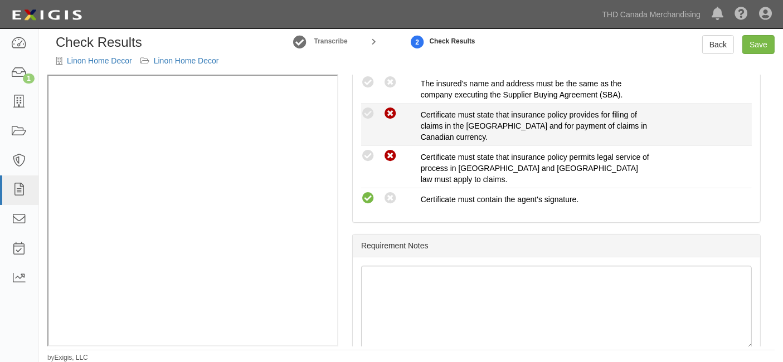
click at [388, 111] on icon at bounding box center [390, 114] width 14 height 14
radio input "true"
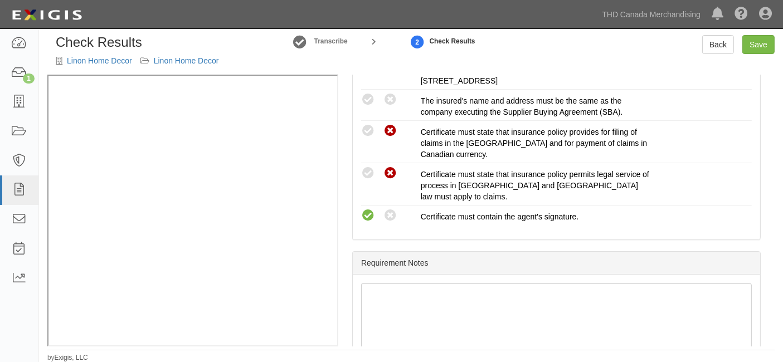
scroll to position [633, 0]
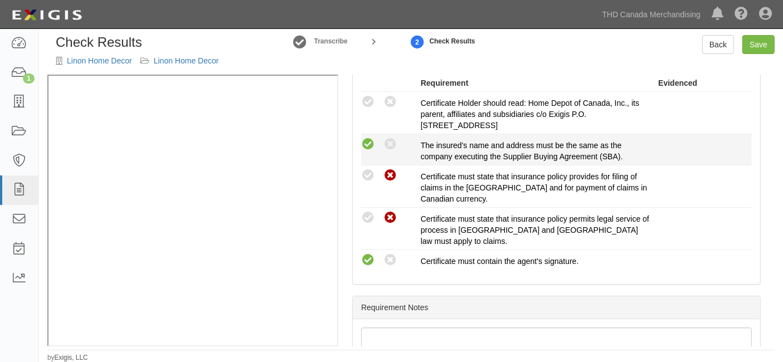
click at [368, 138] on icon at bounding box center [368, 145] width 14 height 14
radio input "true"
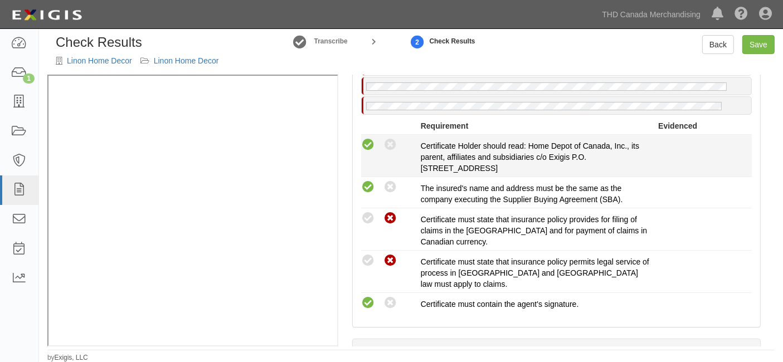
scroll to position [571, 0]
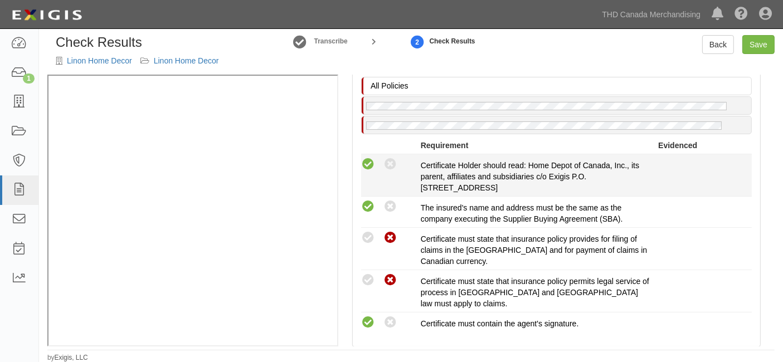
click at [369, 163] on icon at bounding box center [368, 165] width 14 height 14
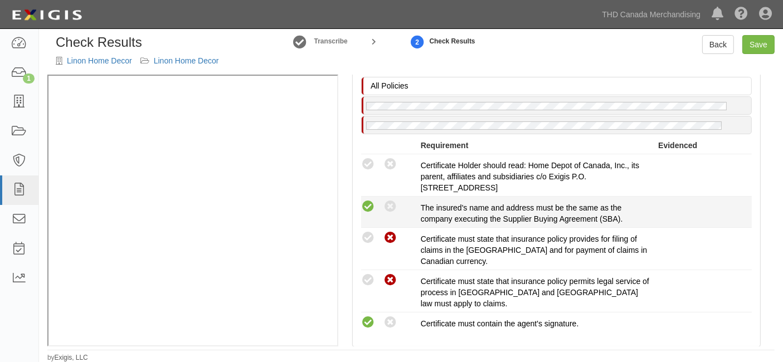
radio input "true"
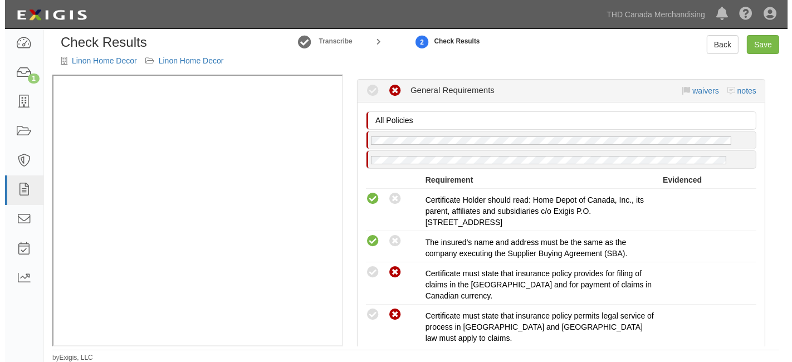
scroll to position [509, 0]
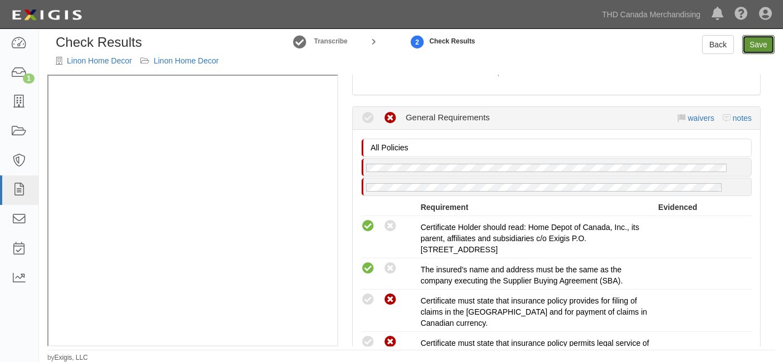
drag, startPoint x: 754, startPoint y: 40, endPoint x: 707, endPoint y: 101, distance: 76.7
click at [754, 41] on link "Save" at bounding box center [758, 44] width 32 height 19
radio input "true"
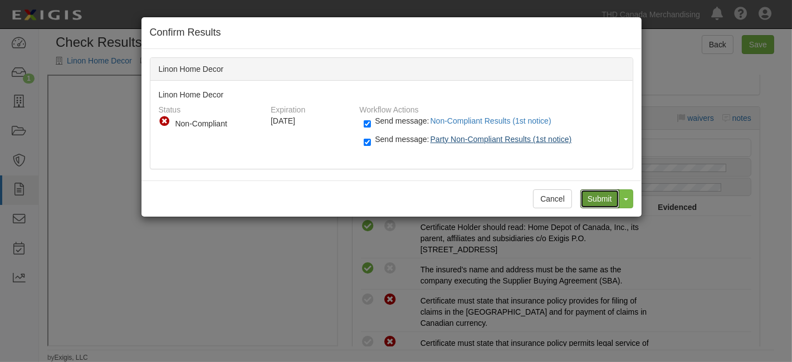
drag, startPoint x: 604, startPoint y: 201, endPoint x: 476, endPoint y: 134, distance: 145.3
click at [603, 199] on input "Submit" at bounding box center [600, 198] width 39 height 19
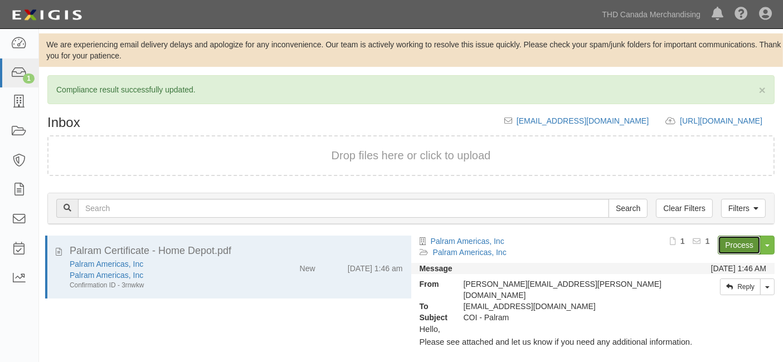
click at [732, 244] on link "Process" at bounding box center [739, 245] width 43 height 19
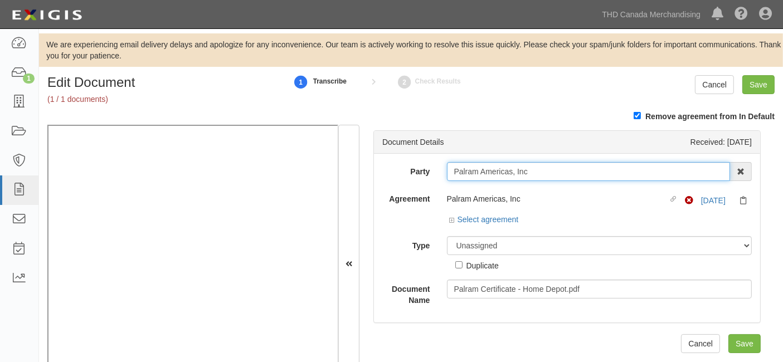
click at [489, 173] on input "Palram Americas, Inc" at bounding box center [589, 171] width 284 height 19
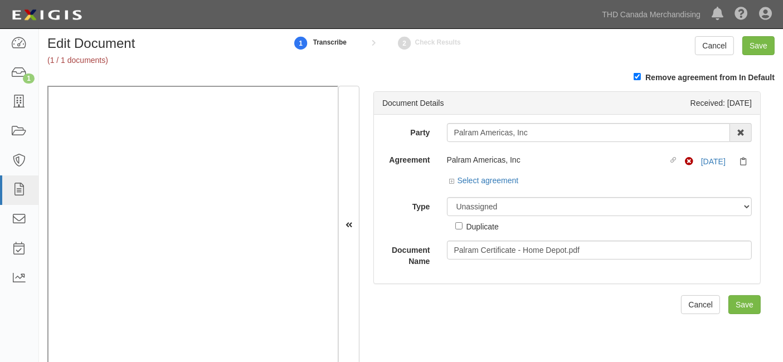
scroll to position [57, 0]
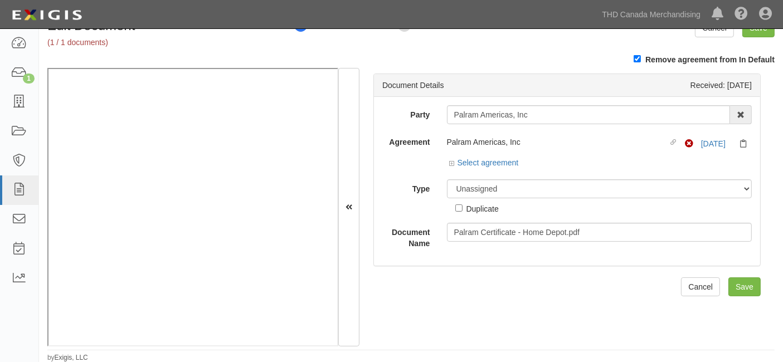
click at [519, 163] on div "Select agreement" at bounding box center [599, 164] width 305 height 14
drag, startPoint x: 508, startPoint y: 161, endPoint x: 501, endPoint y: 169, distance: 10.4
click at [508, 161] on link "Select agreement" at bounding box center [484, 162] width 69 height 9
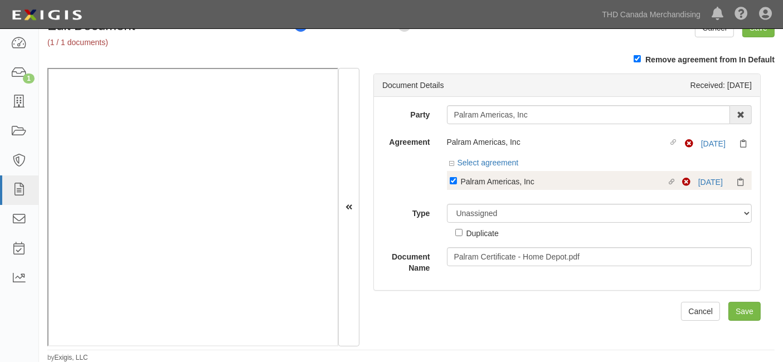
click at [490, 182] on div "Palram Americas, Inc" at bounding box center [564, 181] width 206 height 12
click at [457, 182] on input "Linked agreement Palram Americas, Inc Linked agreement" at bounding box center [453, 180] width 7 height 7
checkbox input "false"
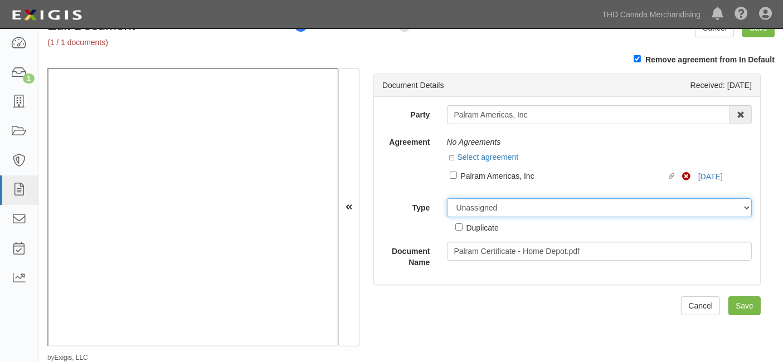
click at [476, 208] on select "Unassigned Binder Cancellation Notice Certificate Contract Endorsement Insuranc…" at bounding box center [599, 207] width 305 height 19
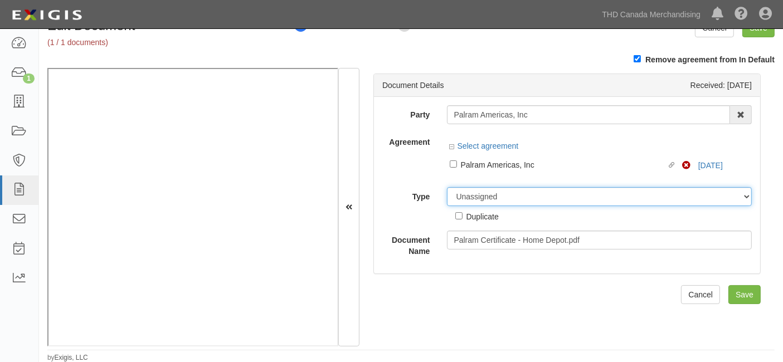
select select "OtherDetail"
click at [447, 187] on select "Unassigned Binder Cancellation Notice Certificate Contract Endorsement Insuranc…" at bounding box center [599, 196] width 305 height 19
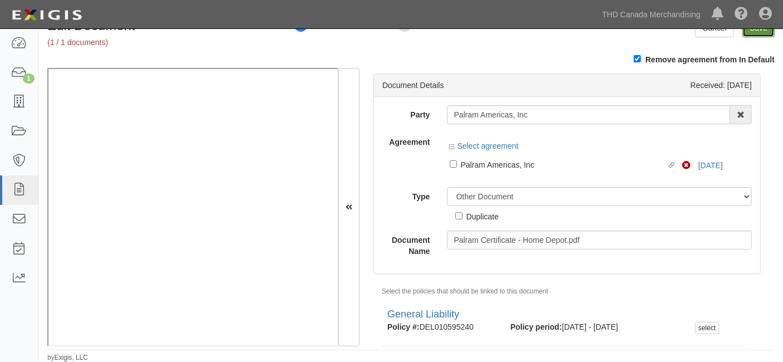
click at [748, 33] on input "Save" at bounding box center [758, 27] width 32 height 19
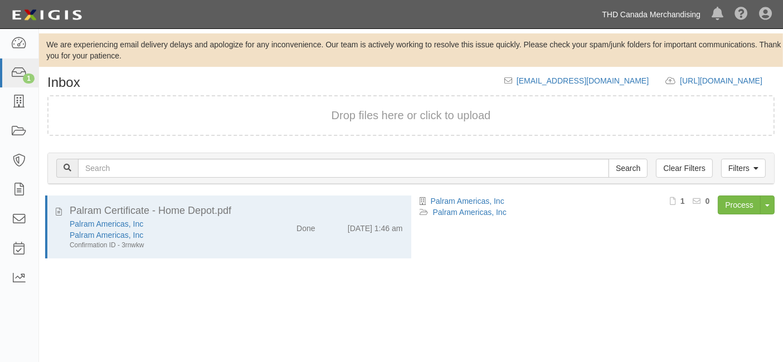
click at [662, 5] on link "THD Canada Merchandising" at bounding box center [651, 14] width 110 height 22
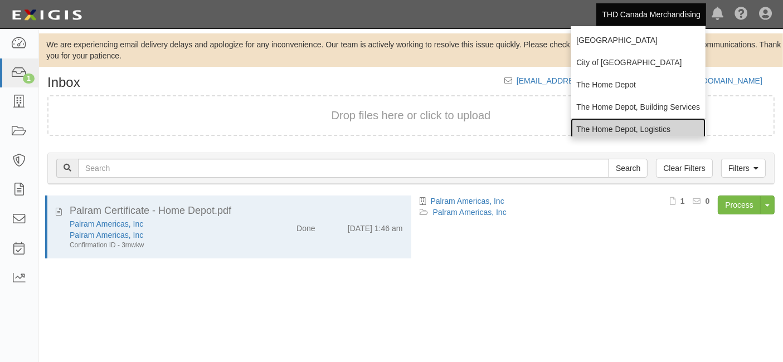
click at [620, 129] on link "The Home Depot, Logistics" at bounding box center [637, 129] width 135 height 22
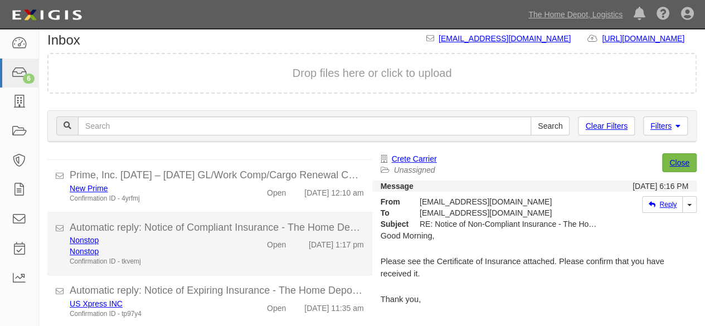
scroll to position [76, 0]
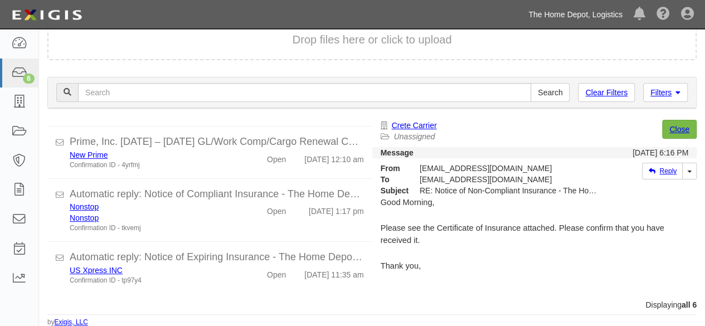
click at [590, 16] on link "The Home Depot, Logistics" at bounding box center [575, 14] width 105 height 22
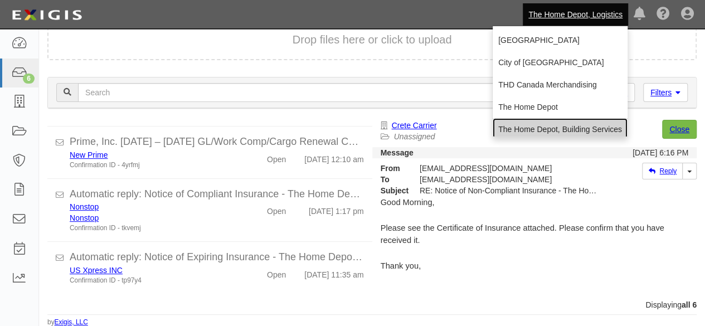
click at [555, 123] on link "The Home Depot, Building Services" at bounding box center [559, 129] width 135 height 22
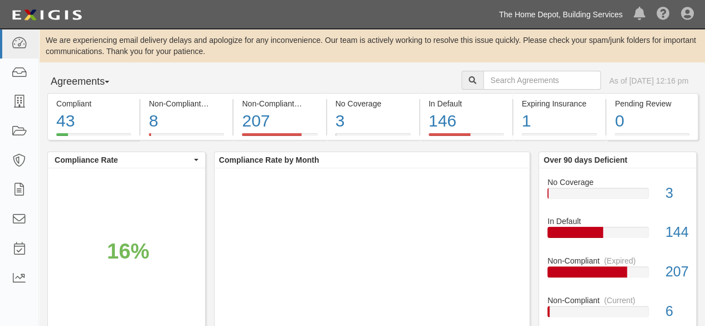
drag, startPoint x: 588, startPoint y: 15, endPoint x: 579, endPoint y: 33, distance: 19.9
click at [588, 15] on link "The Home Depot, Building Services" at bounding box center [560, 14] width 135 height 22
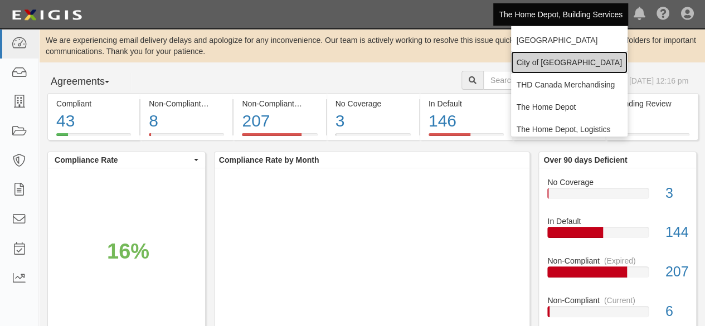
click at [550, 64] on link "City of [GEOGRAPHIC_DATA]" at bounding box center [569, 62] width 116 height 22
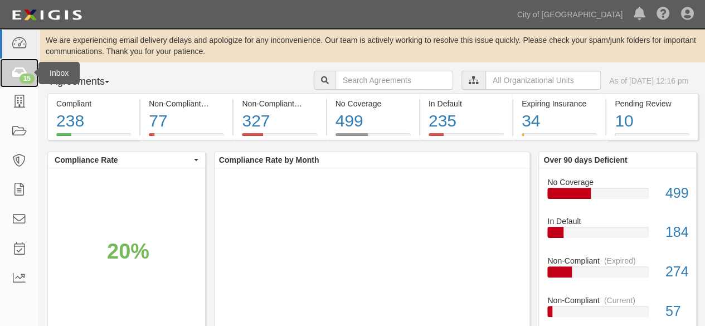
click at [21, 76] on div "15" at bounding box center [26, 79] width 15 height 10
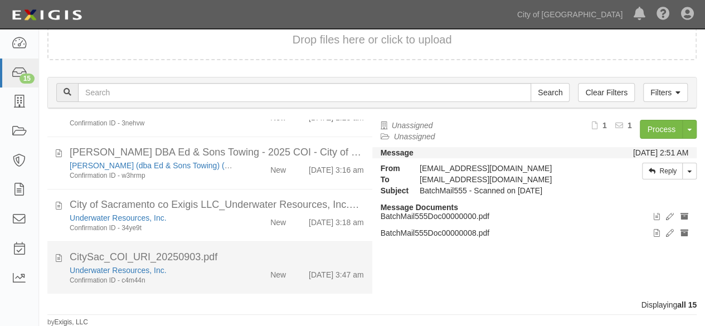
scroll to position [567, 0]
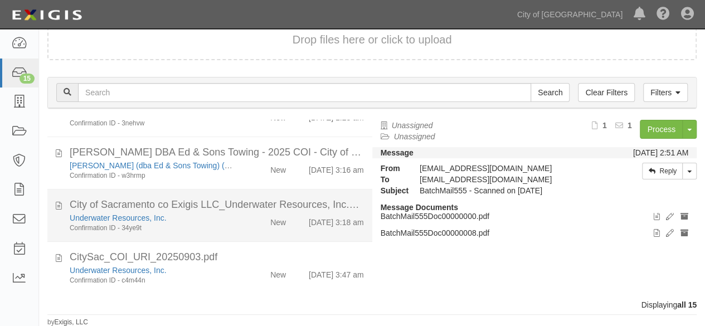
click at [236, 222] on div "Underwater Resources, Inc. Confirmation ID - 34ye9t" at bounding box center [151, 222] width 181 height 21
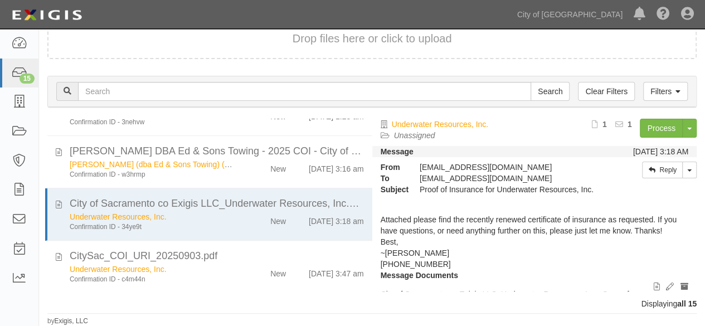
scroll to position [42, 0]
click at [652, 128] on link "Process" at bounding box center [661, 129] width 43 height 19
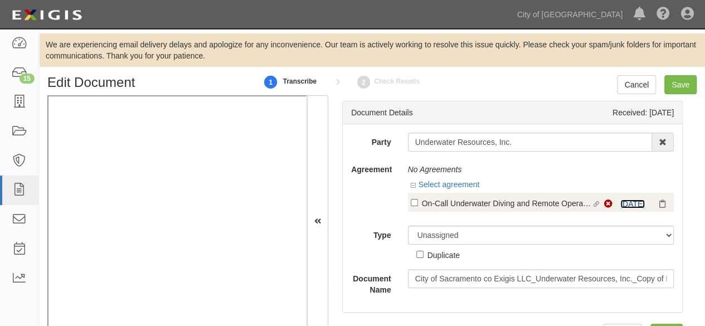
click at [628, 206] on link "9/1/25" at bounding box center [632, 203] width 25 height 9
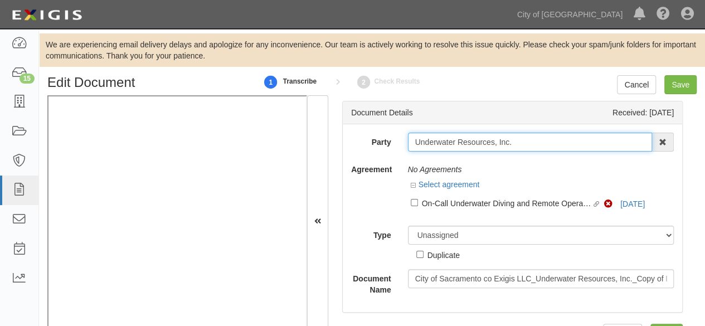
click at [441, 139] on input "Underwater Resources, Inc." at bounding box center [530, 142] width 245 height 19
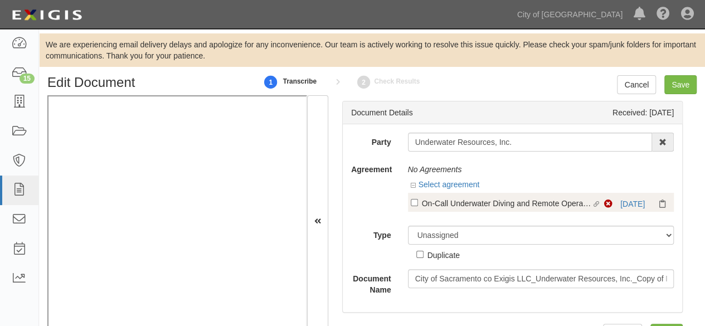
click at [486, 204] on div "On-Call Underwater Diving and Remote Operated Vehicle (ROV) Services for Drinki…" at bounding box center [507, 203] width 170 height 12
click at [418, 204] on input "Linked agreement On-Call Underwater Diving and Remote Operated Vehicle (ROV) Se…" at bounding box center [414, 202] width 7 height 7
checkbox input "true"
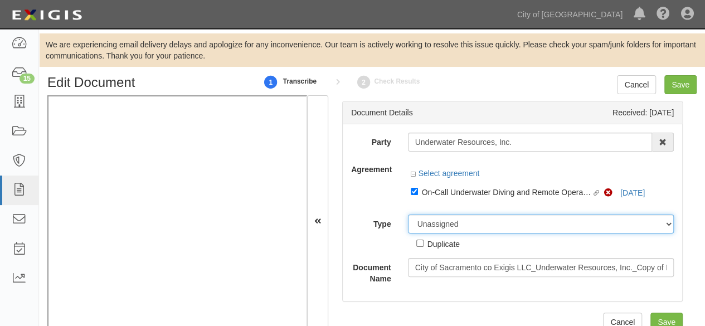
click at [456, 225] on select "Unassigned Binder Cancellation Notice Certificate Contract Endorsement Insuranc…" at bounding box center [541, 223] width 266 height 19
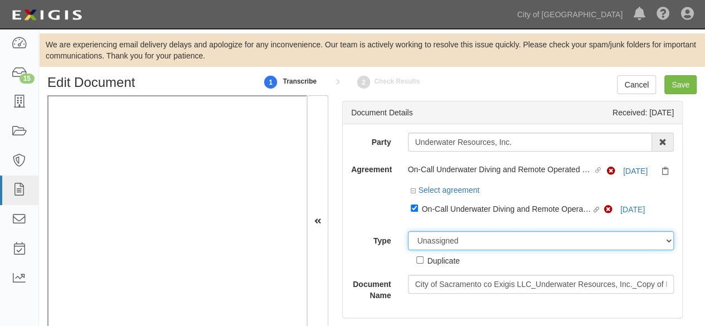
select select "CertificateDetail"
click at [408, 231] on select "Unassigned Binder Cancellation Notice Certificate Contract Endorsement Insuranc…" at bounding box center [541, 240] width 266 height 19
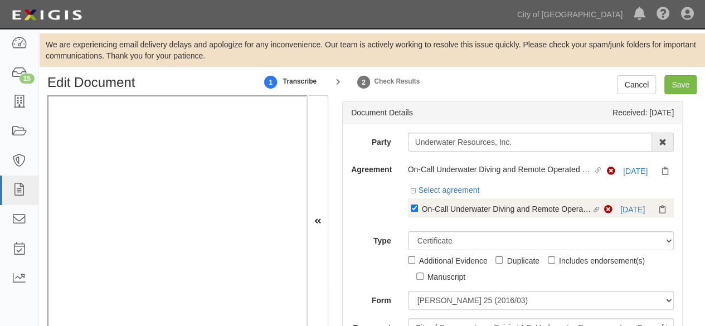
click at [447, 211] on div "On-Call Underwater Diving and Remote Operated Vehicle (ROV) Services for Drinki…" at bounding box center [507, 208] width 170 height 12
click at [430, 203] on div "On-Call Underwater Diving and Remote Operated Vehicle (ROV) Services for Drinki…" at bounding box center [507, 208] width 170 height 12
click at [418, 204] on input "Linked agreement On-Call Underwater Diving and Remote Operated Vehicle (ROV) Se…" at bounding box center [414, 207] width 7 height 7
checkbox input "false"
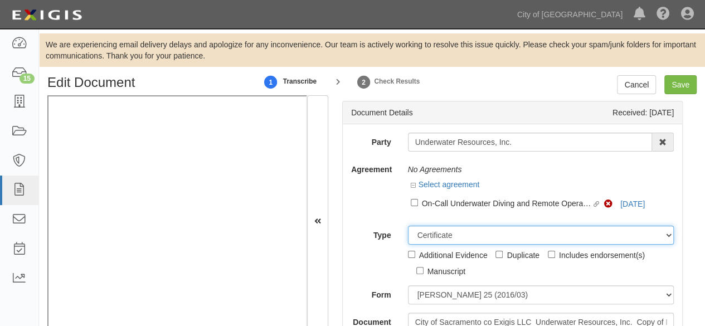
drag, startPoint x: 431, startPoint y: 233, endPoint x: 435, endPoint y: 228, distance: 6.5
click at [432, 233] on select "Unassigned Binder Cancellation Notice Certificate Contract Endorsement Insuranc…" at bounding box center [541, 235] width 266 height 19
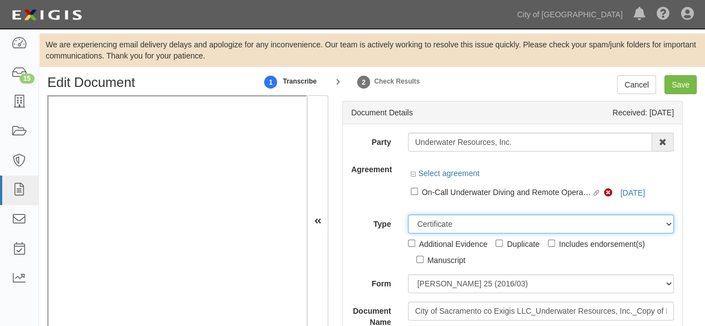
select select "OtherDetail"
click at [408, 214] on select "Unassigned Binder Cancellation Notice Certificate Contract Endorsement Insuranc…" at bounding box center [541, 223] width 266 height 19
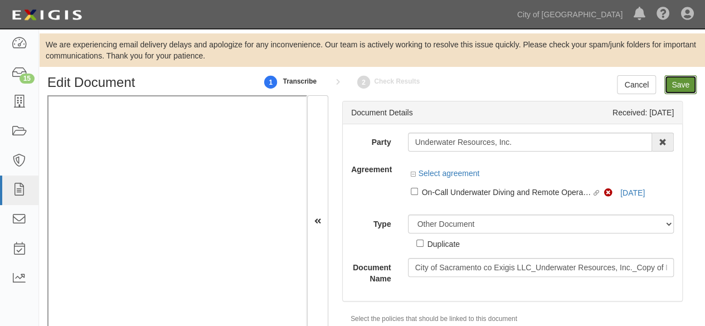
click at [680, 81] on input "Save" at bounding box center [680, 84] width 32 height 19
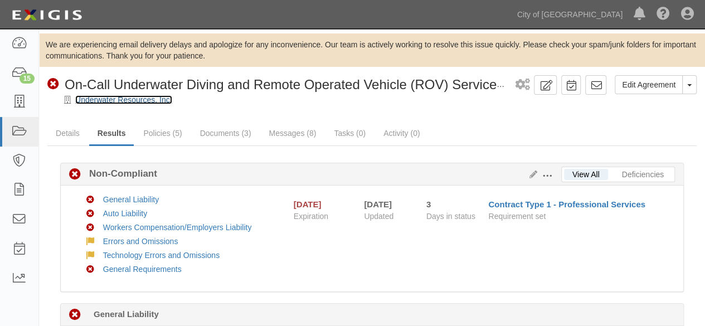
click at [126, 101] on link "Underwater Resources, Inc." at bounding box center [123, 99] width 97 height 9
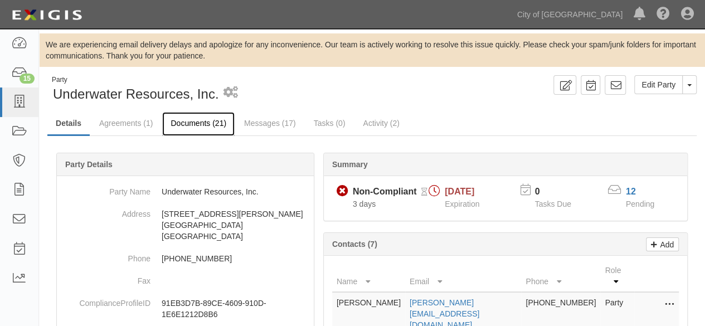
click at [191, 120] on link "Documents (21)" at bounding box center [198, 124] width 72 height 24
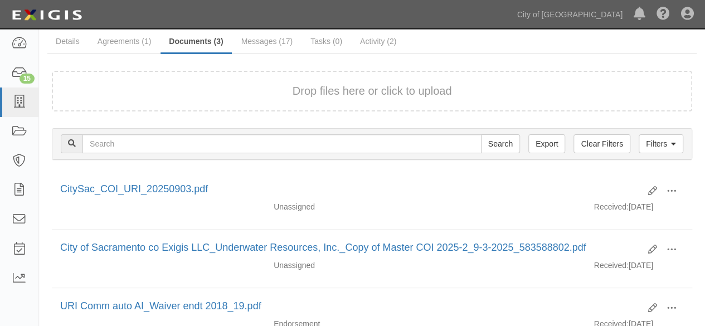
scroll to position [166, 0]
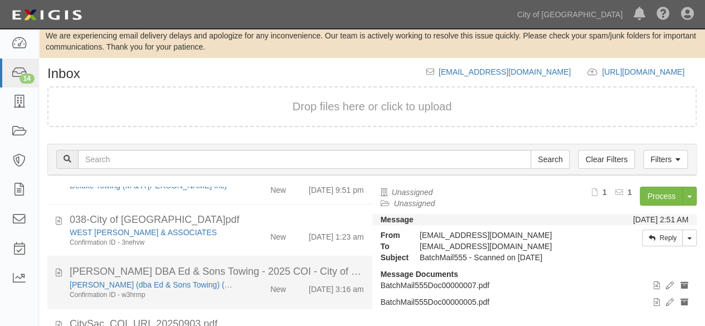
scroll to position [76, 0]
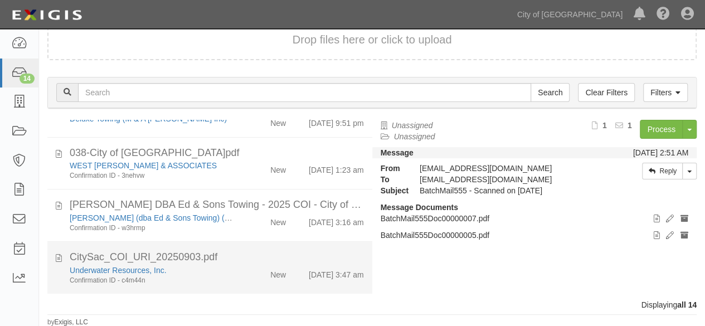
click at [243, 272] on div "New" at bounding box center [268, 273] width 52 height 16
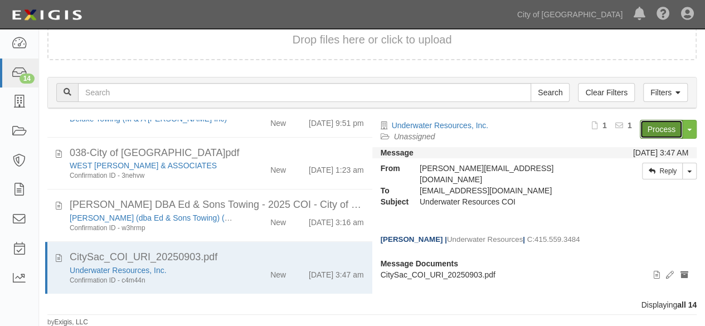
click at [657, 131] on link "Process" at bounding box center [661, 129] width 43 height 19
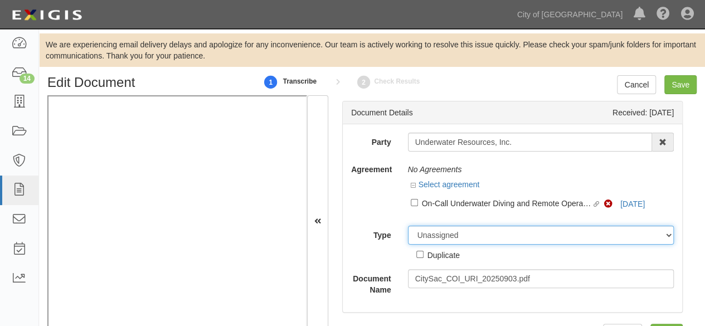
drag, startPoint x: 451, startPoint y: 235, endPoint x: 448, endPoint y: 228, distance: 7.5
click at [451, 235] on select "Unassigned Binder Cancellation Notice Certificate Contract Endorsement Insuranc…" at bounding box center [541, 235] width 266 height 19
select select "OtherDetail"
click at [408, 226] on select "Unassigned Binder Cancellation Notice Certificate Contract Endorsement Insuranc…" at bounding box center [541, 235] width 266 height 19
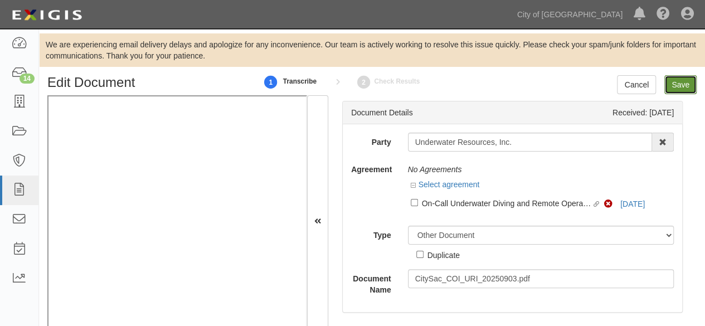
click at [677, 89] on input "Save" at bounding box center [680, 84] width 32 height 19
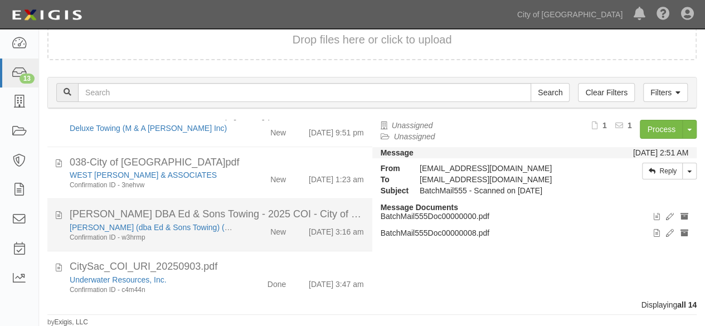
scroll to position [515, 0]
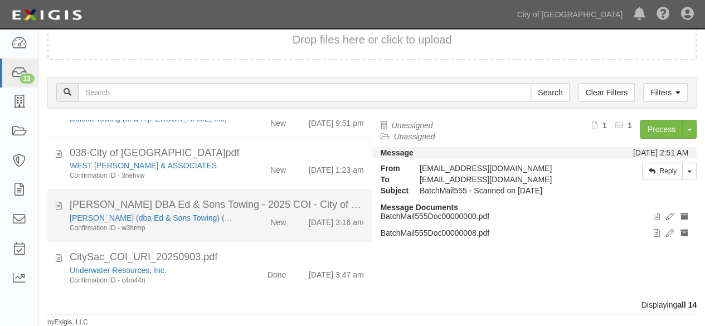
click at [242, 222] on div "New" at bounding box center [268, 220] width 52 height 16
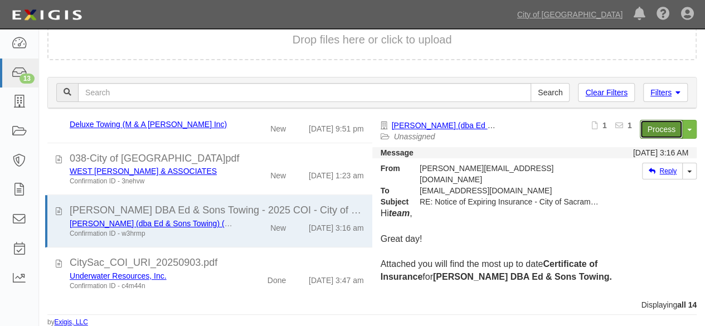
click at [656, 129] on link "Process" at bounding box center [661, 129] width 43 height 19
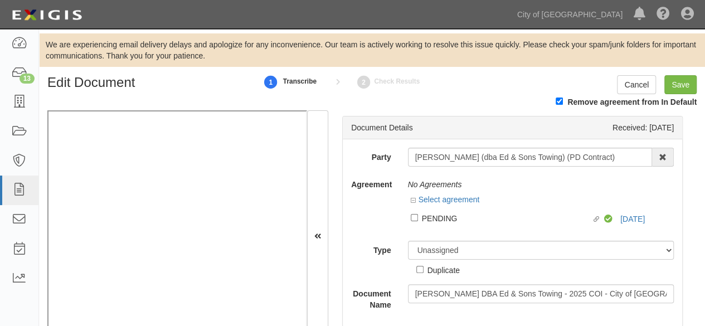
click at [429, 217] on div "PENDING" at bounding box center [507, 218] width 170 height 12
click at [418, 217] on input "Linked agreement PENDING Linked agreement" at bounding box center [414, 217] width 7 height 7
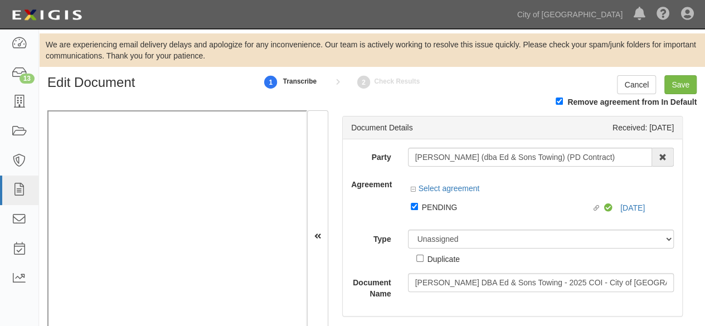
click at [441, 206] on div "PENDING" at bounding box center [507, 207] width 170 height 12
click at [418, 206] on input "Linked agreement PENDING Linked agreement" at bounding box center [414, 206] width 7 height 7
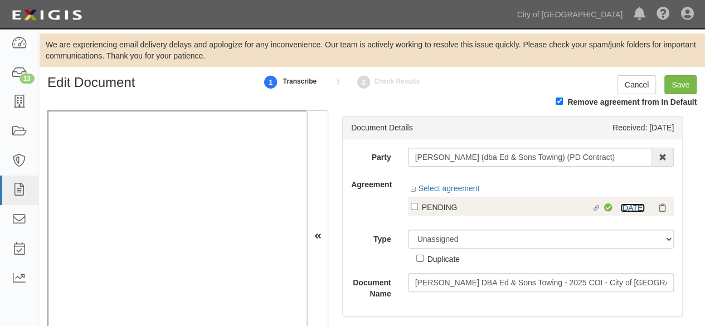
click at [621, 209] on link "9/6/25" at bounding box center [632, 207] width 25 height 9
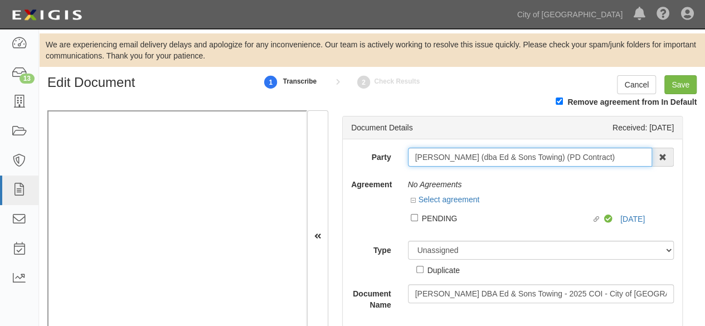
click at [422, 153] on input "[PERSON_NAME] (dba Ed & Sons Towing) (PD Contract)" at bounding box center [530, 157] width 245 height 19
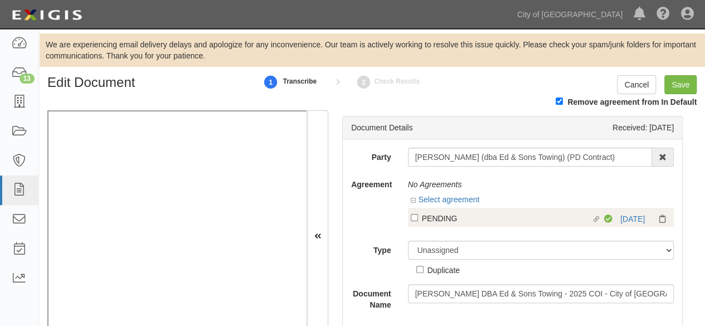
click at [428, 219] on div "PENDING" at bounding box center [507, 218] width 170 height 12
click at [418, 219] on input "Linked agreement PENDING Linked agreement" at bounding box center [414, 217] width 7 height 7
checkbox input "true"
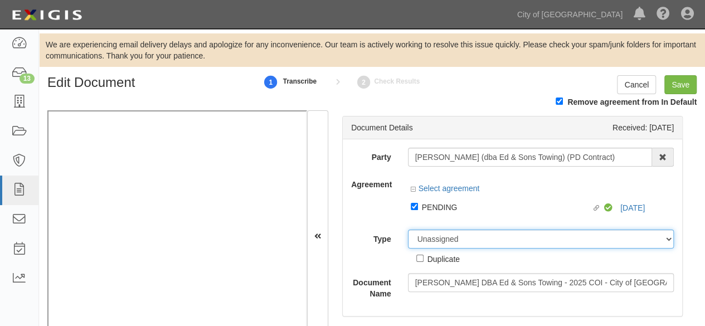
click at [431, 239] on select "Unassigned Binder Cancellation Notice Certificate Contract Endorsement Insuranc…" at bounding box center [541, 239] width 266 height 19
click at [408, 246] on select "Unassigned Binder Cancellation Notice Certificate Contract Endorsement Insuranc…" at bounding box center [541, 239] width 266 height 19
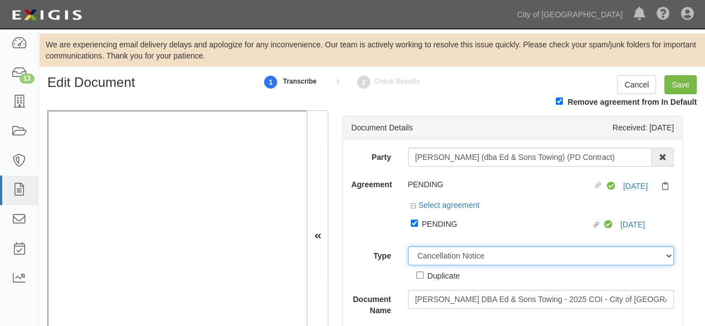
drag, startPoint x: 453, startPoint y: 254, endPoint x: 450, endPoint y: 248, distance: 6.7
click at [453, 254] on select "Unassigned Binder Cancellation Notice Certificate Contract Endorsement Insuranc…" at bounding box center [541, 255] width 266 height 19
select select "CertificateDetail"
click at [408, 246] on select "Unassigned Binder Cancellation Notice Certificate Contract Endorsement Insuranc…" at bounding box center [541, 255] width 266 height 19
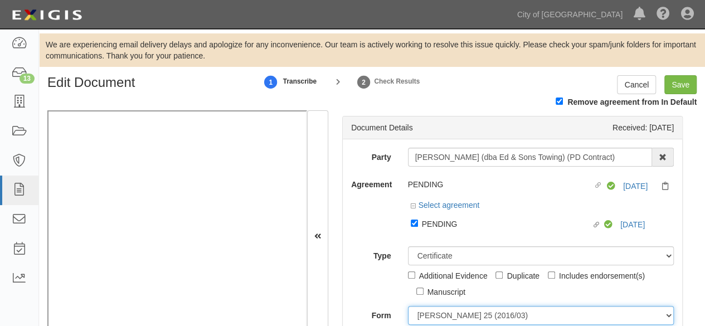
click at [475, 318] on select "ACORD 25 (2016/03) ACORD 101 ACORD 855 NY (2014/05) General" at bounding box center [541, 315] width 266 height 19
select select "GeneralFormDetail"
click at [408, 306] on select "ACORD 25 (2016/03) ACORD 101 ACORD 855 NY (2014/05) General" at bounding box center [541, 315] width 266 height 19
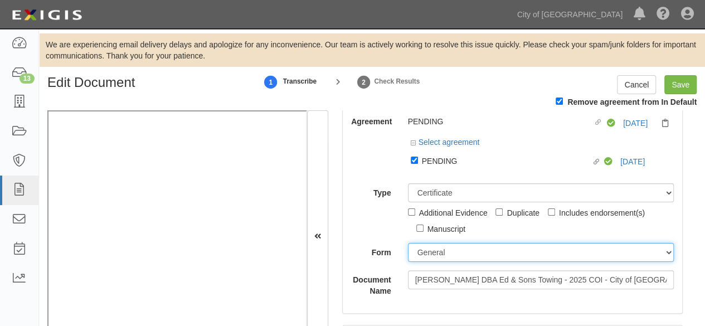
scroll to position [223, 0]
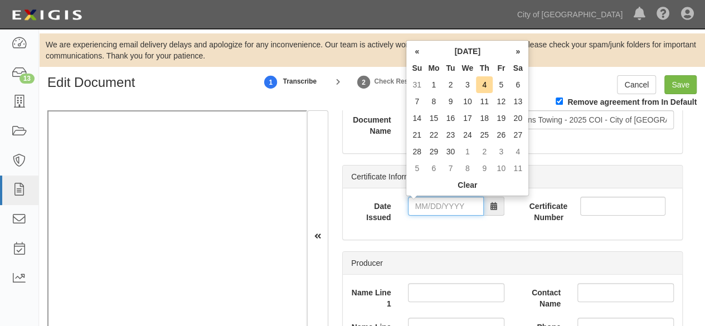
click at [425, 206] on input "Date Issued" at bounding box center [446, 206] width 76 height 19
click at [469, 87] on td "3" at bounding box center [467, 84] width 17 height 17
type input "09/03/2025"
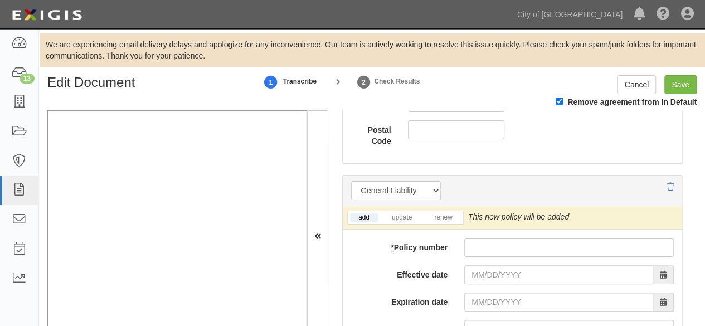
scroll to position [947, 0]
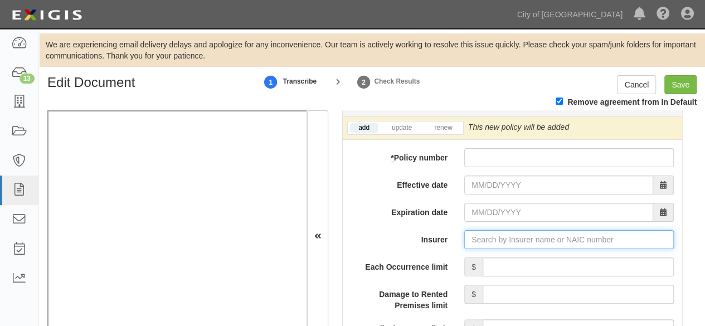
click at [477, 237] on input "Insurer" at bounding box center [568, 239] width 209 height 19
paste input "23620"
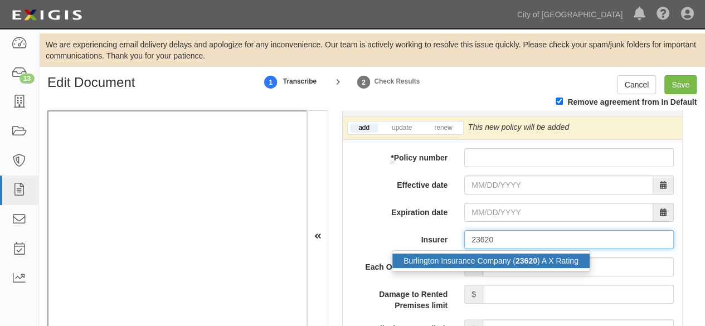
click at [466, 262] on div "Burlington Insurance Company ( 23620 ) A X Rating" at bounding box center [490, 260] width 197 height 14
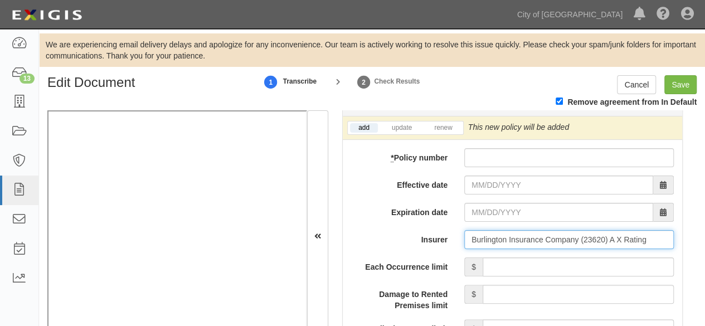
type input "Burlington Insurance Company (23620) A X Rating"
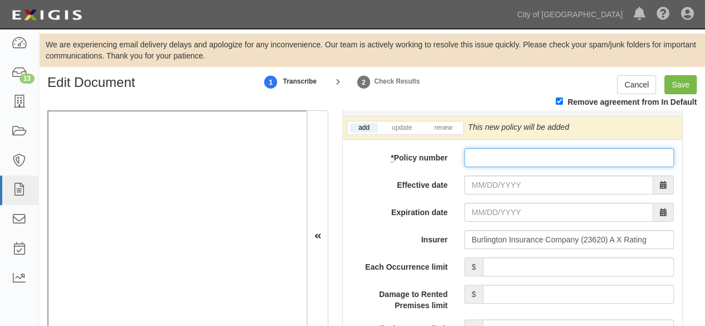
click at [474, 152] on input "* Policy number" at bounding box center [568, 157] width 209 height 19
paste input "908B008118"
type input "908B008118"
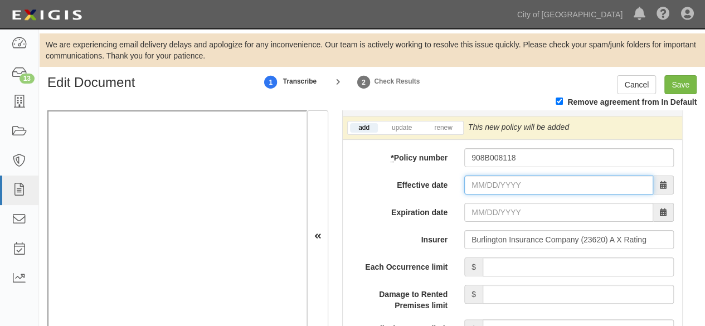
click at [472, 186] on input "Effective date" at bounding box center [558, 184] width 189 height 19
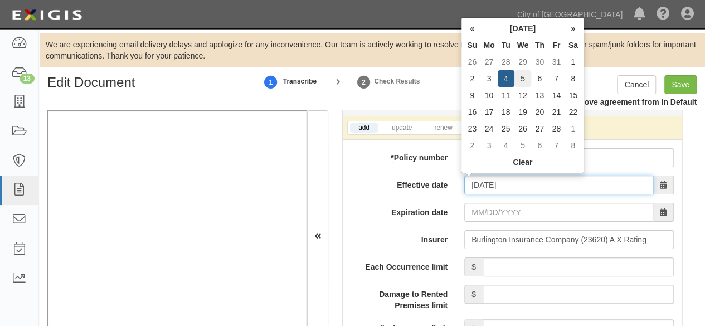
type input "02/05/2025"
type input "02/05/2026"
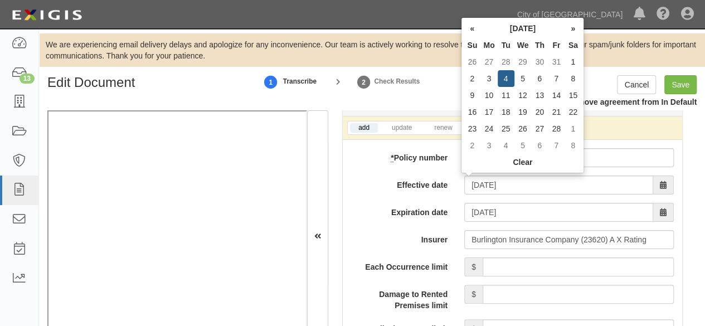
drag, startPoint x: 520, startPoint y: 76, endPoint x: 502, endPoint y: 86, distance: 20.7
click at [519, 76] on td "5" at bounding box center [522, 78] width 17 height 17
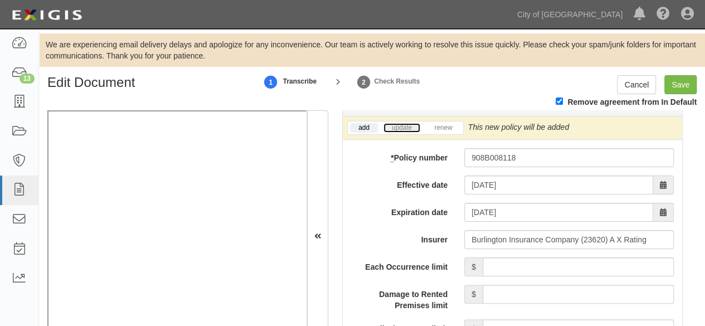
click at [403, 125] on link "update" at bounding box center [401, 127] width 37 height 9
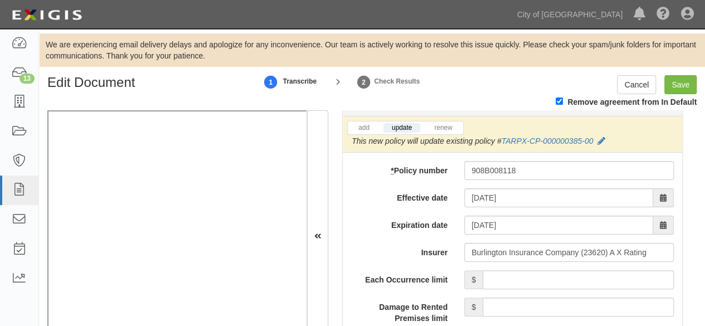
drag, startPoint x: 602, startPoint y: 139, endPoint x: 596, endPoint y: 133, distance: 8.3
click at [602, 138] on icon at bounding box center [601, 142] width 8 height 8
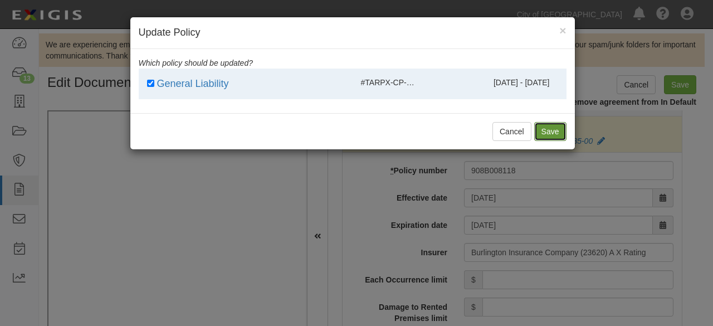
click at [553, 138] on button "Save" at bounding box center [550, 131] width 32 height 19
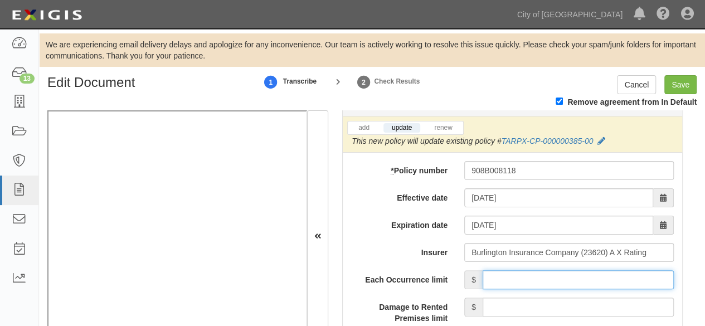
drag, startPoint x: 492, startPoint y: 280, endPoint x: 503, endPoint y: 257, distance: 24.9
click at [494, 279] on input "Each Occurrence limit" at bounding box center [577, 279] width 191 height 19
type input "1,000,000"
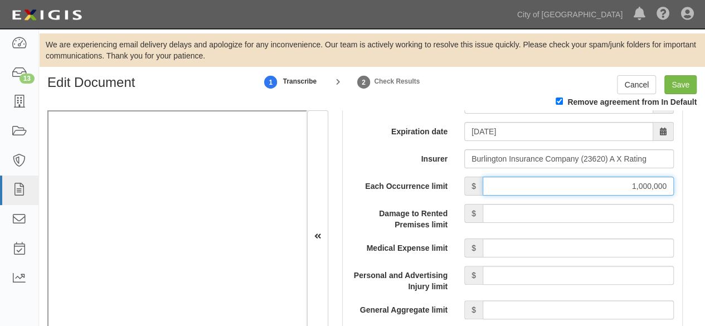
scroll to position [1059, 0]
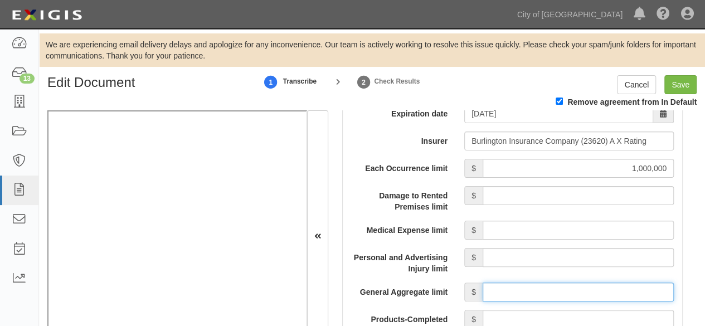
click at [520, 291] on input "General Aggregate limit" at bounding box center [577, 291] width 191 height 19
type input "2,000,000"
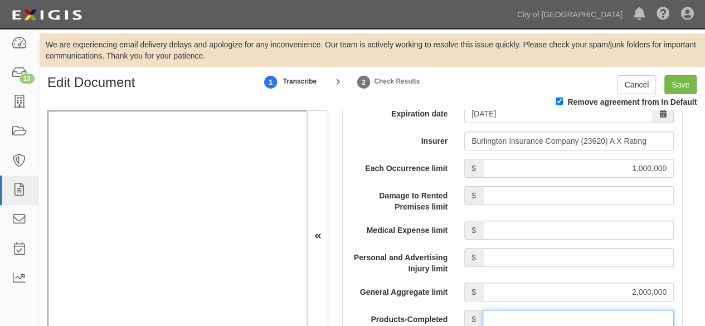
click at [554, 313] on input "Products-Completed Operations Aggregate limit" at bounding box center [577, 319] width 191 height 19
type input "2,000,000"
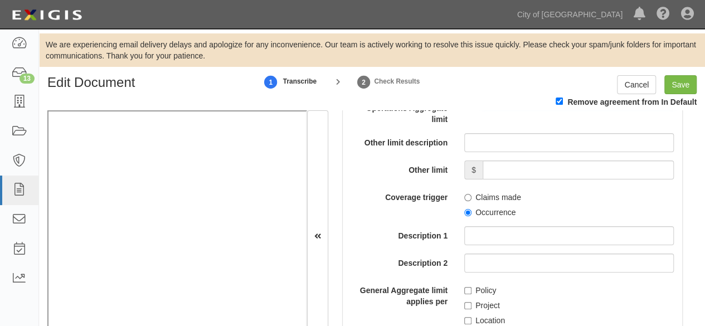
scroll to position [1281, 0]
click at [464, 208] on input "Occurrence" at bounding box center [467, 211] width 7 height 7
radio input "true"
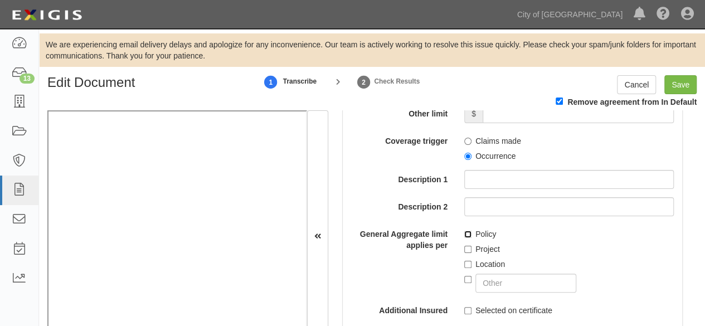
click at [465, 232] on input "Policy" at bounding box center [467, 234] width 7 height 7
checkbox input "true"
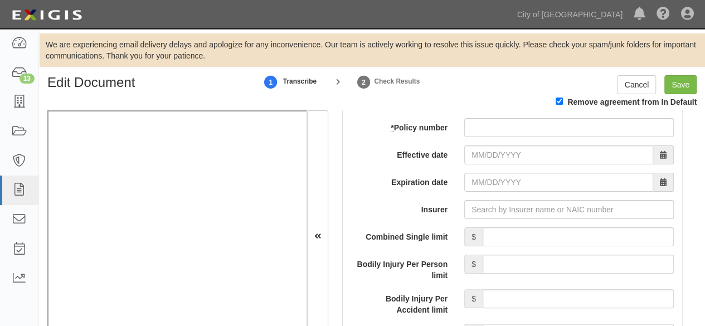
scroll to position [1783, 0]
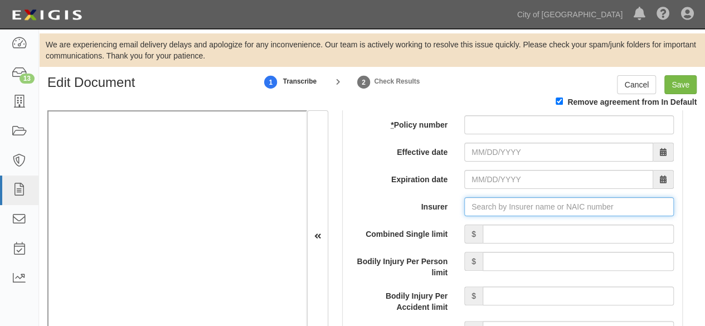
click at [480, 204] on input "Insurer" at bounding box center [568, 206] width 209 height 19
paste input "16495"
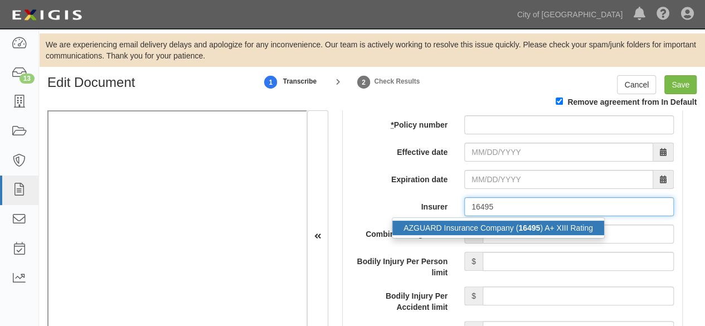
click at [479, 225] on div "AZGUARD Insurance Company ( 16495 ) A+ XIII Rating" at bounding box center [498, 228] width 212 height 14
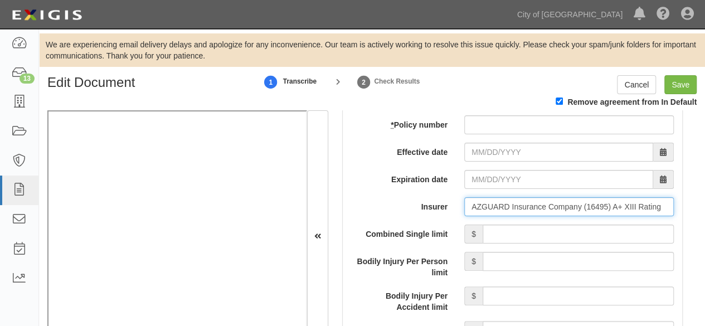
type input "AZGUARD Insurance Company (16495) A+ XIII Rating"
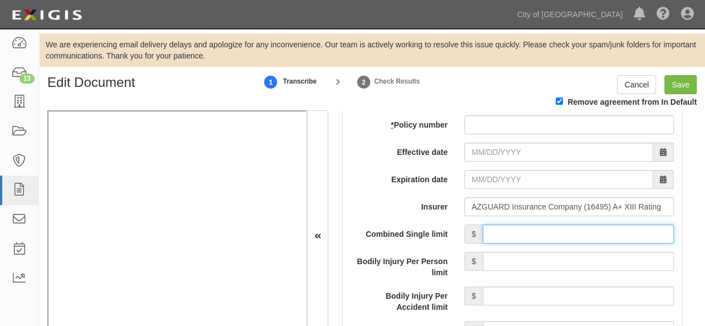
click at [539, 225] on input "Combined Single limit" at bounding box center [577, 234] width 191 height 19
type input "1,000,000"
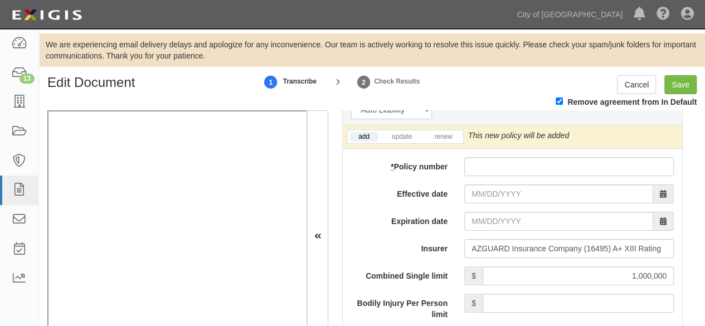
scroll to position [1727, 0]
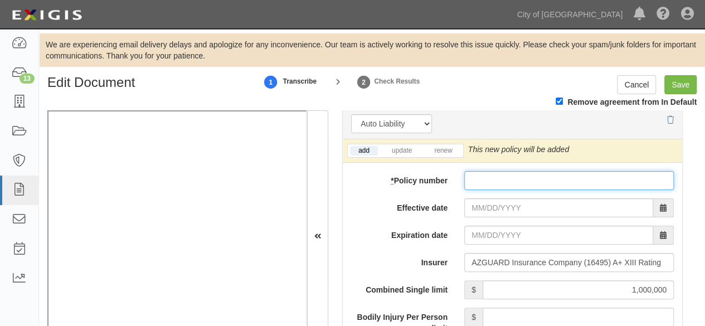
drag, startPoint x: 471, startPoint y: 178, endPoint x: 474, endPoint y: 188, distance: 10.3
click at [471, 178] on input "* Policy number" at bounding box center [568, 180] width 209 height 19
paste input "01TRM062564-01"
type input "01TRM062564-01"
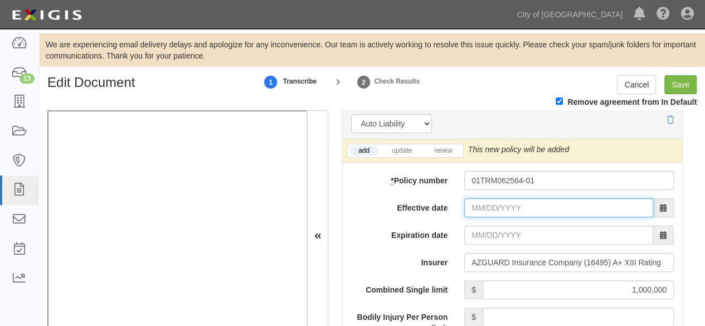
drag, startPoint x: 471, startPoint y: 203, endPoint x: 453, endPoint y: 192, distance: 20.7
click at [471, 203] on input "Effective date" at bounding box center [558, 207] width 189 height 19
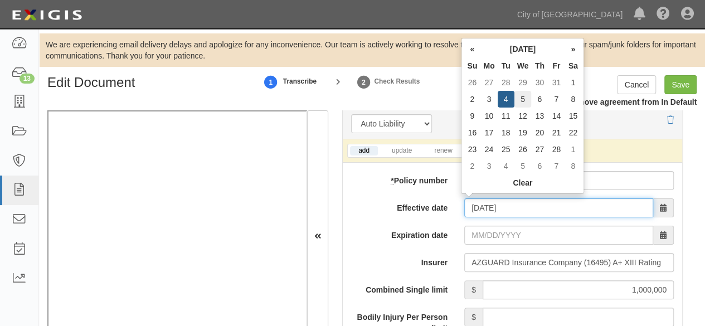
type input "02/05/2025"
type input "02/05/2026"
click at [519, 96] on td "5" at bounding box center [522, 99] width 17 height 17
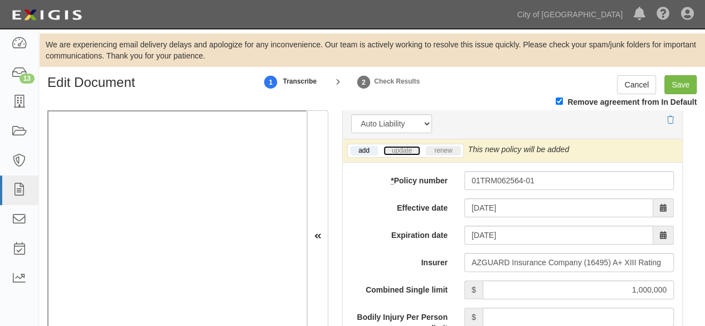
drag, startPoint x: 408, startPoint y: 145, endPoint x: 455, endPoint y: 147, distance: 46.8
click at [408, 146] on link "update" at bounding box center [401, 150] width 37 height 9
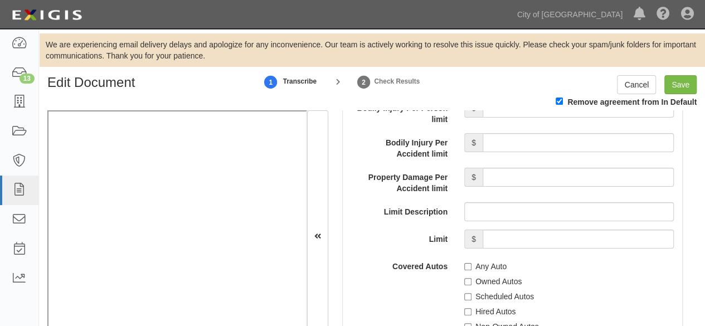
scroll to position [1950, 0]
click at [464, 307] on input "Hired Autos" at bounding box center [467, 310] width 7 height 7
checkbox input "true"
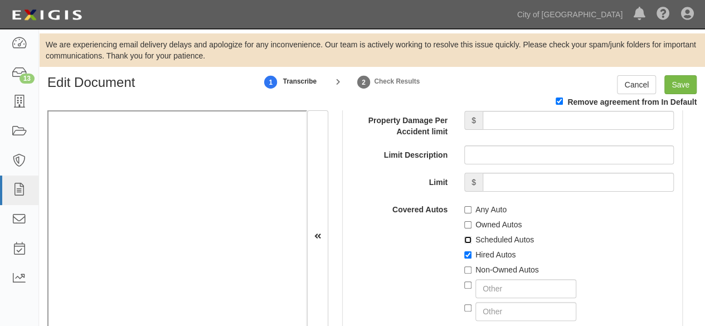
drag, startPoint x: 465, startPoint y: 232, endPoint x: 472, endPoint y: 266, distance: 34.3
click at [465, 237] on input "Scheduled Autos" at bounding box center [467, 239] width 7 height 7
checkbox input "true"
click at [468, 266] on input "Non-Owned Autos" at bounding box center [467, 269] width 7 height 7
checkbox input "true"
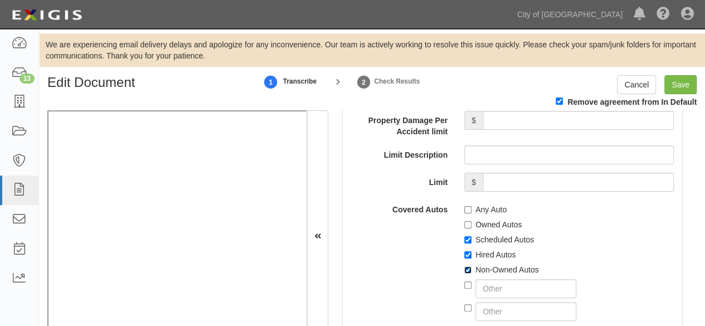
scroll to position [2061, 0]
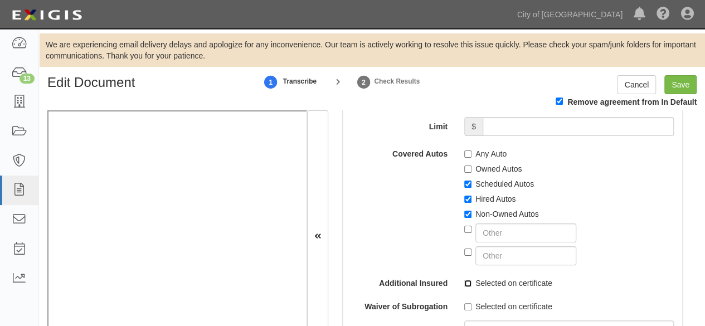
click at [464, 280] on input "Selected on certificate" at bounding box center [467, 283] width 7 height 7
checkbox input "true"
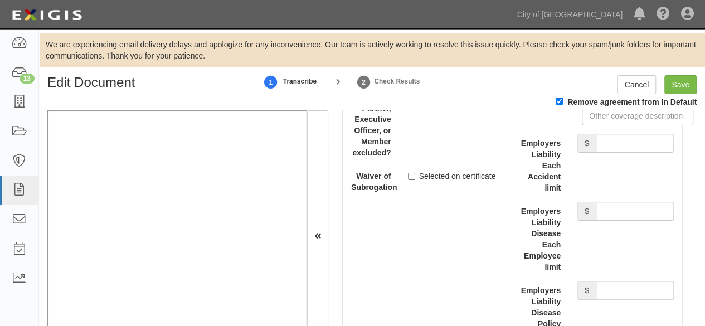
scroll to position [3510, 0]
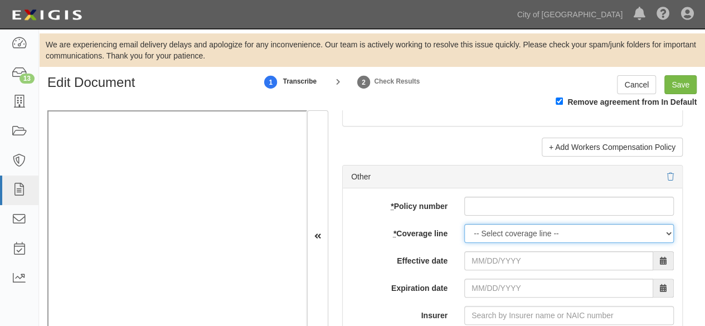
click at [490, 230] on select "-- Select coverage line -- Asbestos Abatement Auto Physical Damage Boiler & Mac…" at bounding box center [568, 233] width 209 height 19
select select "12"
click at [464, 224] on select "-- Select coverage line -- Asbestos Abatement Auto Physical Damage Boiler & Mac…" at bounding box center [568, 233] width 209 height 19
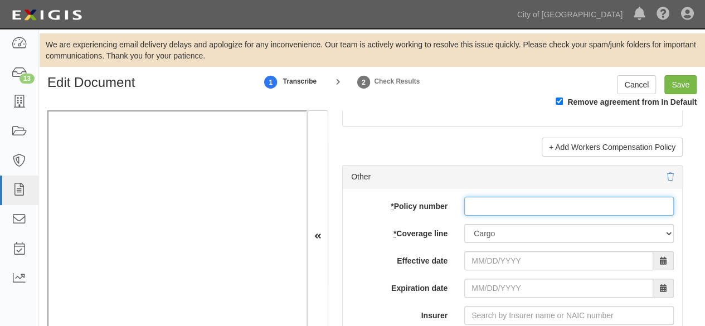
click at [474, 197] on input "* Policy number" at bounding box center [568, 206] width 209 height 19
paste input "01TRM062564-01"
type input "01TRM062564-01"
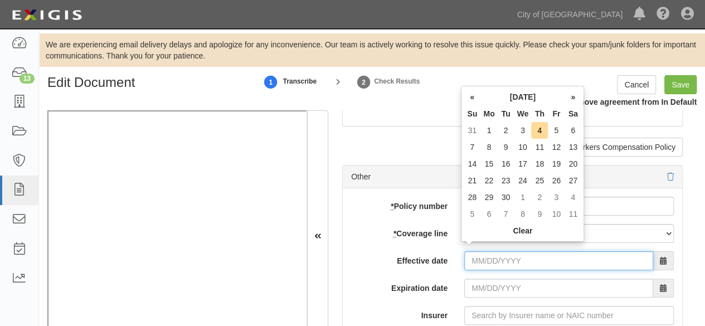
click at [487, 252] on input "Effective date" at bounding box center [558, 260] width 189 height 19
type input "02/05/2025"
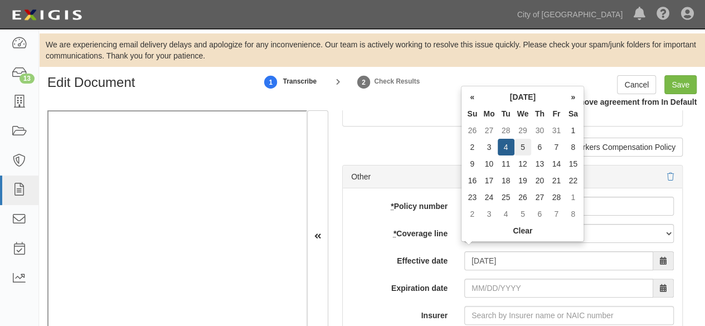
type input "02/05/2026"
click at [520, 149] on td "5" at bounding box center [522, 147] width 17 height 17
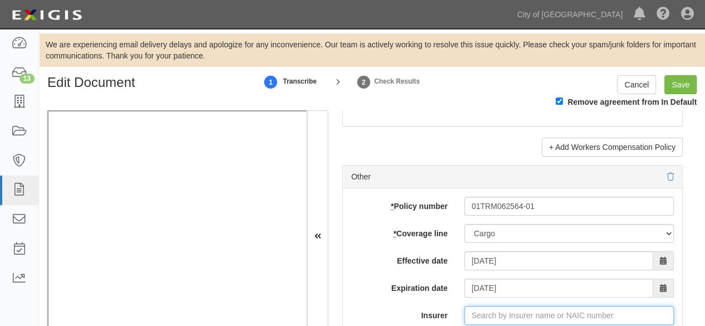
click at [487, 306] on input "Insurer" at bounding box center [568, 315] width 209 height 19
paste input "16495"
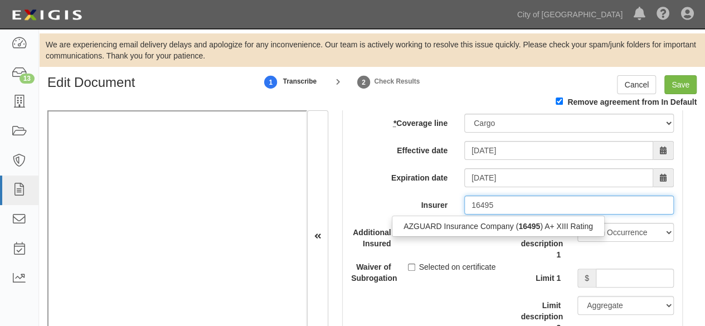
scroll to position [3621, 0]
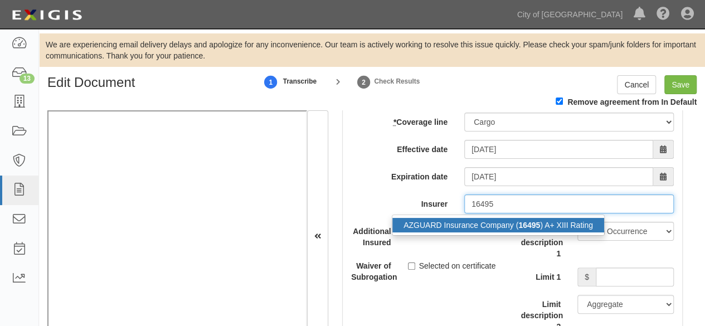
click at [467, 218] on div "AZGUARD Insurance Company ( 16495 ) A+ XIII Rating" at bounding box center [498, 225] width 212 height 14
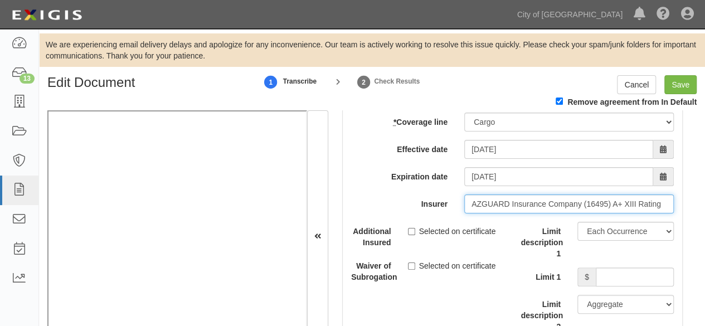
type input "AZGUARD Insurance Company (16495) A+ XIII Rating"
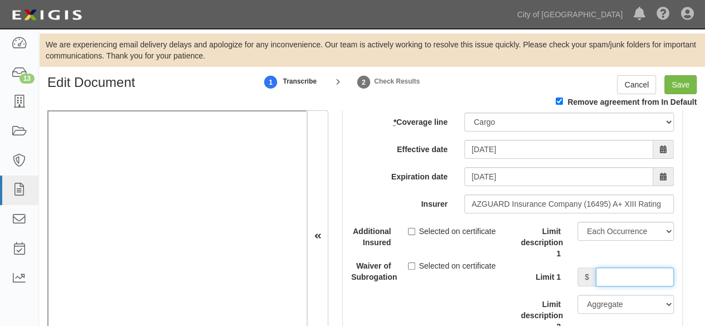
click at [596, 268] on input "Limit 1" at bounding box center [635, 276] width 78 height 19
type input "150,000"
drag, startPoint x: 500, startPoint y: 286, endPoint x: 500, endPoint y: 278, distance: 7.8
click at [499, 282] on div "Description" at bounding box center [512, 310] width 356 height 176
click at [678, 87] on input "Save" at bounding box center [680, 84] width 32 height 19
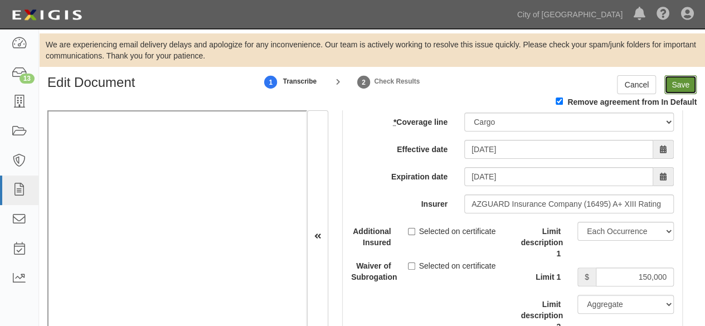
type input "1000000"
type input "2000000"
type input "1000000"
type input "150000"
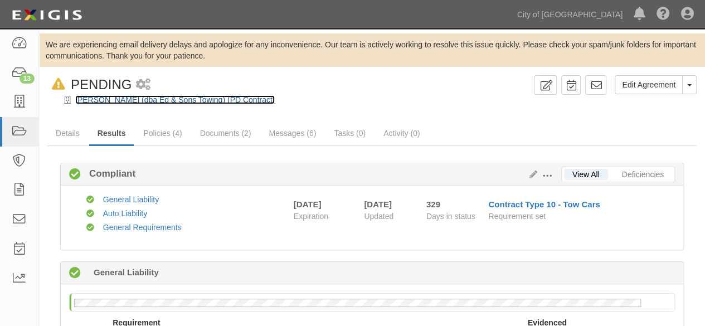
click at [103, 99] on link "[PERSON_NAME] (dba Ed & Sons Towing) (PD Contract)" at bounding box center [174, 99] width 199 height 9
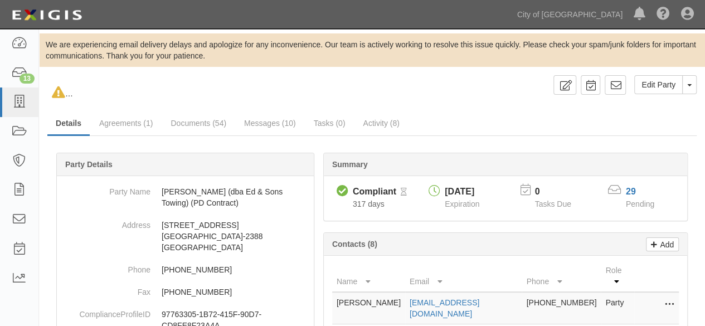
click at [128, 126] on link "Agreements (1)" at bounding box center [126, 123] width 70 height 22
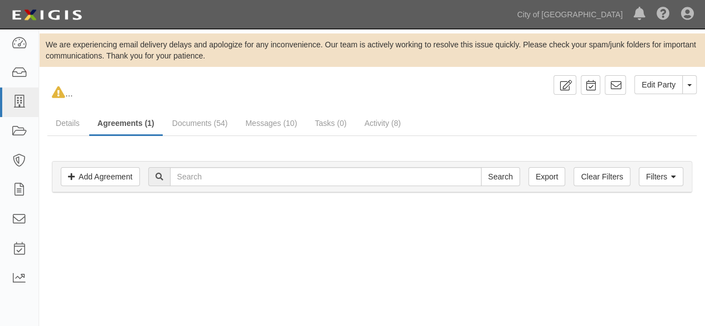
scroll to position [1, 0]
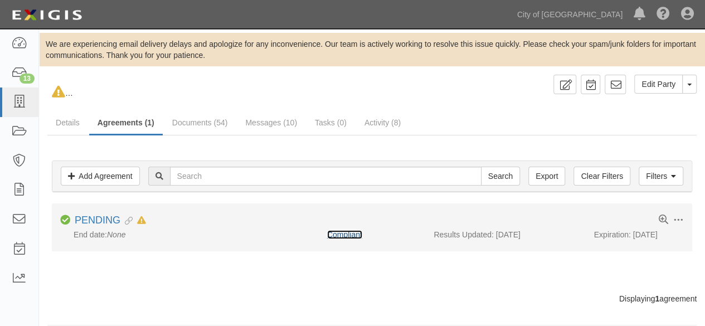
click at [355, 233] on link "Compliant" at bounding box center [344, 234] width 35 height 9
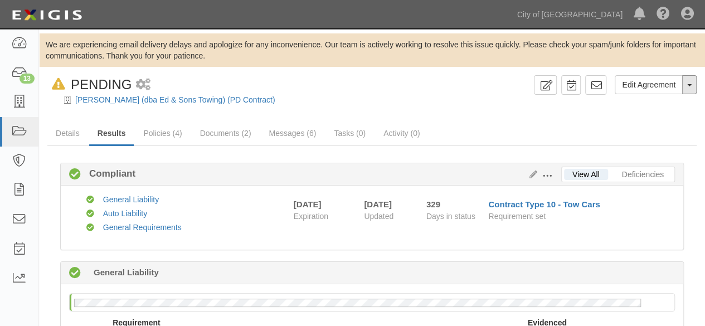
click at [686, 87] on button "Toggle Agreement Dropdown" at bounding box center [689, 84] width 14 height 19
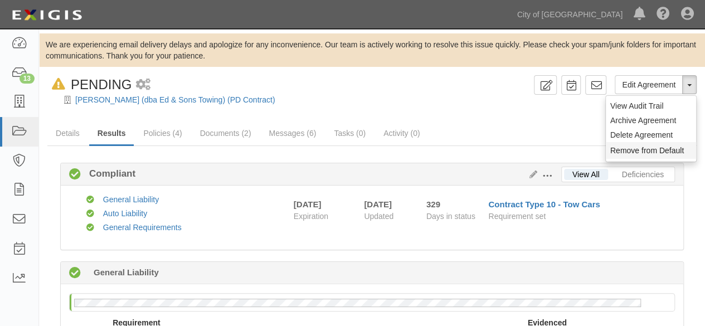
click at [625, 150] on button "Remove from Default" at bounding box center [651, 150] width 90 height 17
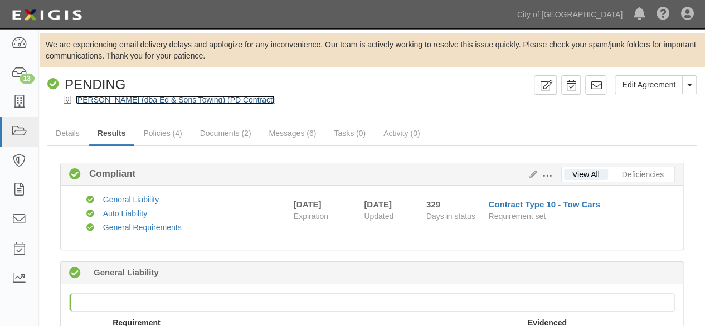
click at [110, 101] on link "[PERSON_NAME] (dba Ed & Sons Towing) (PD Contract)" at bounding box center [174, 99] width 199 height 9
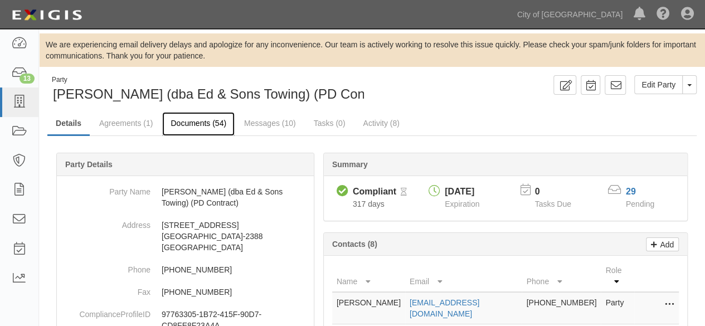
click at [185, 124] on link "Documents (54)" at bounding box center [198, 124] width 72 height 24
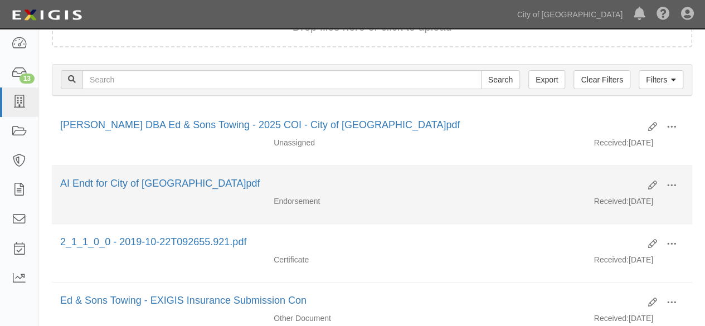
scroll to position [167, 0]
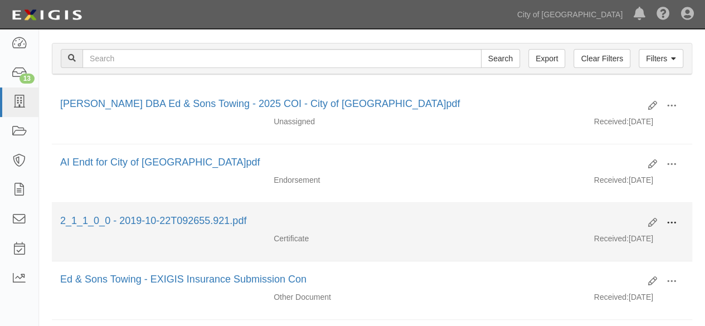
click at [674, 220] on span at bounding box center [671, 223] width 10 height 10
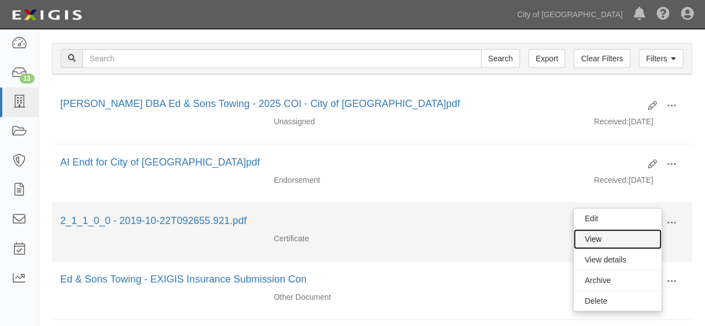
click at [611, 232] on link "View" at bounding box center [617, 239] width 88 height 20
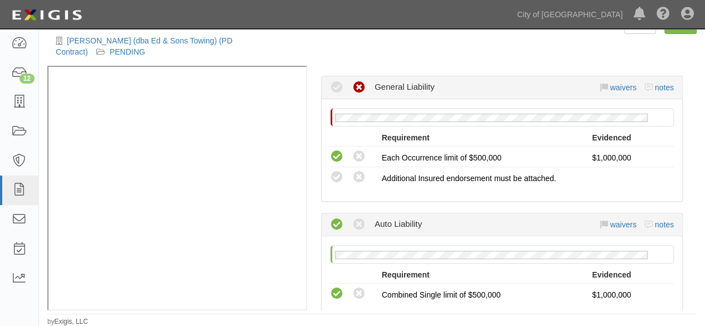
scroll to position [223, 0]
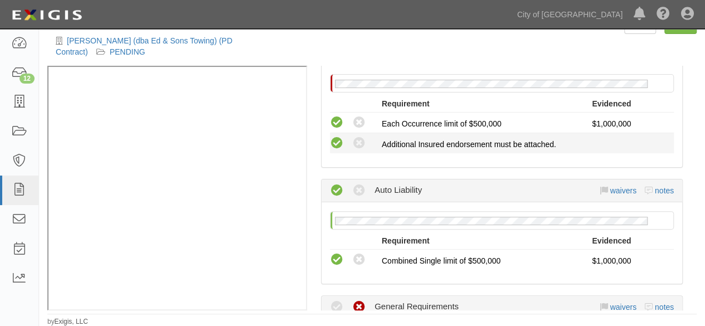
click at [336, 141] on icon at bounding box center [337, 143] width 14 height 14
radio input "true"
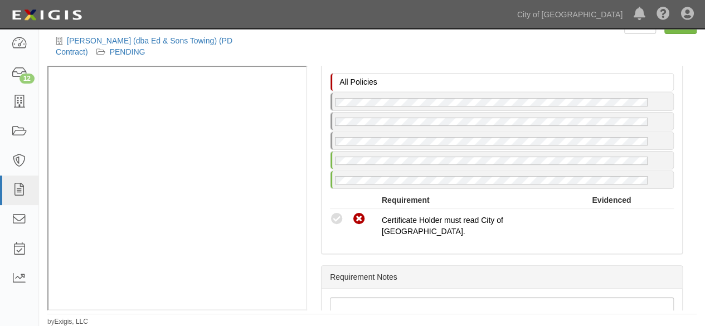
scroll to position [501, 0]
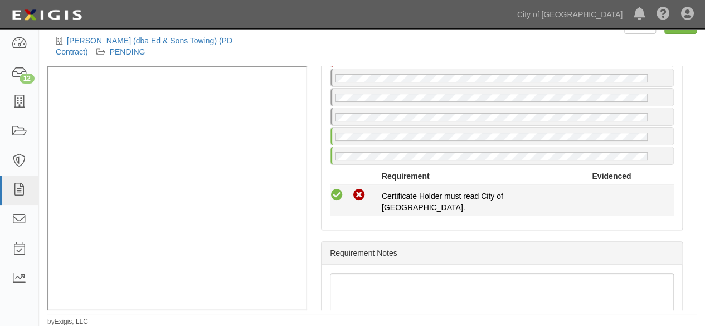
click at [339, 193] on icon at bounding box center [337, 195] width 14 height 14
radio input "true"
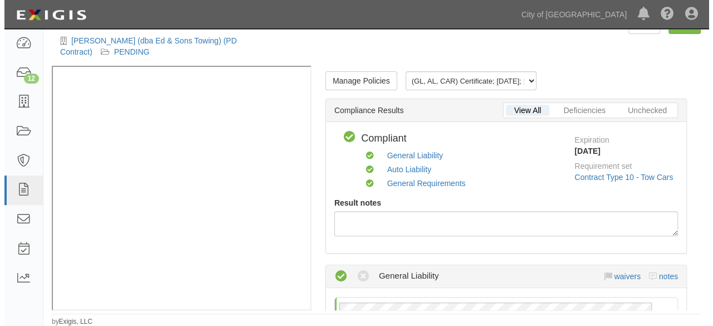
scroll to position [0, 0]
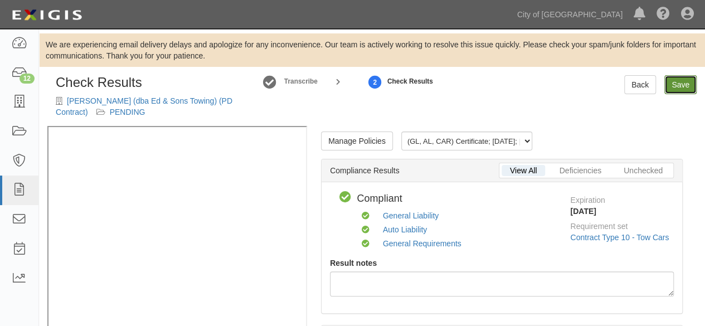
click at [675, 89] on link "Save" at bounding box center [680, 84] width 32 height 19
radio input "true"
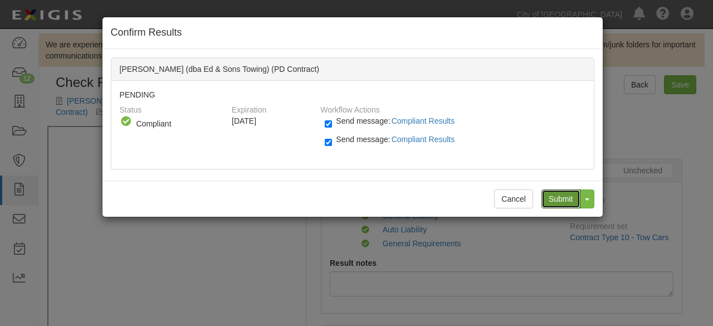
drag, startPoint x: 562, startPoint y: 198, endPoint x: 530, endPoint y: 178, distance: 37.6
click at [560, 197] on input "Submit" at bounding box center [561, 198] width 39 height 19
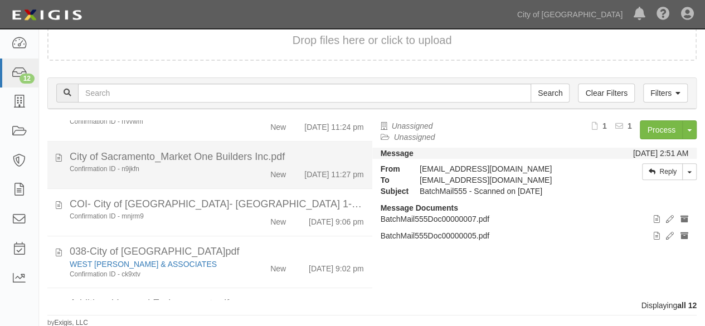
scroll to position [279, 0]
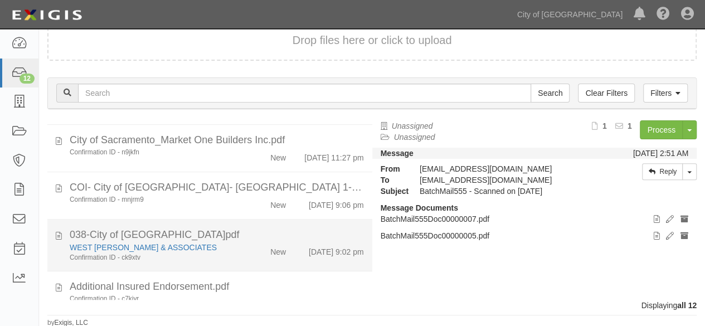
click at [232, 256] on div "WEST [PERSON_NAME] & ASSOCIATES Confirmation ID - ck9xtv" at bounding box center [151, 252] width 181 height 21
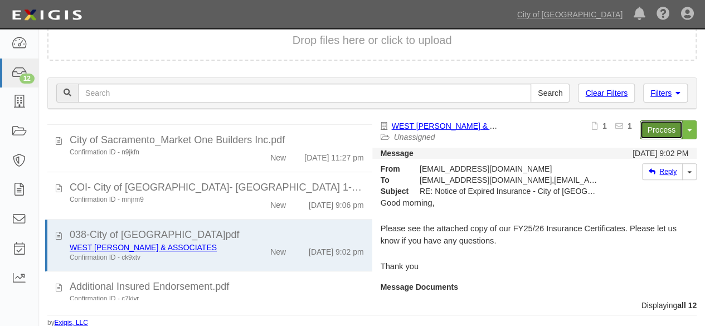
click at [657, 133] on link "Process" at bounding box center [661, 129] width 43 height 19
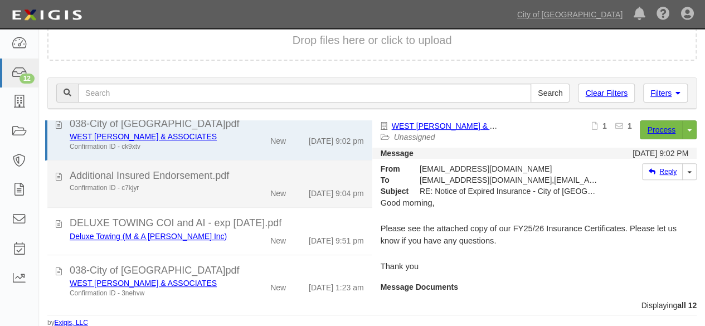
scroll to position [390, 0]
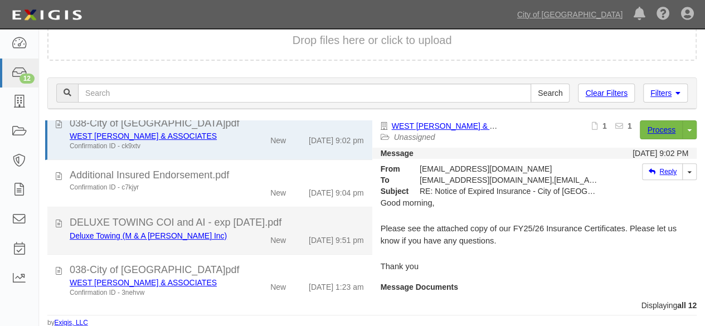
click at [245, 246] on div "New" at bounding box center [268, 238] width 52 height 16
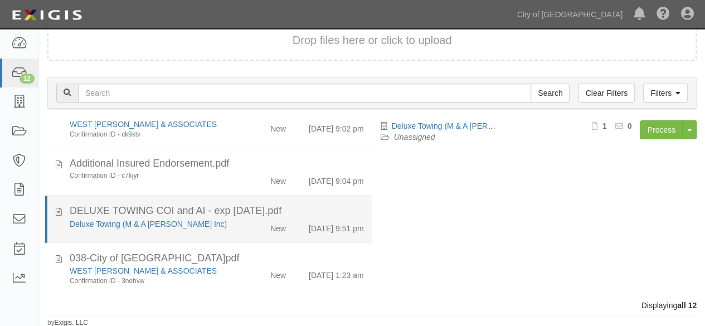
scroll to position [411, 0]
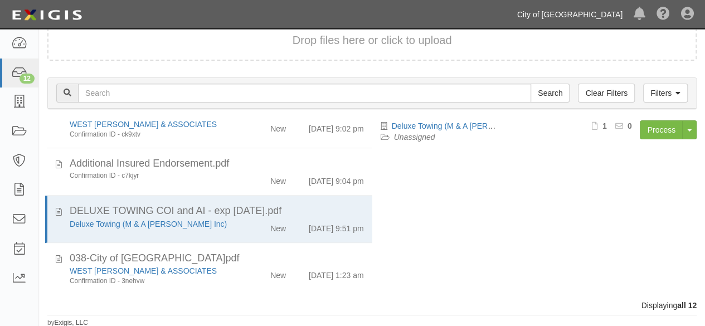
click at [566, 13] on link "City of [GEOGRAPHIC_DATA]" at bounding box center [569, 14] width 116 height 22
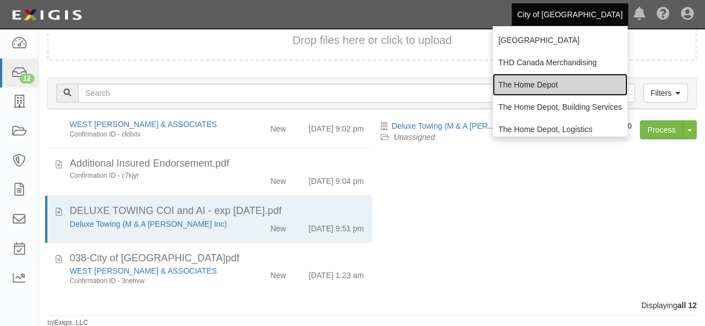
click at [523, 86] on link "The Home Depot" at bounding box center [559, 85] width 135 height 22
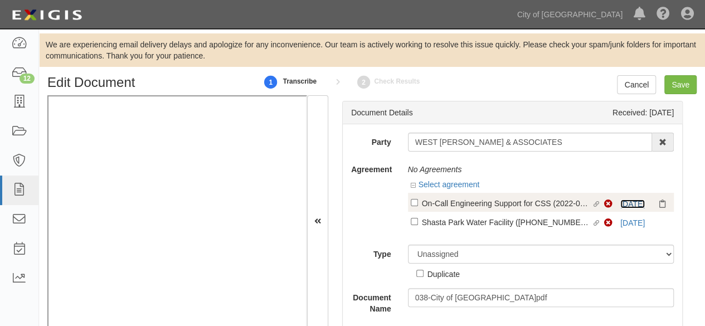
click at [620, 204] on link "[DATE]" at bounding box center [632, 203] width 25 height 9
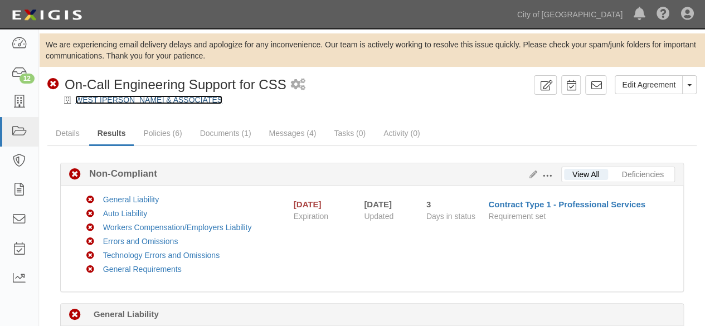
click at [167, 99] on link "WEST [PERSON_NAME] & ASSOCIATES" at bounding box center [148, 99] width 147 height 9
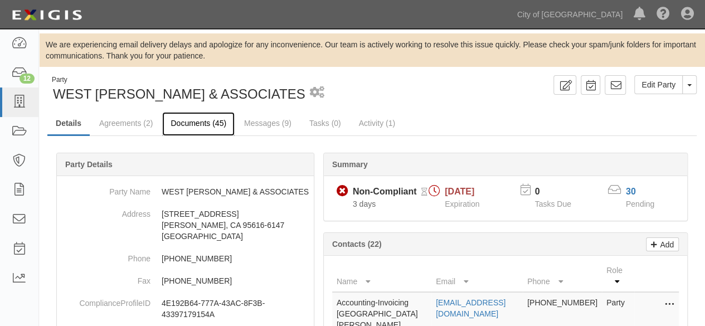
click at [197, 127] on link "Documents (45)" at bounding box center [198, 124] width 72 height 24
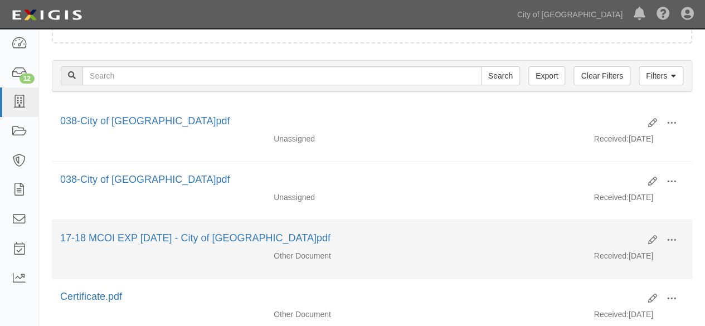
scroll to position [167, 0]
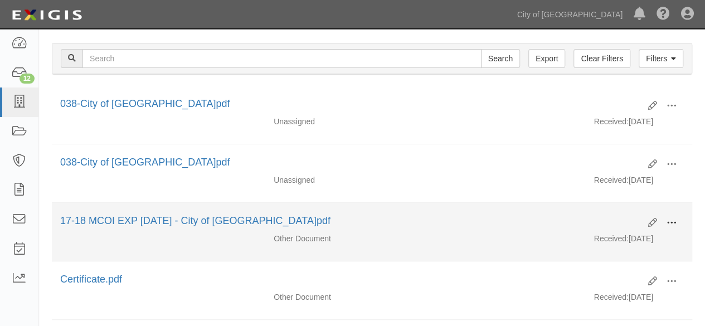
click at [671, 218] on span at bounding box center [671, 223] width 10 height 10
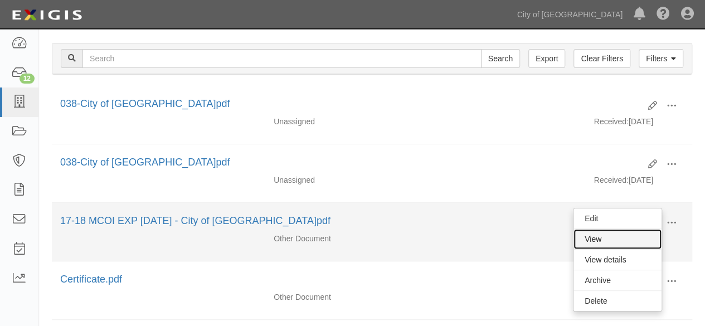
click at [591, 237] on link "View" at bounding box center [617, 239] width 88 height 20
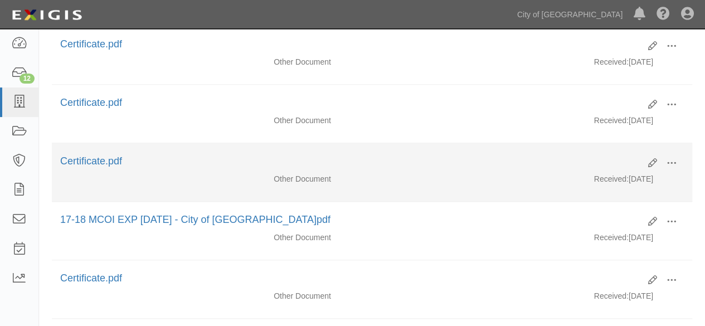
scroll to position [514, 0]
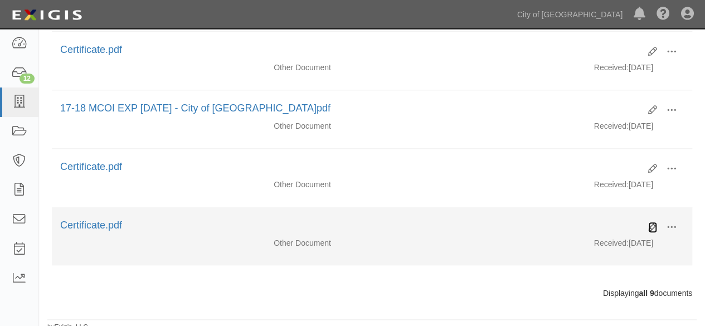
click at [652, 223] on icon at bounding box center [652, 227] width 9 height 9
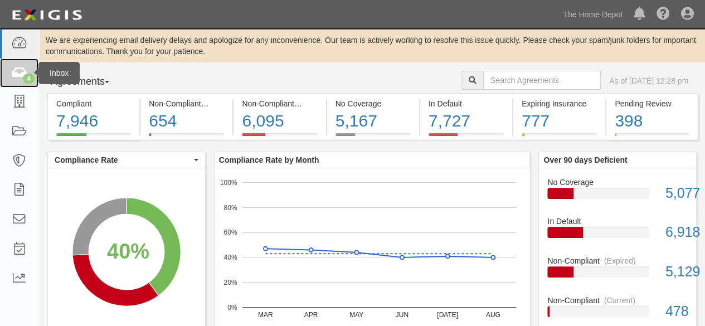
click at [16, 79] on icon at bounding box center [19, 73] width 16 height 13
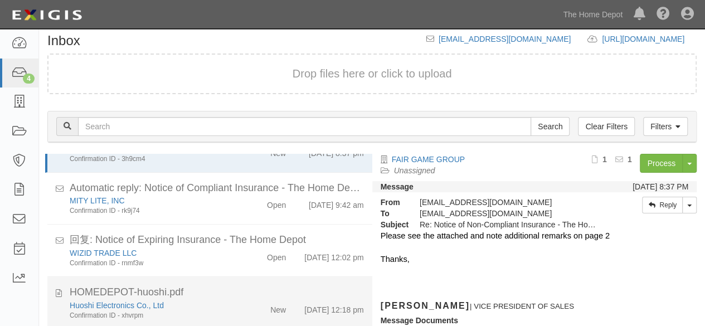
scroll to position [76, 0]
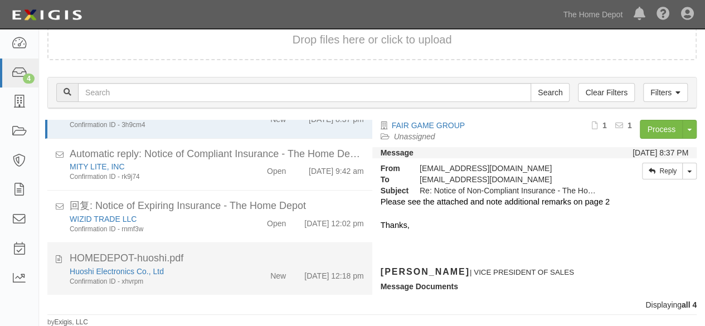
click at [247, 275] on div "New" at bounding box center [268, 274] width 52 height 16
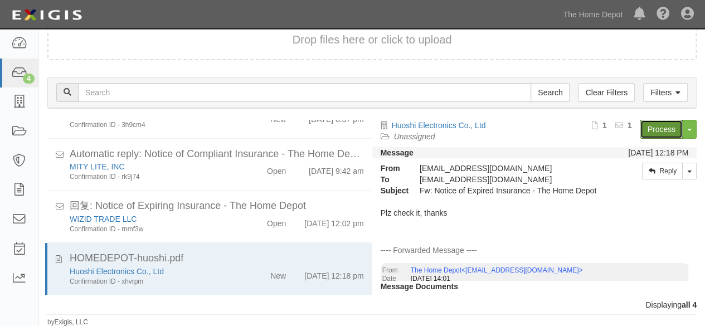
click at [656, 130] on link "Process" at bounding box center [661, 129] width 43 height 19
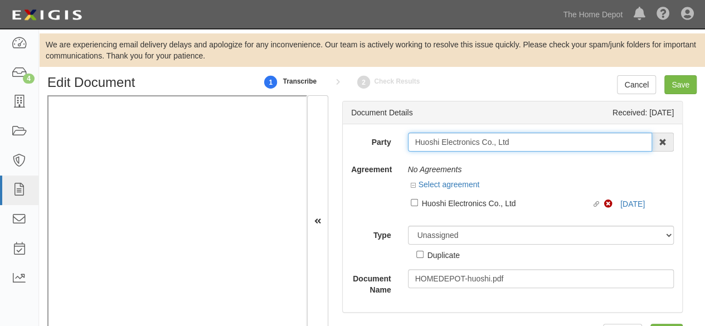
click at [518, 136] on input "Huoshi Electronics Co., Ltd" at bounding box center [530, 142] width 245 height 19
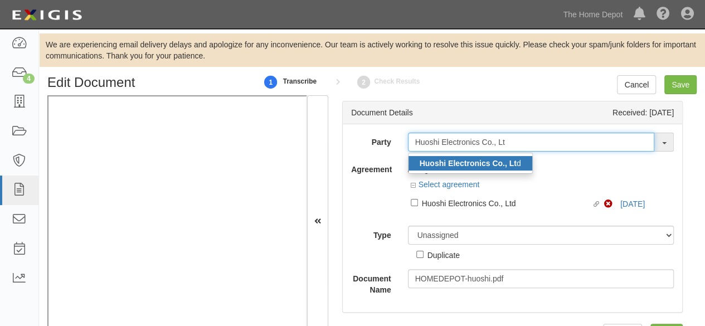
type input "Huoshi Electronics Co., Lt"
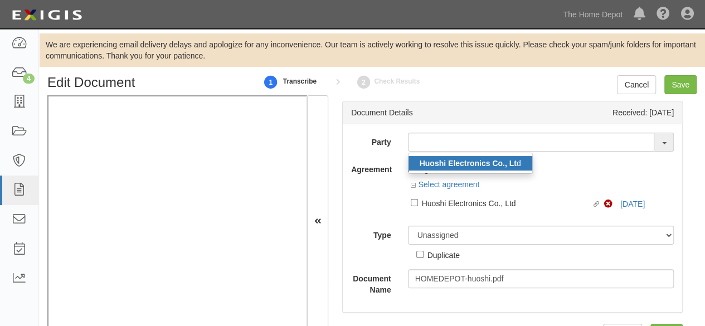
drag, startPoint x: 495, startPoint y: 161, endPoint x: 480, endPoint y: 177, distance: 21.7
click at [495, 161] on strong "Huoshi Electronics Co., Lt" at bounding box center [468, 163] width 97 height 9
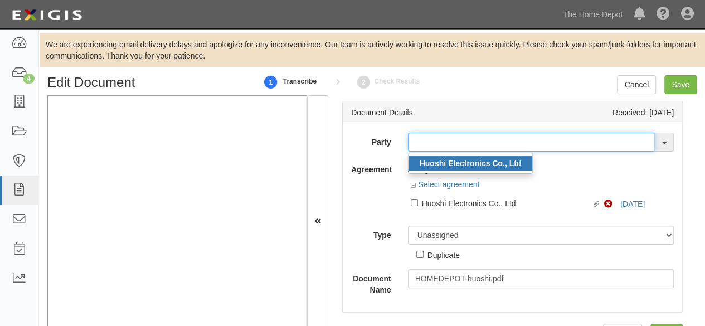
type input "Huoshi Electronics Co., Ltd"
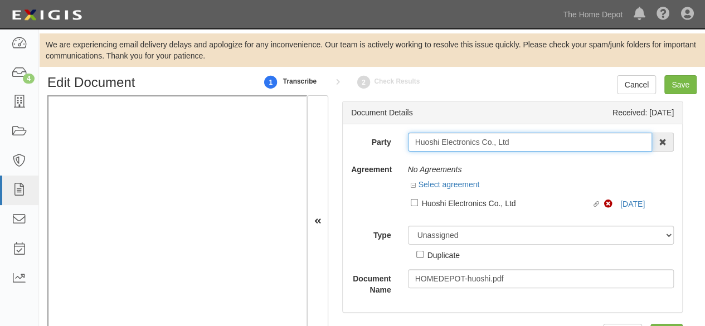
click at [459, 140] on input "Huoshi Electronics Co., Ltd" at bounding box center [530, 142] width 245 height 19
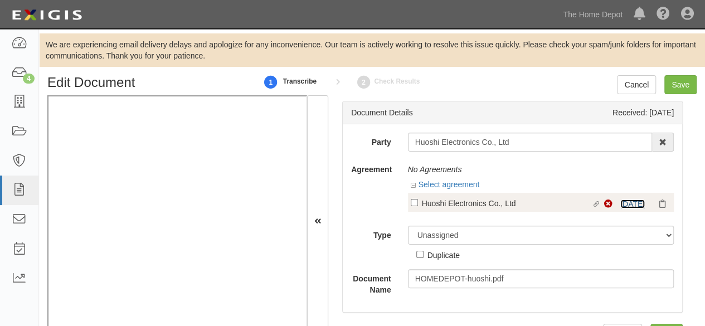
click at [620, 203] on link "9/1/25" at bounding box center [632, 203] width 25 height 9
click at [428, 204] on div "Huoshi Electronics Co., Ltd" at bounding box center [507, 203] width 170 height 12
click at [418, 204] on input "Linked agreement Huoshi Electronics Co., Ltd Linked agreement" at bounding box center [414, 202] width 7 height 7
checkbox input "true"
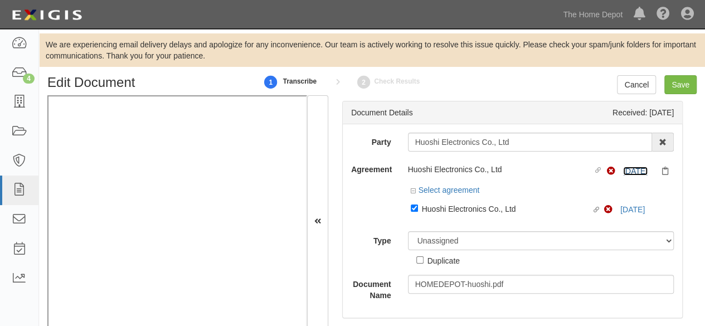
click at [623, 170] on link "9/1/25" at bounding box center [635, 171] width 25 height 9
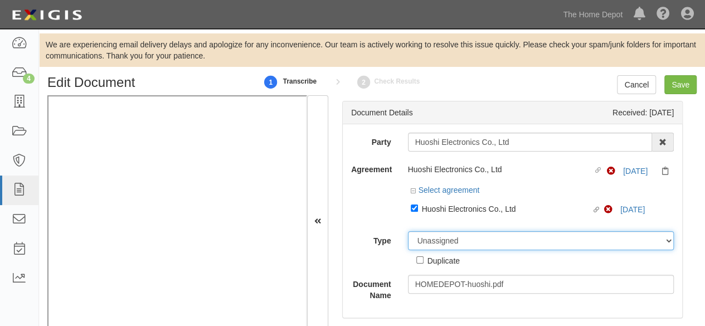
click at [447, 239] on select "Unassigned Binder Cancellation Notice Certificate Contract Endorsement Insuranc…" at bounding box center [541, 240] width 266 height 19
select select "CertificateDetail"
click at [408, 231] on select "Unassigned Binder Cancellation Notice Certificate Contract Endorsement Insuranc…" at bounding box center [541, 240] width 266 height 19
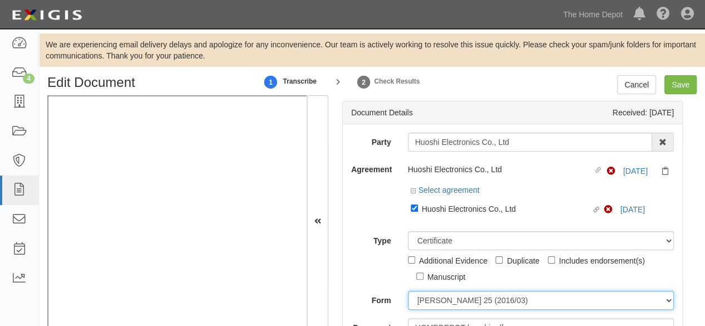
drag, startPoint x: 437, startPoint y: 303, endPoint x: 440, endPoint y: 294, distance: 9.3
click at [437, 303] on select "ACORD 25 (2016/03) ACORD 101 ACORD 855 NY (2014/05) General" at bounding box center [541, 300] width 266 height 19
select select "GeneralFormDetail"
click at [408, 291] on select "ACORD 25 (2016/03) ACORD 101 ACORD 855 NY (2014/05) General" at bounding box center [541, 300] width 266 height 19
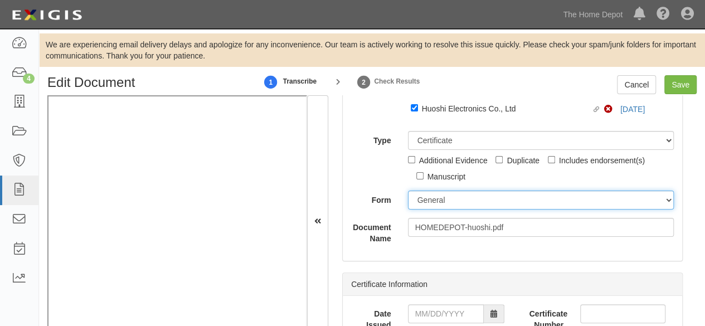
scroll to position [111, 0]
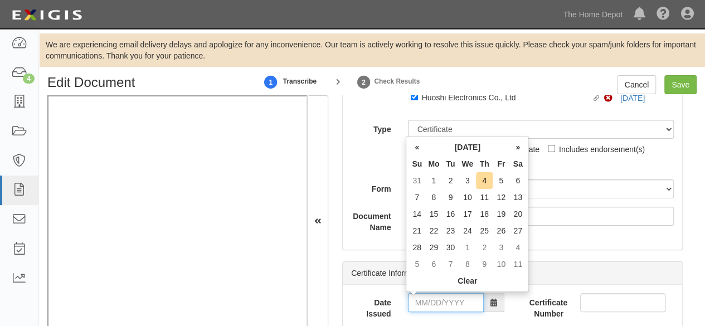
click at [436, 301] on input "Date Issued" at bounding box center [446, 302] width 76 height 19
click at [470, 180] on td "3" at bounding box center [467, 180] width 17 height 17
type input "09/03/2025"
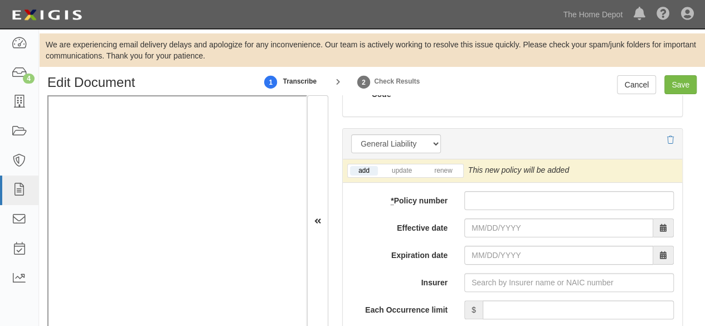
scroll to position [891, 0]
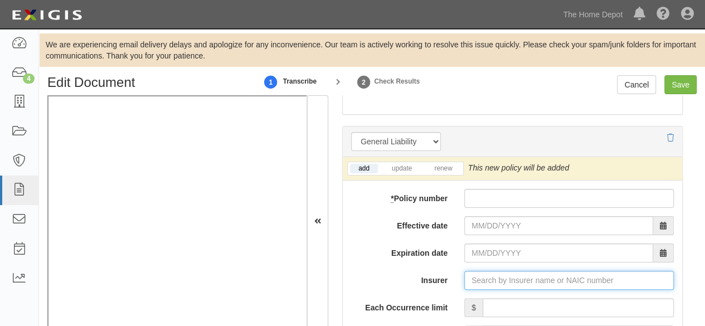
click at [480, 279] on input "Insurer" at bounding box center [568, 280] width 209 height 19
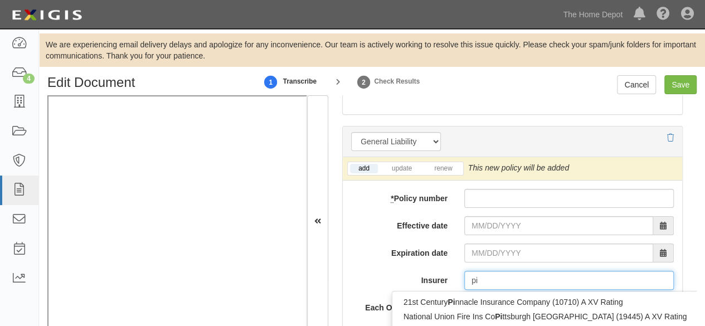
type input "pin"
type input "ping An Health Ins Co of China Ltd (0) A- XII Rating"
type input "ping"
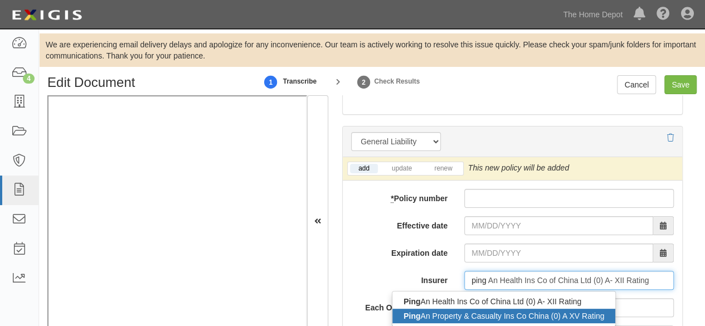
click at [457, 314] on div "Ping An Property & Casualty Ins Co China (0) A XV Rating" at bounding box center [503, 316] width 223 height 14
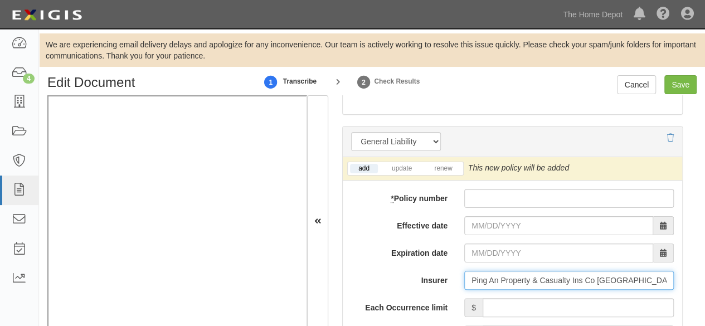
type input "Ping An Property & Casualty Ins Co China (0) A XV Rating"
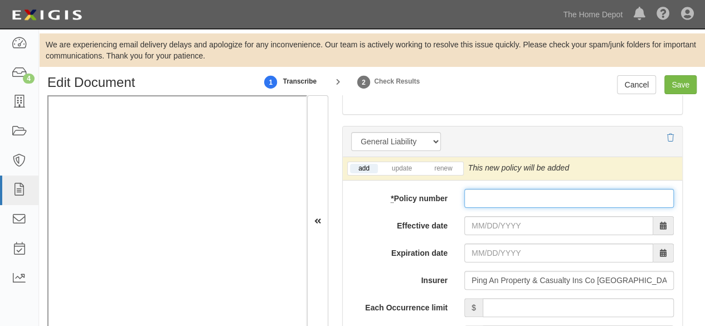
click at [481, 196] on input "* Policy number" at bounding box center [568, 198] width 209 height 19
paste input "10560006800069853180"
type input "10560006800069853180"
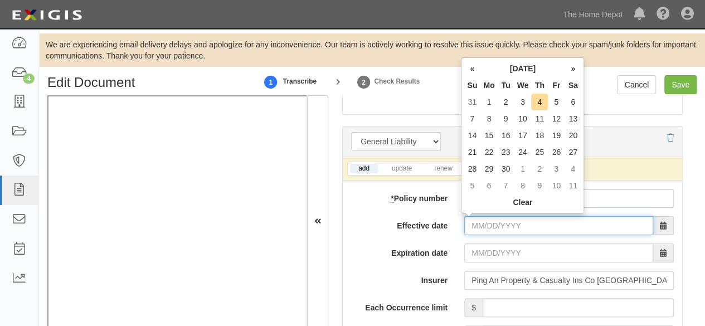
drag, startPoint x: 496, startPoint y: 226, endPoint x: 497, endPoint y: 220, distance: 5.7
click at [496, 226] on input "Effective date" at bounding box center [558, 225] width 189 height 19
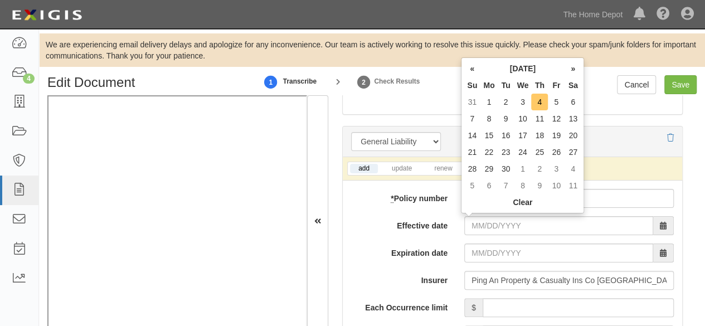
click at [538, 103] on td "4" at bounding box center [539, 102] width 17 height 17
type input "09/04/2025"
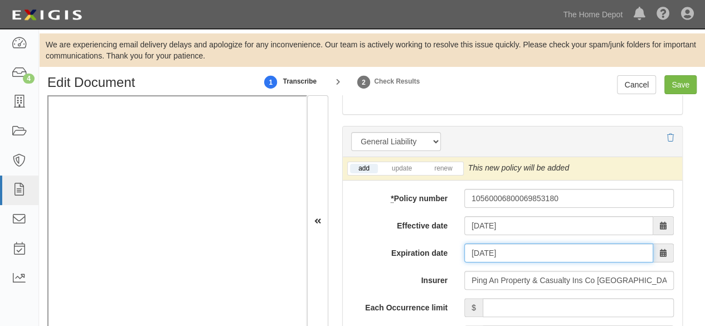
click at [481, 253] on input "09/04/2026" at bounding box center [558, 252] width 189 height 19
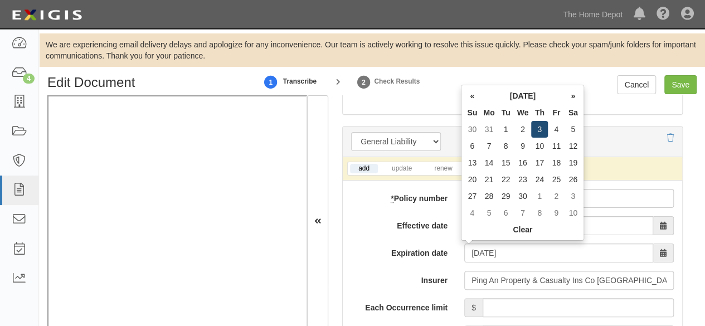
click at [537, 129] on td "3" at bounding box center [539, 129] width 17 height 17
type input "09/03/2026"
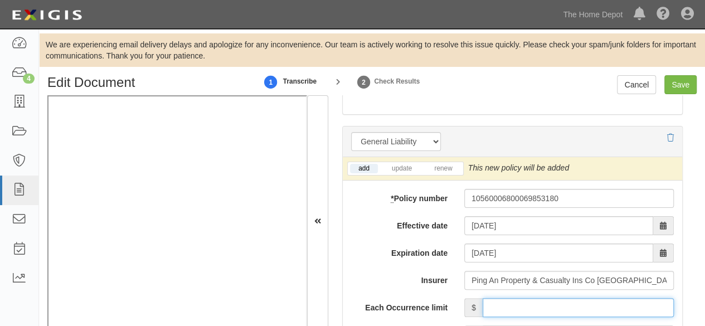
drag, startPoint x: 529, startPoint y: 306, endPoint x: 533, endPoint y: 299, distance: 8.0
click at [529, 306] on input "Each Occurrence limit" at bounding box center [577, 307] width 191 height 19
type input "8,000,000"
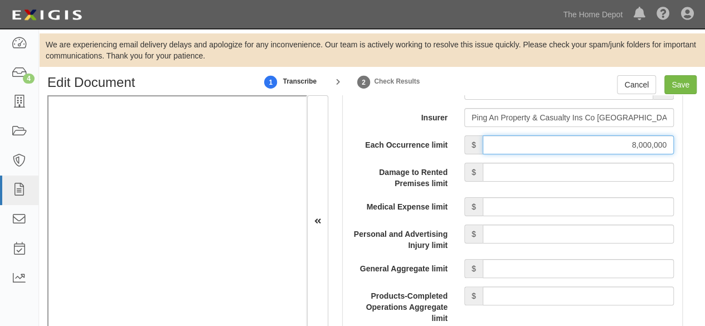
scroll to position [1059, 0]
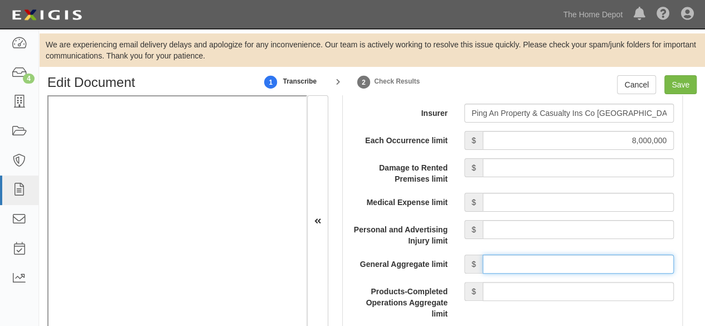
drag, startPoint x: 546, startPoint y: 265, endPoint x: 554, endPoint y: 253, distance: 14.4
click at [549, 261] on input "General Aggregate limit" at bounding box center [577, 264] width 191 height 19
type input "8,000,000"
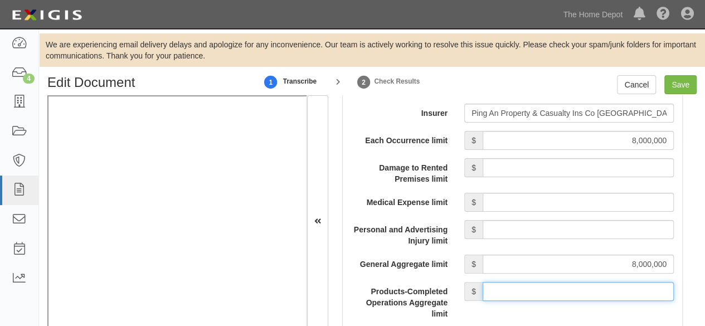
click at [547, 285] on input "Products-Completed Operations Aggregate limit" at bounding box center [577, 291] width 191 height 19
type input "8,000,000"
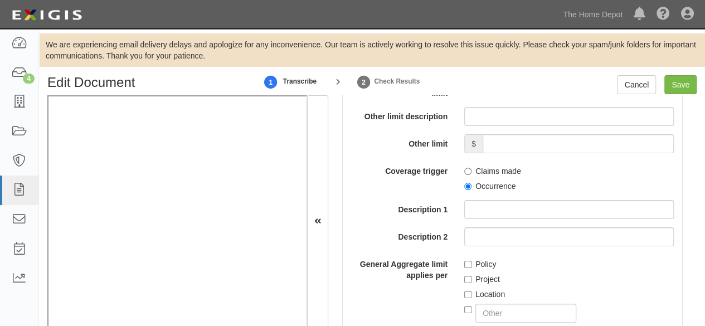
scroll to position [1281, 0]
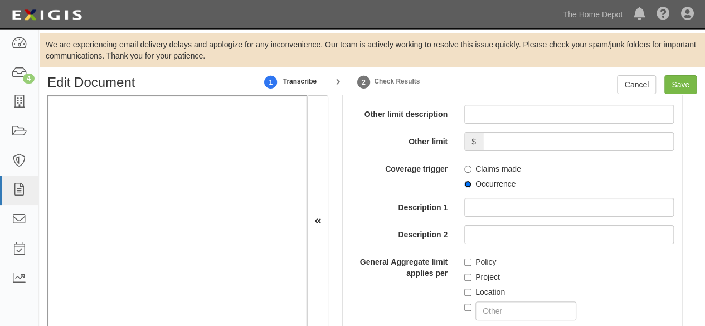
click at [465, 183] on input "Occurrence" at bounding box center [467, 184] width 7 height 7
radio input "true"
click at [464, 259] on input "Policy" at bounding box center [467, 262] width 7 height 7
checkbox input "true"
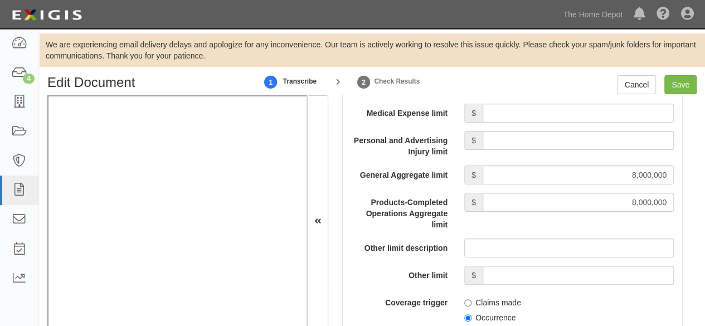
scroll to position [891, 0]
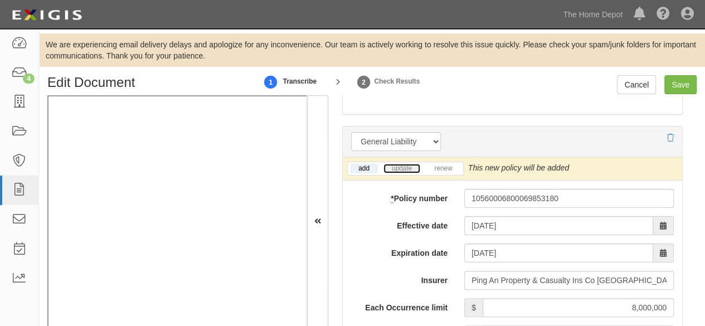
click at [398, 166] on link "update" at bounding box center [401, 168] width 37 height 9
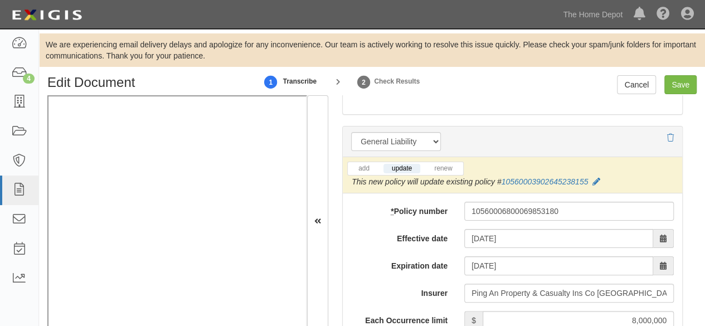
drag, startPoint x: 594, startPoint y: 181, endPoint x: 671, endPoint y: 91, distance: 118.2
click at [594, 181] on icon at bounding box center [596, 182] width 8 height 8
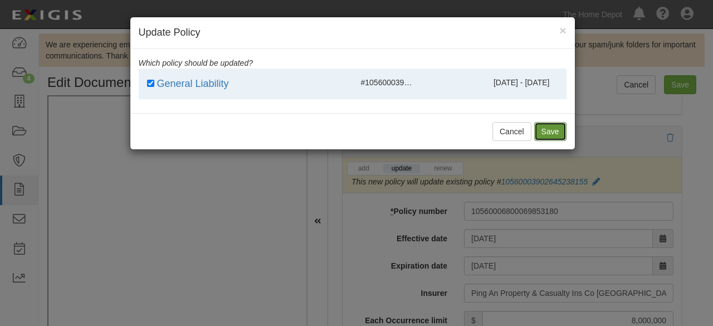
drag, startPoint x: 548, startPoint y: 138, endPoint x: 667, endPoint y: 91, distance: 127.6
click at [548, 137] on button "Save" at bounding box center [550, 131] width 32 height 19
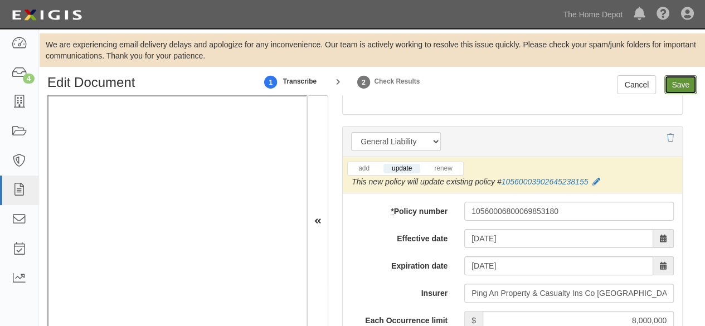
click at [676, 86] on input "Save" at bounding box center [680, 84] width 32 height 19
type input "8000000"
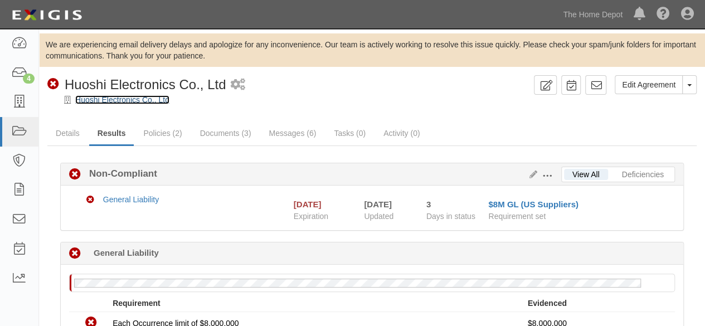
click at [127, 100] on link "Huoshi Electronics Co., Ltd" at bounding box center [122, 99] width 94 height 9
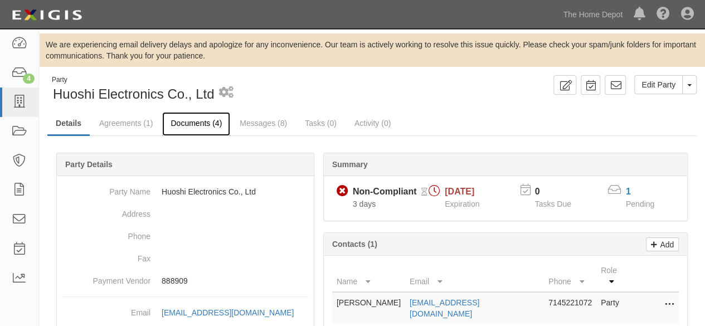
click at [188, 125] on link "Documents (4)" at bounding box center [196, 124] width 68 height 24
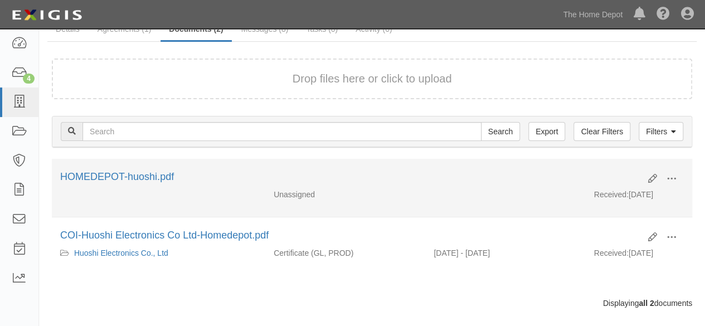
scroll to position [108, 0]
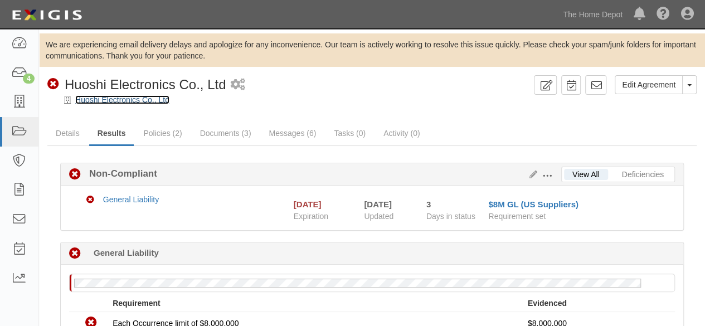
click at [119, 100] on link "Huoshi Electronics Co., Ltd" at bounding box center [122, 99] width 94 height 9
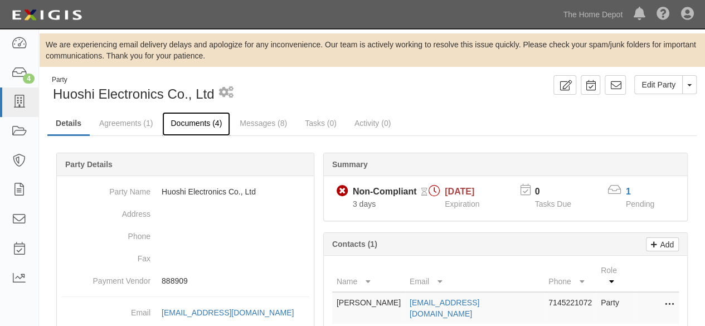
click at [197, 126] on link "Documents (4)" at bounding box center [196, 124] width 68 height 24
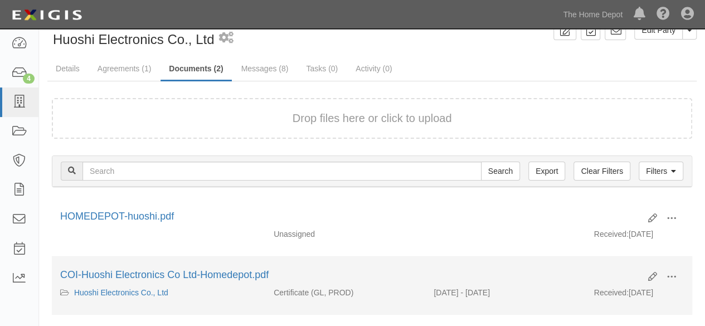
scroll to position [108, 0]
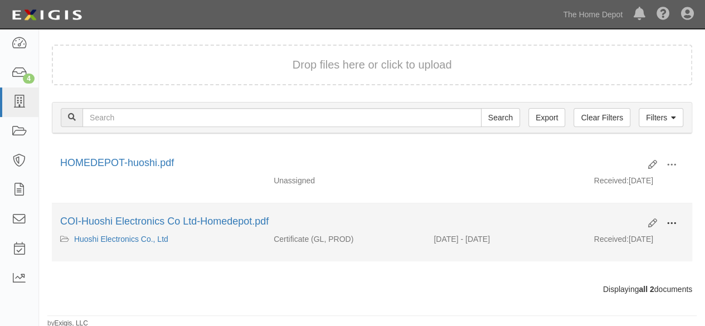
drag, startPoint x: 671, startPoint y: 221, endPoint x: 664, endPoint y: 223, distance: 6.9
click at [671, 221] on span at bounding box center [671, 223] width 10 height 10
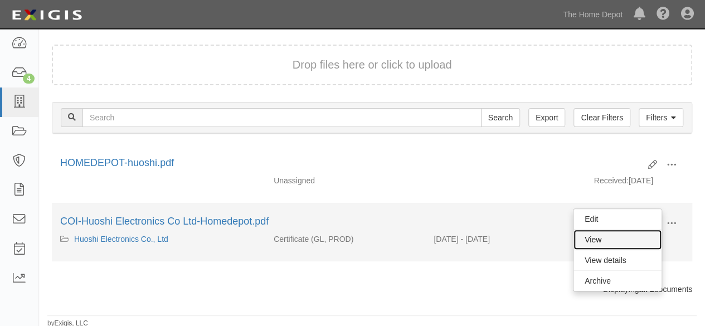
click at [611, 237] on link "View" at bounding box center [617, 240] width 88 height 20
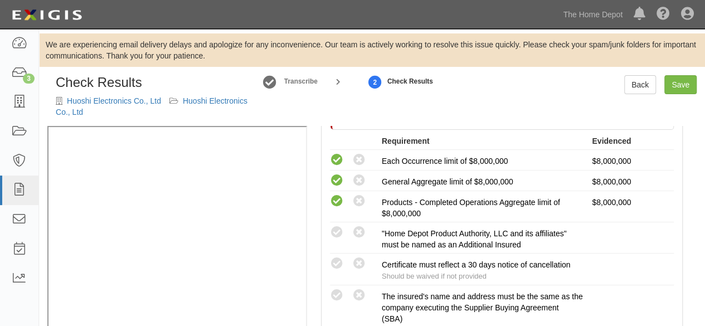
scroll to position [279, 0]
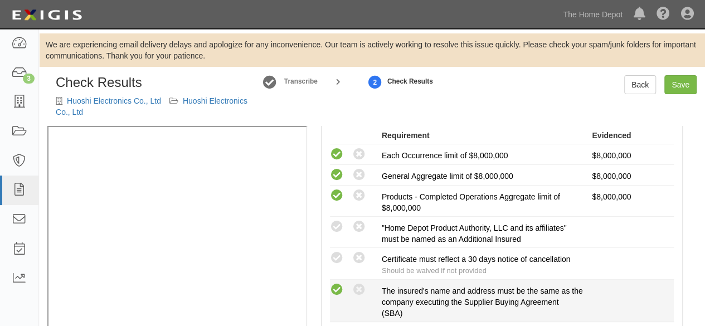
click at [335, 286] on icon at bounding box center [337, 290] width 14 height 14
radio input "true"
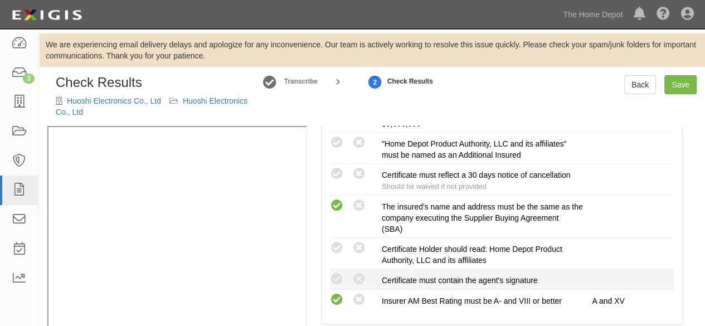
scroll to position [390, 0]
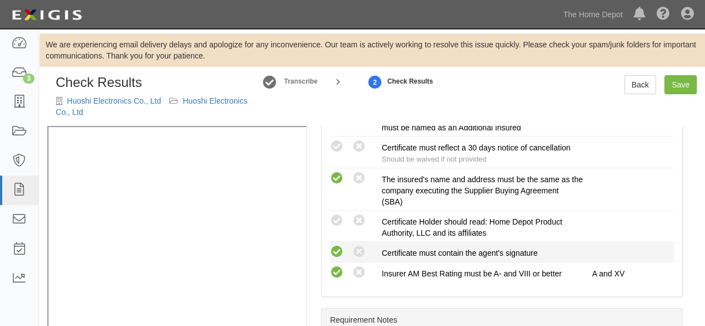
click at [338, 250] on icon at bounding box center [337, 252] width 14 height 14
radio input "true"
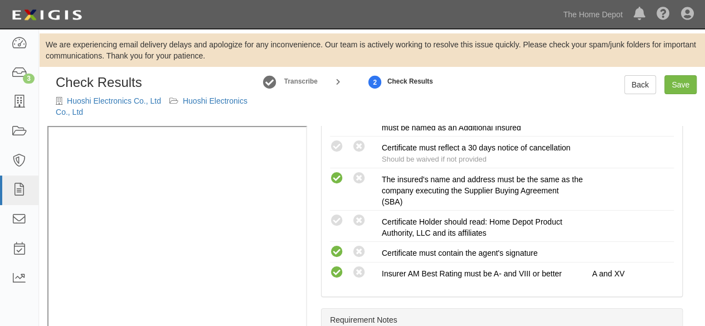
scroll to position [56, 0]
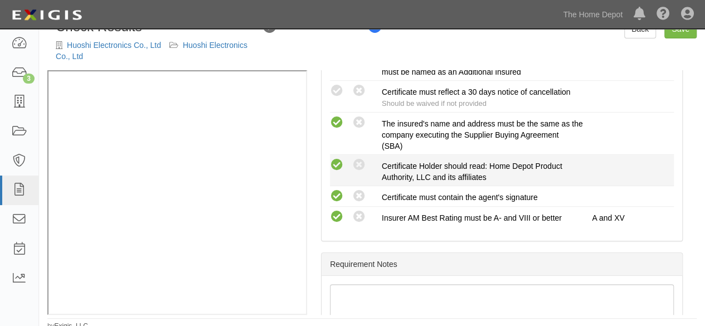
click at [336, 164] on icon at bounding box center [337, 165] width 14 height 14
radio input "true"
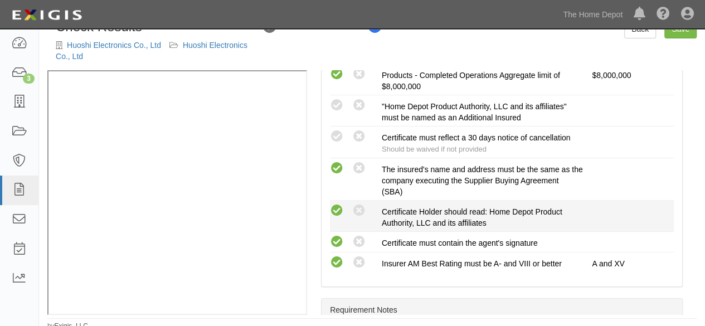
scroll to position [334, 0]
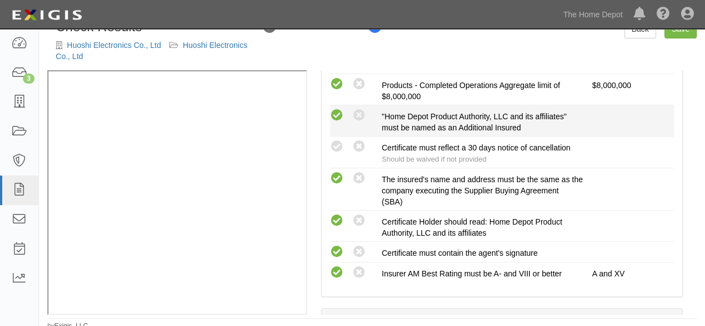
click at [336, 113] on icon at bounding box center [337, 116] width 14 height 14
radio input "true"
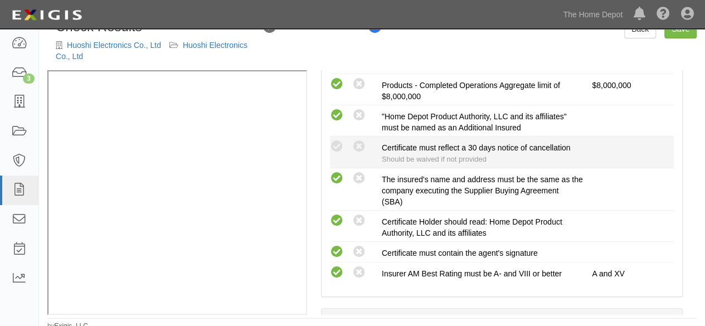
drag, startPoint x: 335, startPoint y: 142, endPoint x: 341, endPoint y: 164, distance: 22.6
click at [336, 143] on icon at bounding box center [337, 147] width 14 height 14
radio input "true"
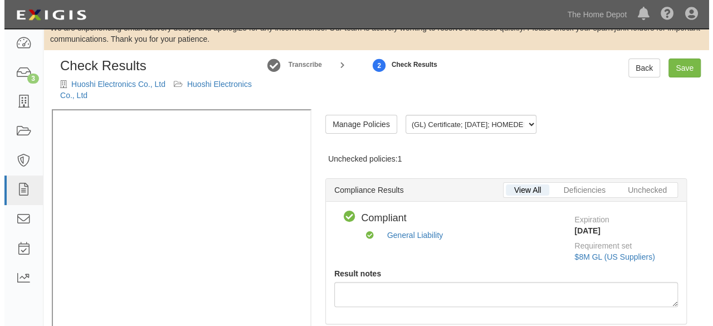
scroll to position [0, 0]
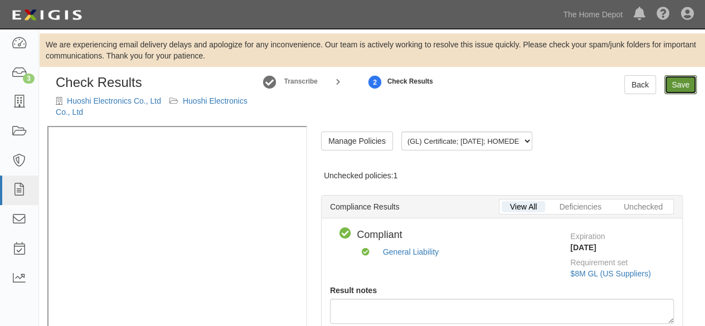
drag, startPoint x: 678, startPoint y: 92, endPoint x: 670, endPoint y: 100, distance: 11.8
click at [678, 92] on link "Save" at bounding box center [680, 84] width 32 height 19
radio input "true"
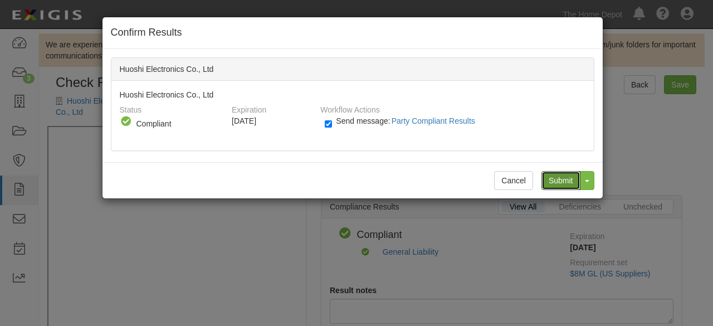
drag, startPoint x: 560, startPoint y: 181, endPoint x: 498, endPoint y: 141, distance: 74.2
click at [555, 179] on input "Submit" at bounding box center [561, 180] width 39 height 19
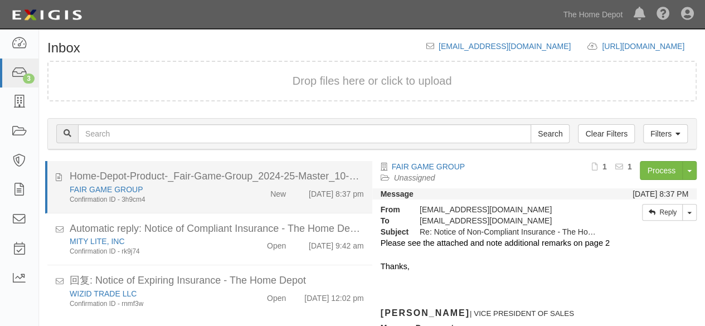
scroll to position [115, 0]
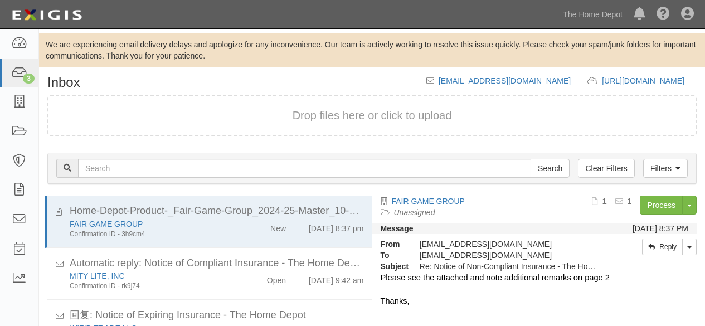
scroll to position [76, 0]
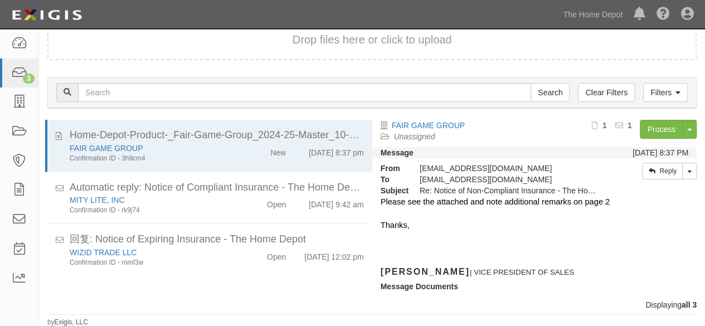
scroll to position [76, 0]
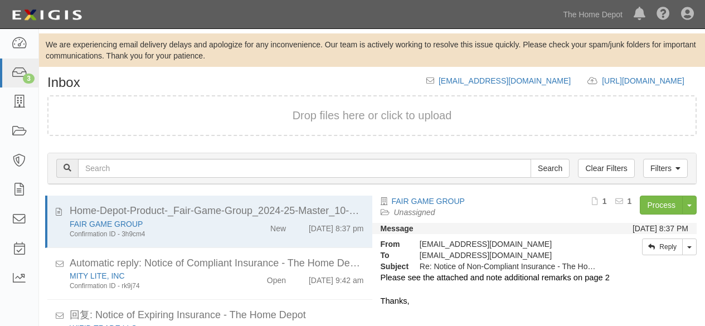
scroll to position [76, 0]
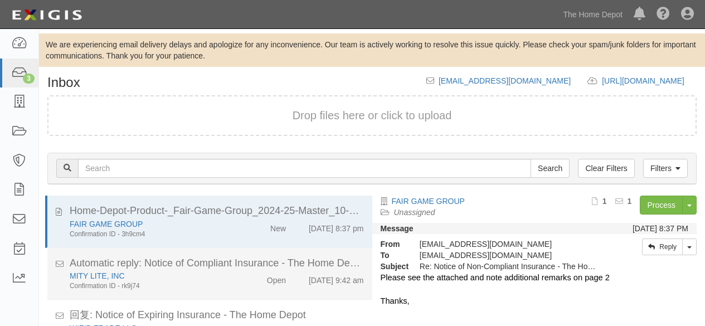
scroll to position [76, 0]
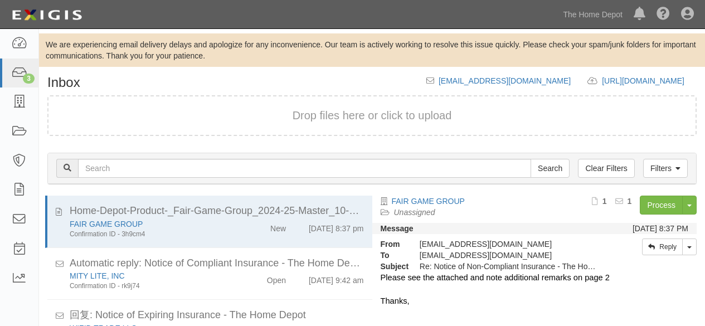
scroll to position [76, 0]
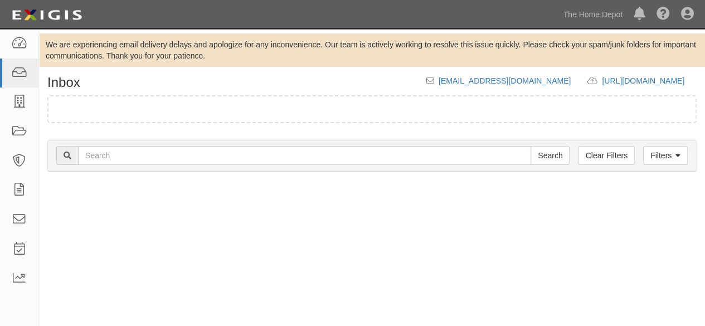
scroll to position [76, 0]
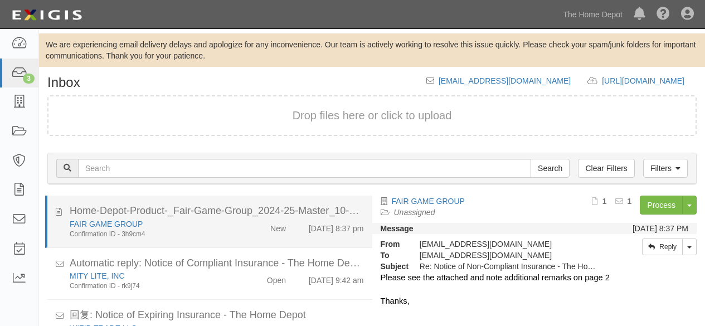
scroll to position [76, 0]
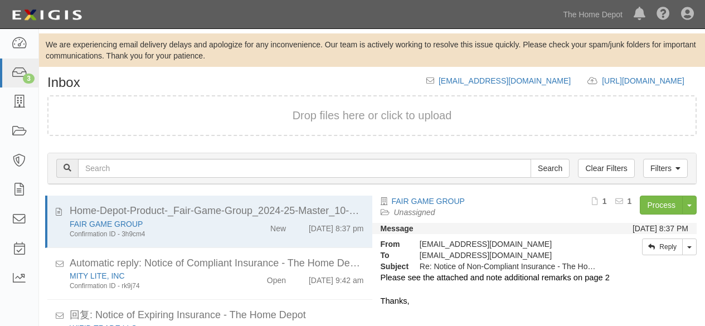
scroll to position [76, 0]
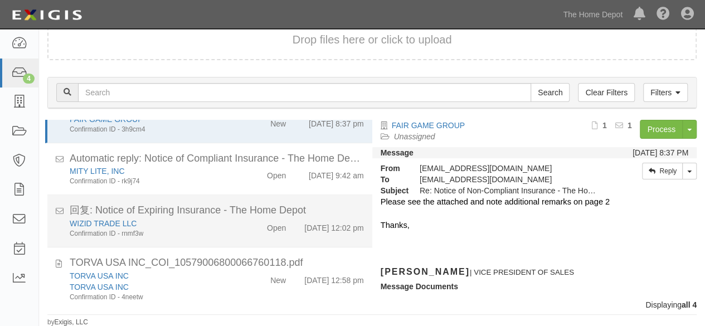
scroll to position [45, 0]
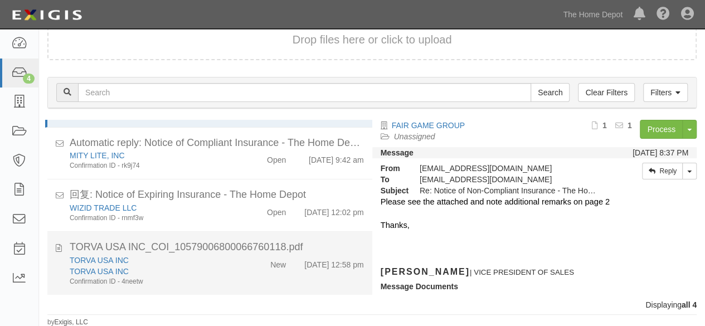
click at [241, 272] on div "TORVA USA INC TORVA USA INC Confirmation ID - 4neetw New 9/4/25 12:58 pm" at bounding box center [216, 271] width 311 height 32
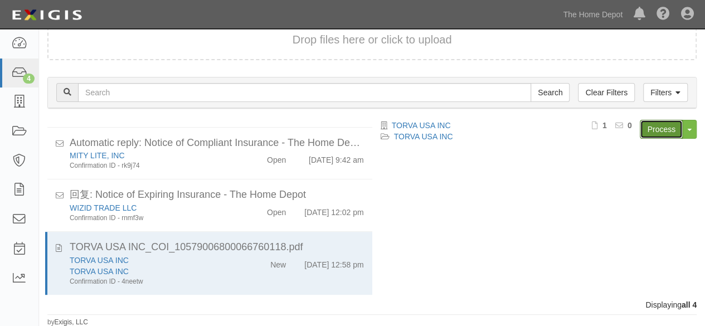
click at [659, 124] on link "Process" at bounding box center [661, 129] width 43 height 19
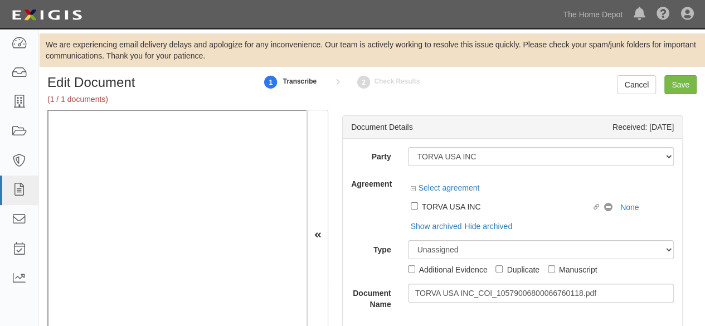
click at [490, 175] on div at bounding box center [541, 178] width 266 height 8
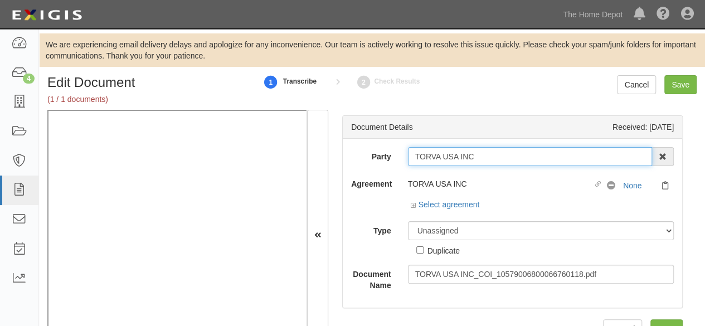
click at [492, 152] on input "TORVA USA INC" at bounding box center [530, 156] width 245 height 19
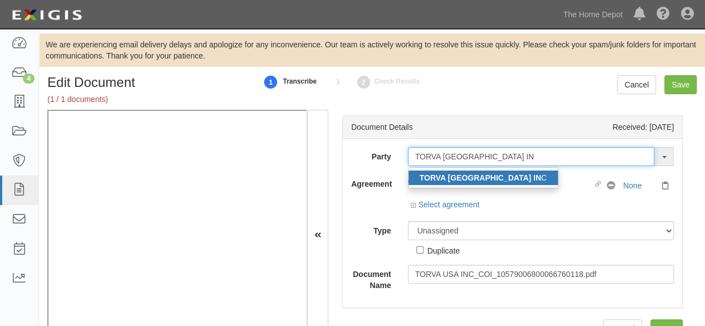
type input "TORVA [GEOGRAPHIC_DATA] IN"
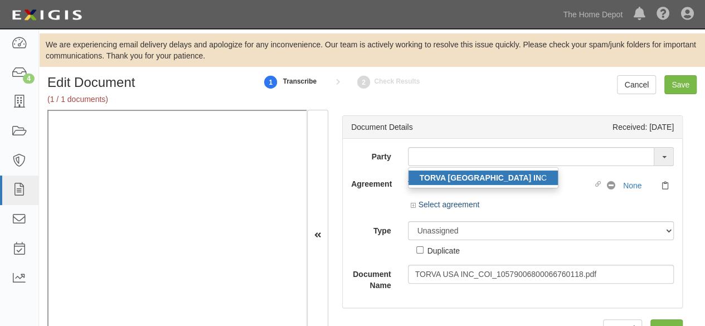
drag, startPoint x: 436, startPoint y: 177, endPoint x: 430, endPoint y: 190, distance: 14.7
click at [436, 176] on strong "TORVA [GEOGRAPHIC_DATA] IN" at bounding box center [480, 177] width 121 height 9
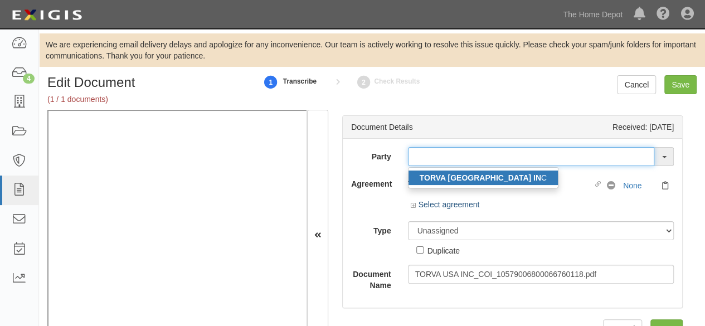
type input "TORVA USA INC"
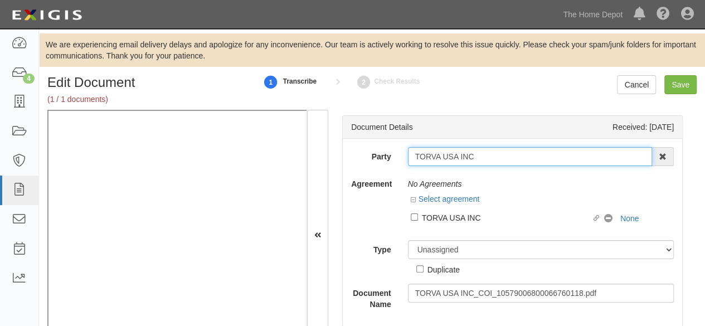
click at [440, 155] on input "TORVA USA INC" at bounding box center [530, 156] width 245 height 19
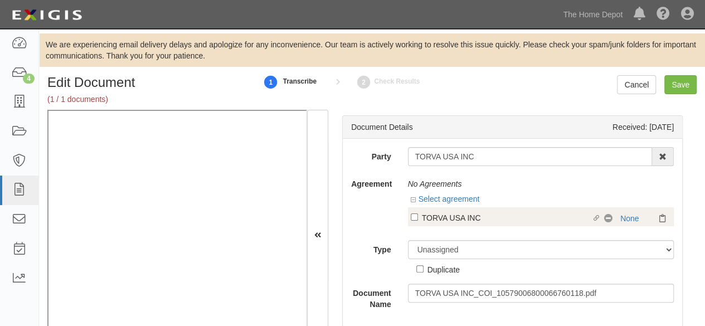
click at [478, 218] on div "TORVA USA INC" at bounding box center [507, 217] width 170 height 12
click at [418, 218] on input "Linked agreement TORVA USA INC Linked agreement" at bounding box center [414, 216] width 7 height 7
checkbox input "true"
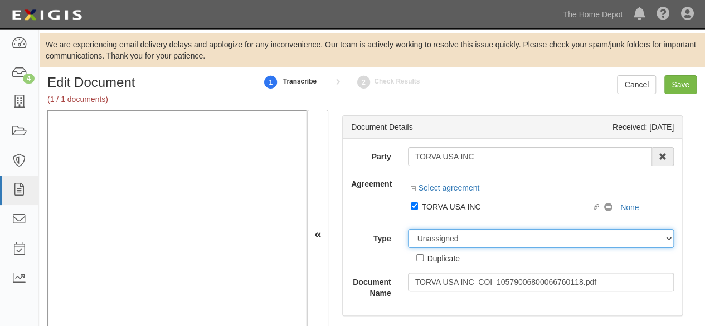
click at [447, 236] on select "Unassigned Binder Cancellation Notice Certificate Contract Endorsement Insuranc…" at bounding box center [541, 238] width 266 height 19
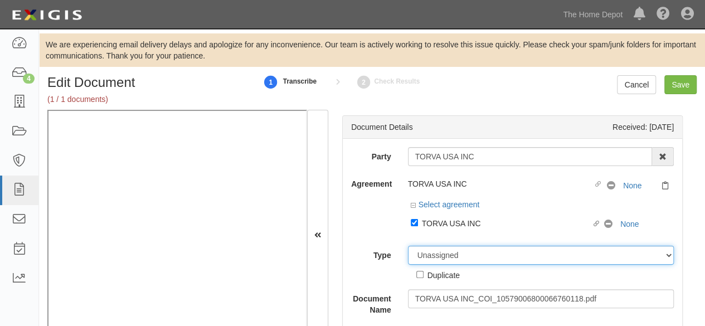
select select "CertificateDetail"
click at [408, 246] on select "Unassigned Binder Cancellation Notice Certificate Contract Endorsement Insuranc…" at bounding box center [541, 255] width 266 height 19
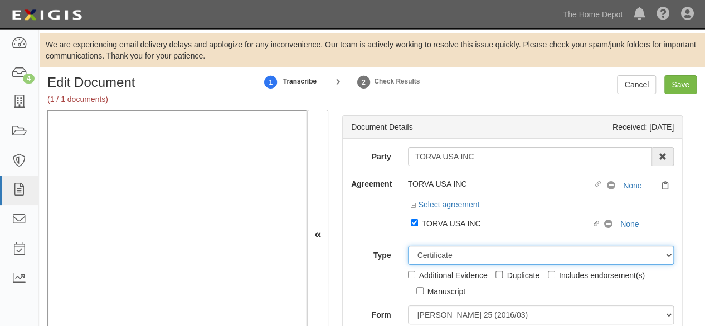
scroll to position [111, 0]
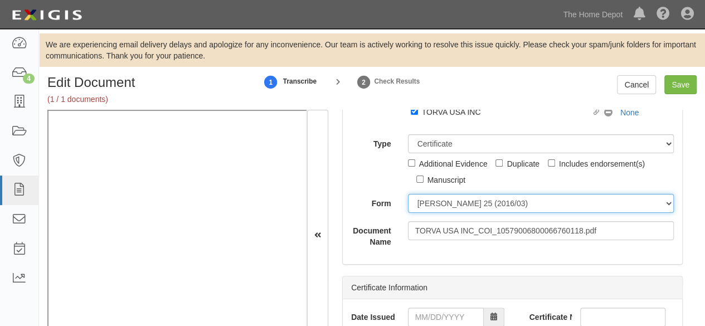
click at [452, 203] on select "ACORD 25 (2016/03) ACORD 101 ACORD 855 NY (2014/05) General" at bounding box center [541, 203] width 266 height 19
select select "GeneralFormDetail"
click at [408, 194] on select "ACORD 25 (2016/03) ACORD 101 ACORD 855 NY (2014/05) General" at bounding box center [541, 203] width 266 height 19
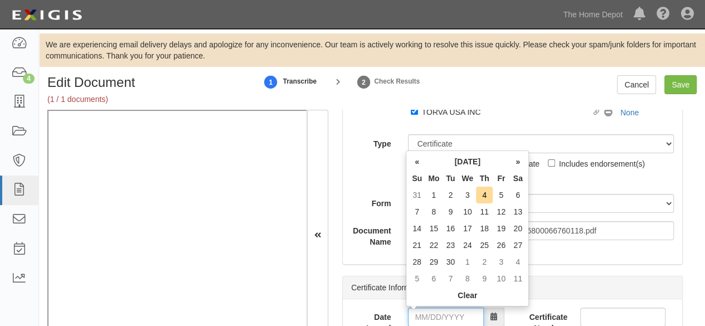
click at [431, 316] on input "Date Issued" at bounding box center [446, 317] width 76 height 19
click at [417, 166] on th "«" at bounding box center [416, 161] width 17 height 17
click at [484, 259] on td "28" at bounding box center [484, 261] width 17 height 17
type input "08/28/2025"
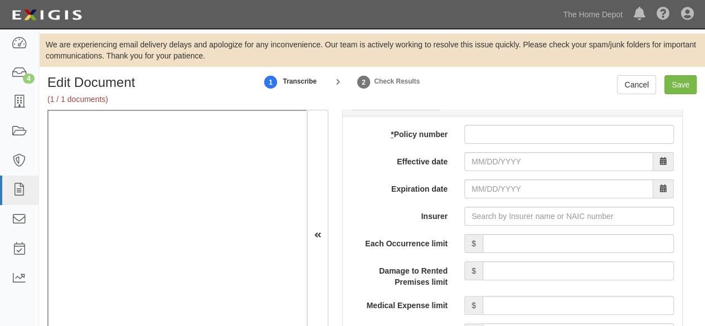
scroll to position [947, 0]
click at [497, 214] on input "Insurer" at bounding box center [568, 215] width 209 height 19
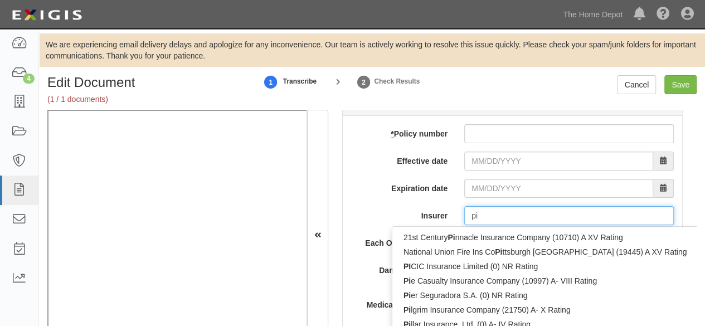
type input "pin"
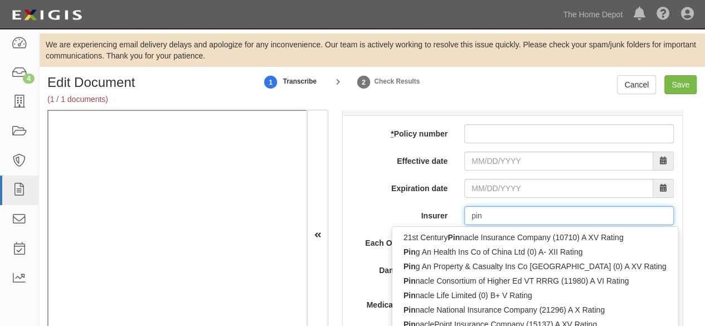
type input "ping An Health Ins Co of China Ltd (0) A- XII Rating"
type input "ping"
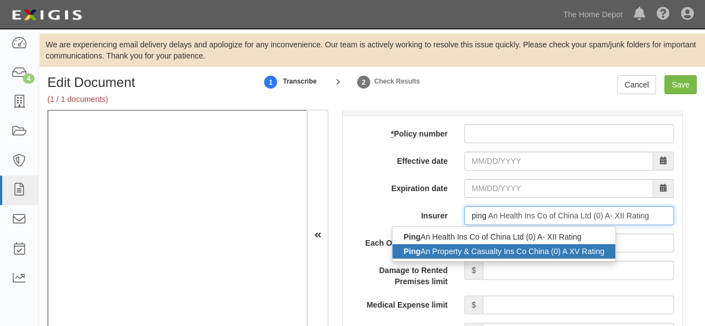
click at [473, 250] on div "Ping An Property & Casualty Ins Co China (0) A XV Rating" at bounding box center [503, 251] width 223 height 14
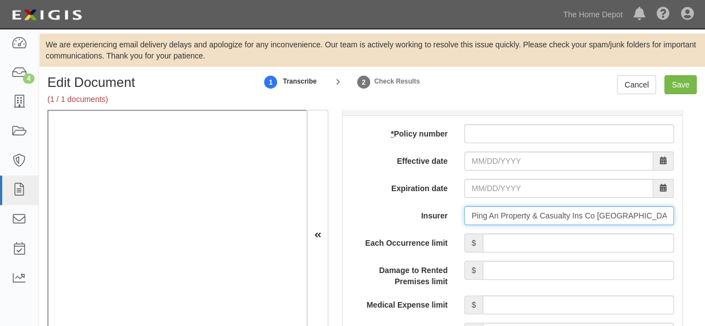
type input "Ping An Property & Casualty Ins Co China (0) A XV Rating"
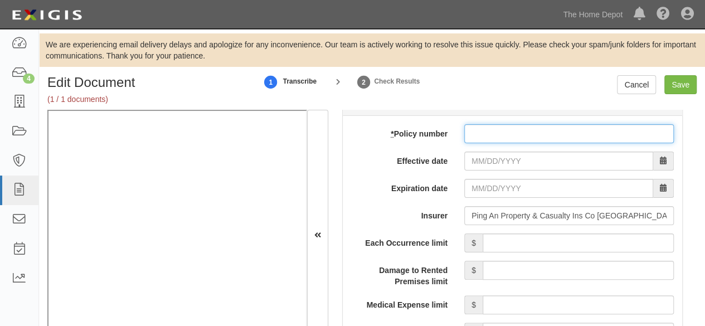
click at [479, 129] on input "* Policy number" at bounding box center [568, 133] width 209 height 19
paste input "1057900680006676"
click at [543, 132] on input "1057900680006676" at bounding box center [568, 133] width 209 height 19
paste input "0118"
type input "10579006800066760118"
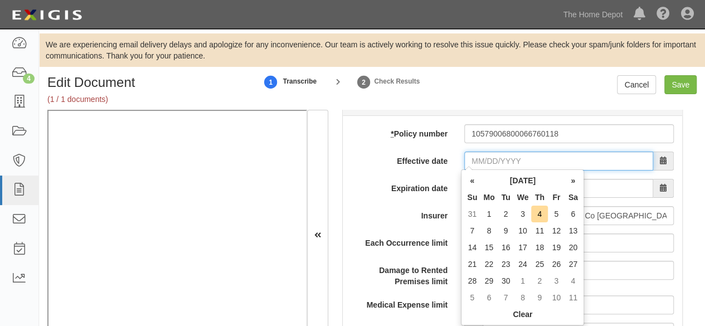
click at [499, 163] on input "Effective date" at bounding box center [558, 161] width 189 height 19
click at [479, 181] on th "«" at bounding box center [472, 180] width 17 height 17
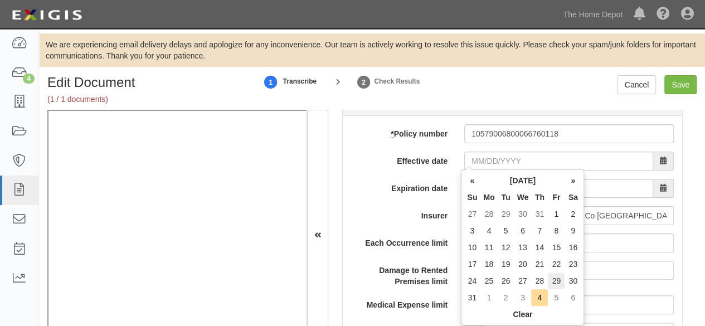
click at [560, 277] on td "29" at bounding box center [556, 280] width 17 height 17
type input "08/29/2025"
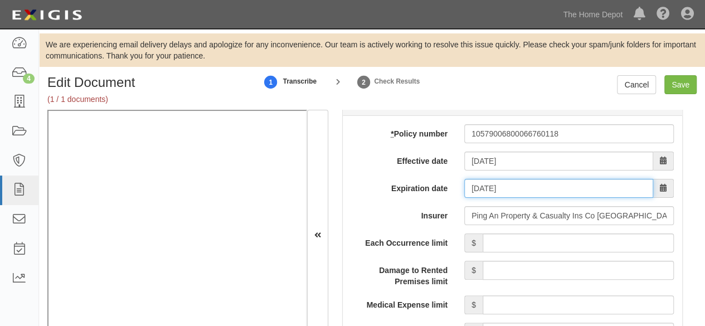
click at [500, 186] on input "08/29/2026" at bounding box center [558, 188] width 189 height 19
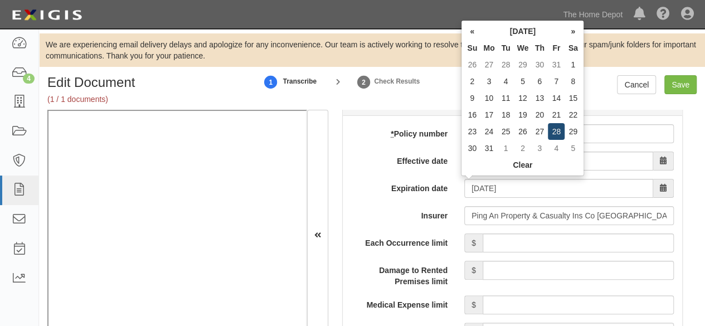
click at [558, 130] on td "28" at bounding box center [556, 131] width 17 height 17
type input "08/28/2026"
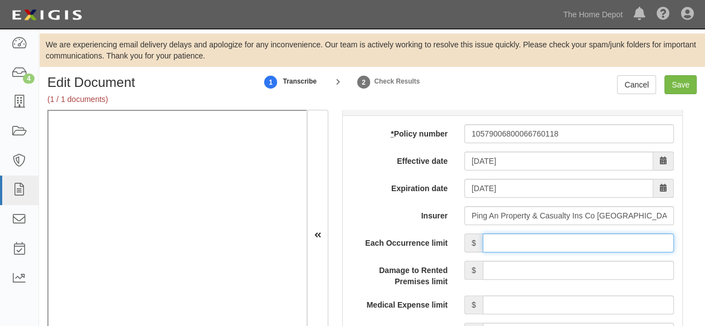
drag, startPoint x: 545, startPoint y: 243, endPoint x: 549, endPoint y: 231, distance: 12.9
click at [546, 241] on input "Each Occurrence limit" at bounding box center [577, 242] width 191 height 19
type input "2,000,000"
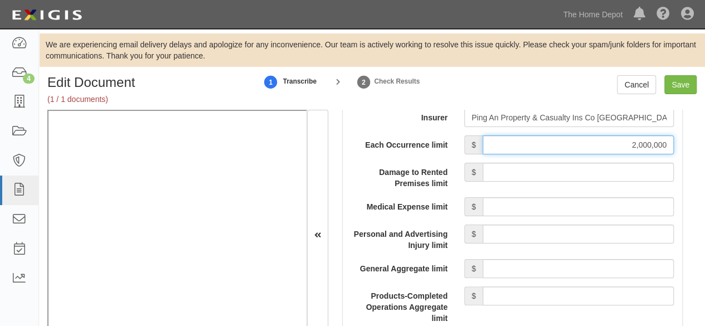
scroll to position [1114, 0]
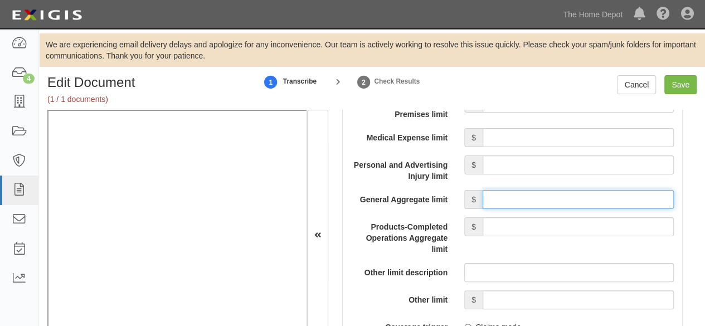
drag, startPoint x: 520, startPoint y: 194, endPoint x: 524, endPoint y: 201, distance: 7.7
click at [520, 194] on input "General Aggregate limit" at bounding box center [577, 199] width 191 height 19
type input "2,000,000"
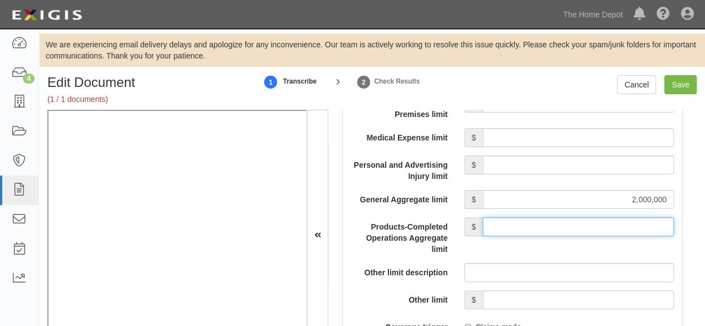
drag, startPoint x: 520, startPoint y: 224, endPoint x: 519, endPoint y: 200, distance: 24.0
click at [517, 220] on input "Products-Completed Operations Aggregate limit" at bounding box center [577, 226] width 191 height 19
type input "2,000,000"
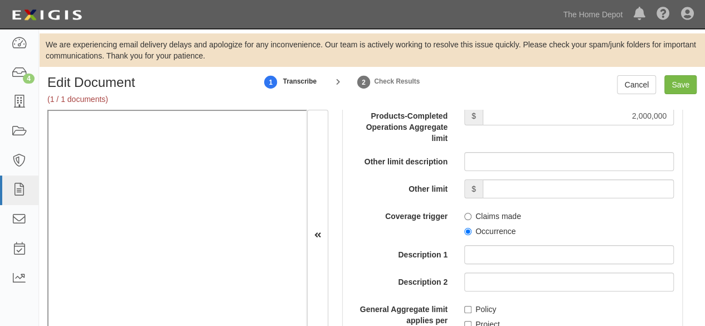
scroll to position [1226, 0]
click at [467, 227] on input "Occurrence" at bounding box center [467, 230] width 7 height 7
radio input "true"
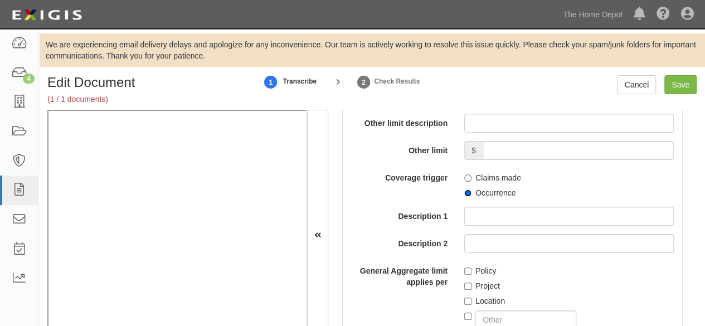
scroll to position [1281, 0]
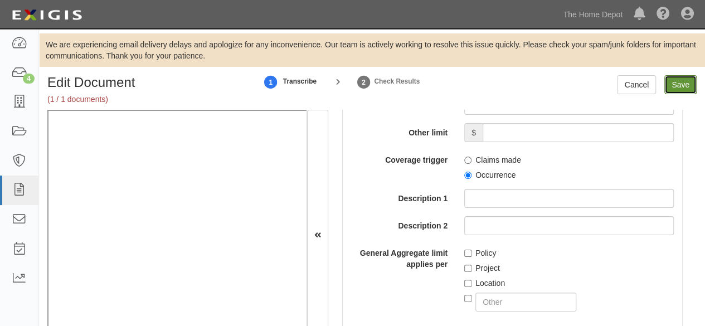
click at [681, 86] on input "Save" at bounding box center [680, 84] width 32 height 19
type input "2000000"
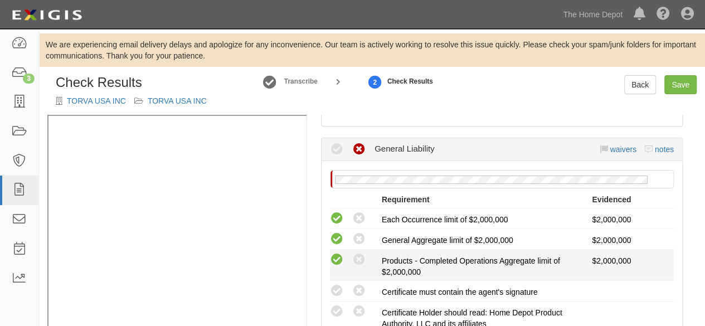
scroll to position [223, 0]
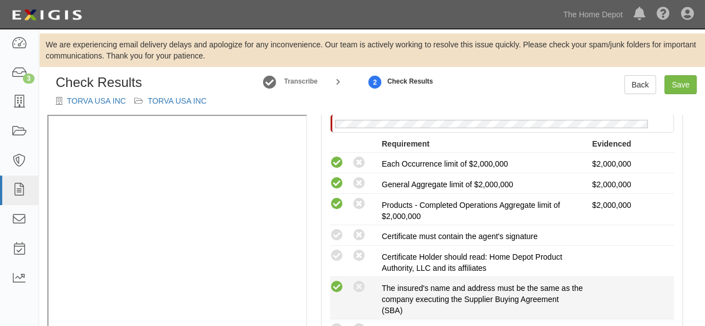
drag, startPoint x: 343, startPoint y: 288, endPoint x: 336, endPoint y: 288, distance: 7.2
click at [343, 288] on icon at bounding box center [337, 287] width 14 height 14
radio input "true"
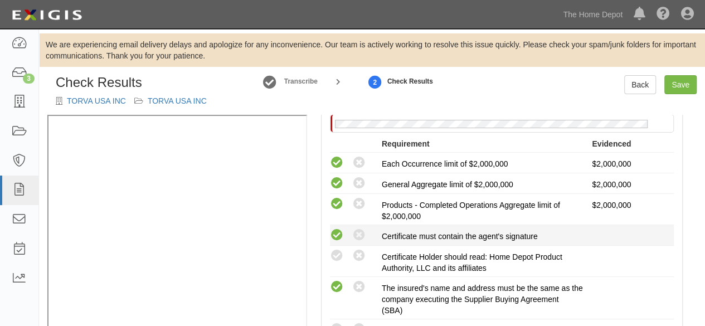
drag, startPoint x: 337, startPoint y: 234, endPoint x: 338, endPoint y: 252, distance: 18.4
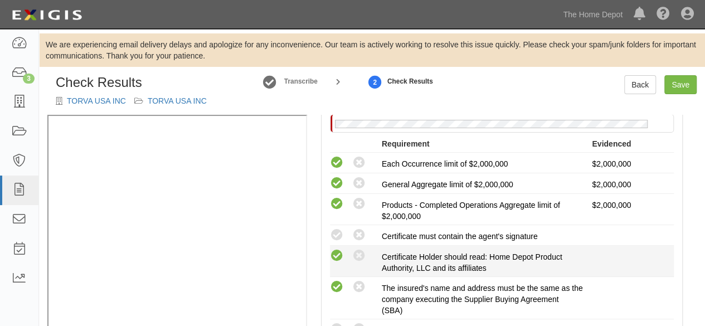
click at [338, 237] on icon at bounding box center [337, 235] width 14 height 14
radio input "true"
click at [338, 252] on icon at bounding box center [337, 256] width 14 height 14
radio input "true"
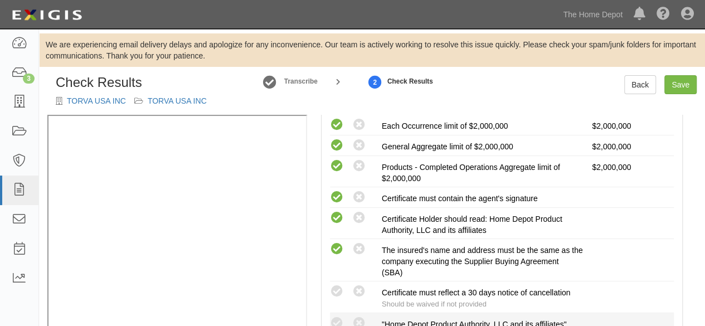
scroll to position [334, 0]
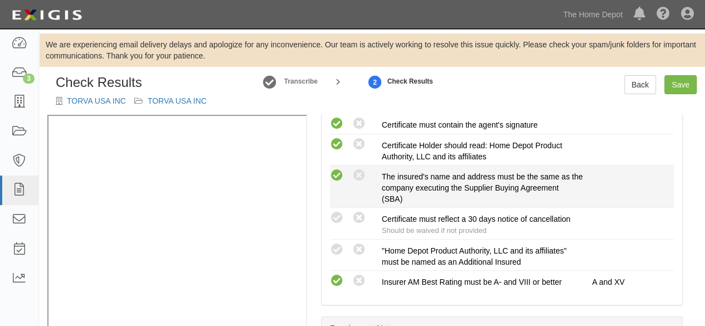
drag, startPoint x: 336, startPoint y: 242, endPoint x: 332, endPoint y: 204, distance: 38.1
click at [336, 243] on icon at bounding box center [337, 250] width 14 height 14
radio input "true"
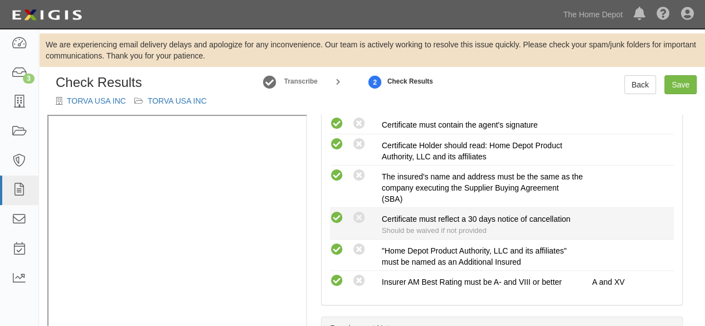
click at [340, 214] on icon at bounding box center [337, 218] width 14 height 14
radio input "true"
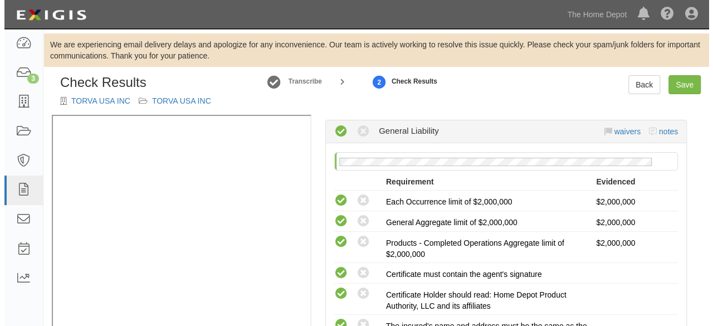
scroll to position [0, 0]
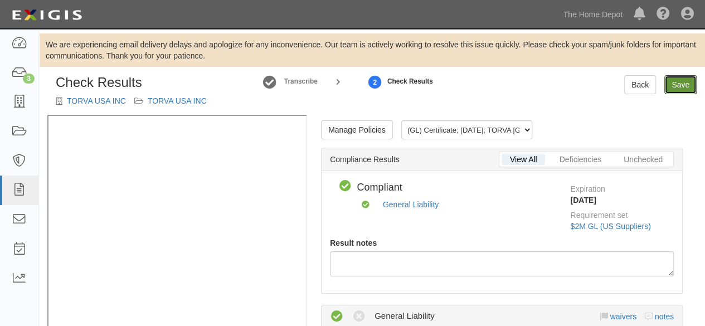
click at [676, 89] on link "Save" at bounding box center [680, 84] width 32 height 19
radio input "true"
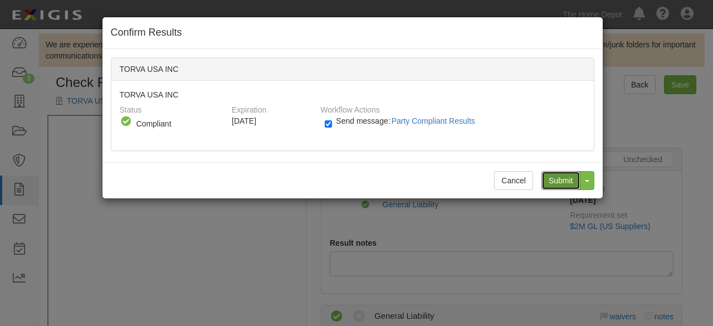
click at [557, 183] on input "Submit" at bounding box center [561, 180] width 39 height 19
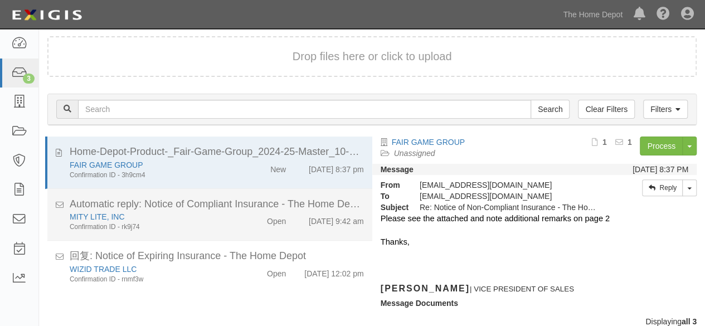
scroll to position [115, 0]
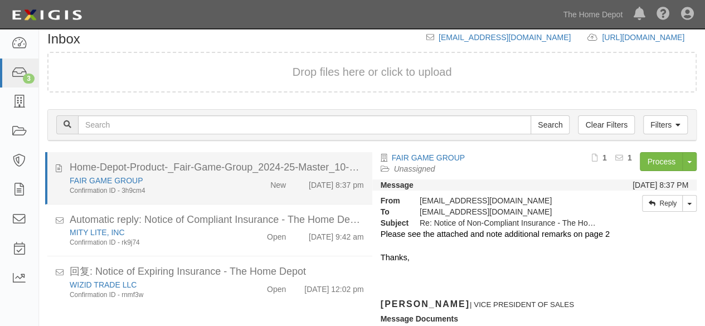
scroll to position [76, 0]
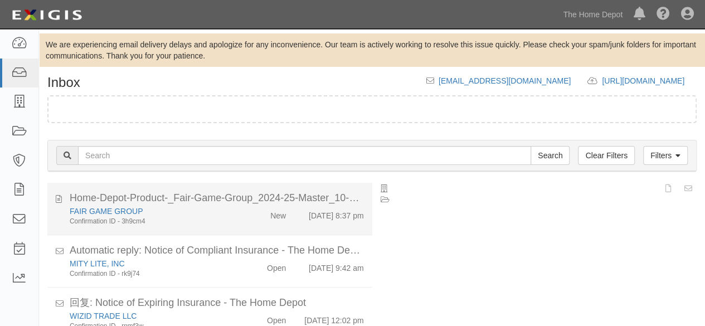
scroll to position [76, 0]
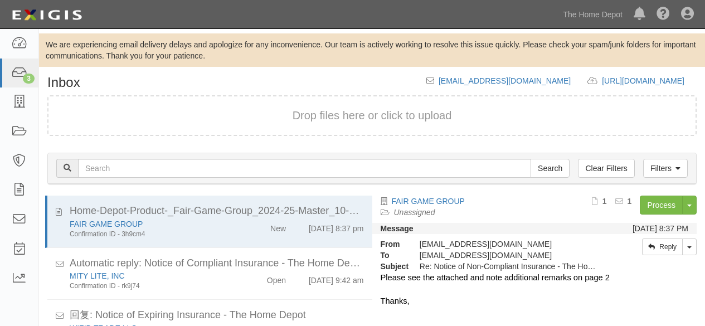
scroll to position [76, 0]
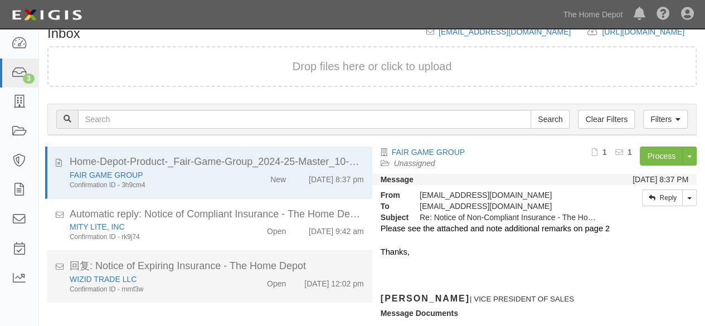
scroll to position [76, 0]
